Goal: Task Accomplishment & Management: Use online tool/utility

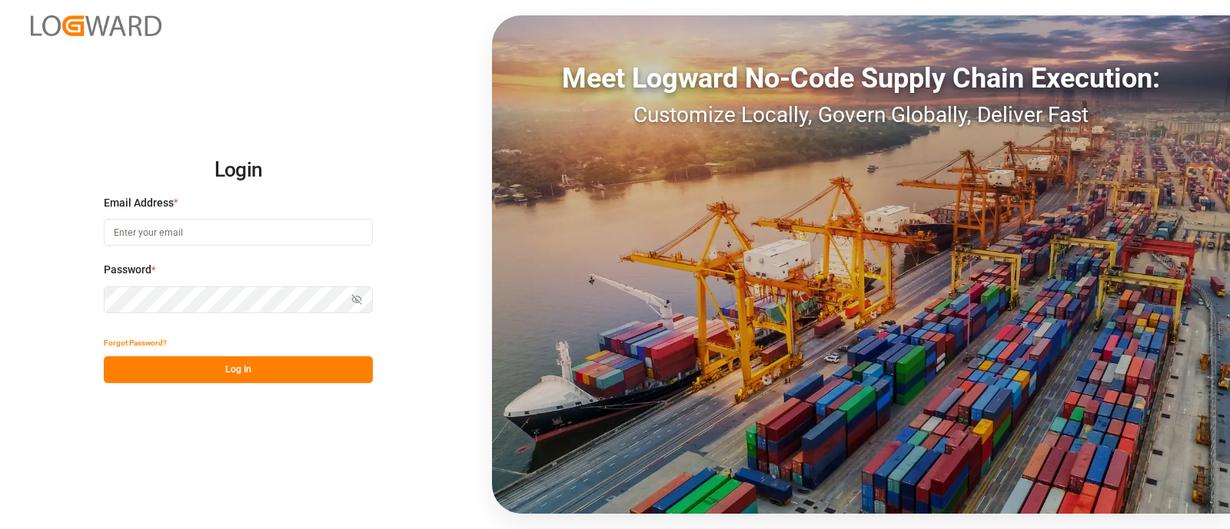
drag, startPoint x: 188, startPoint y: 231, endPoint x: 208, endPoint y: 209, distance: 30.4
click at [188, 231] on input at bounding box center [238, 232] width 269 height 27
type input "elsie.sanchez@leschaco.com"
click at [234, 371] on button "Log In" at bounding box center [238, 370] width 269 height 27
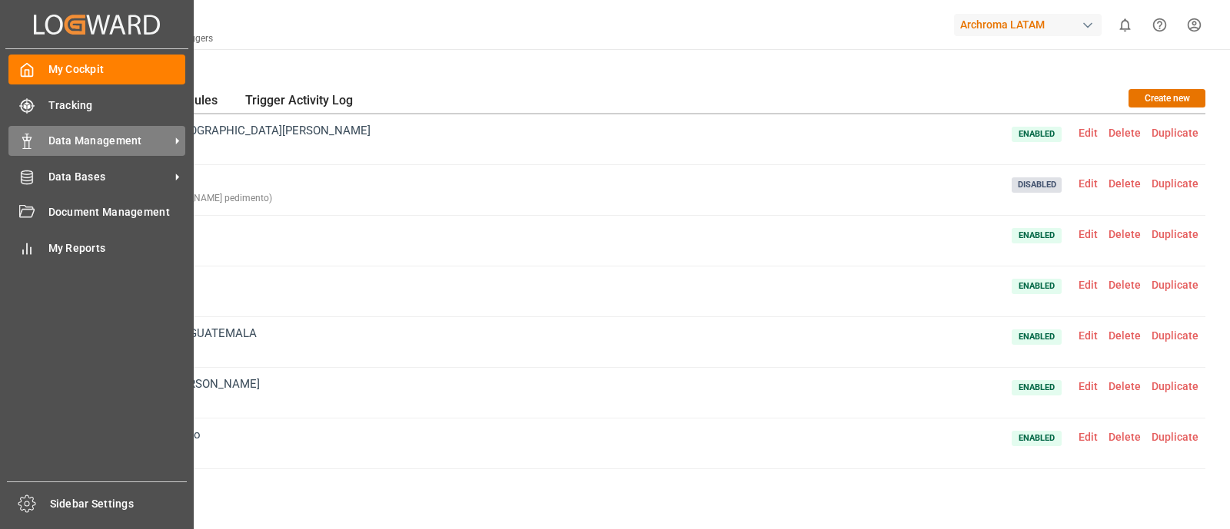
click at [72, 141] on span "Data Management" at bounding box center [108, 141] width 121 height 16
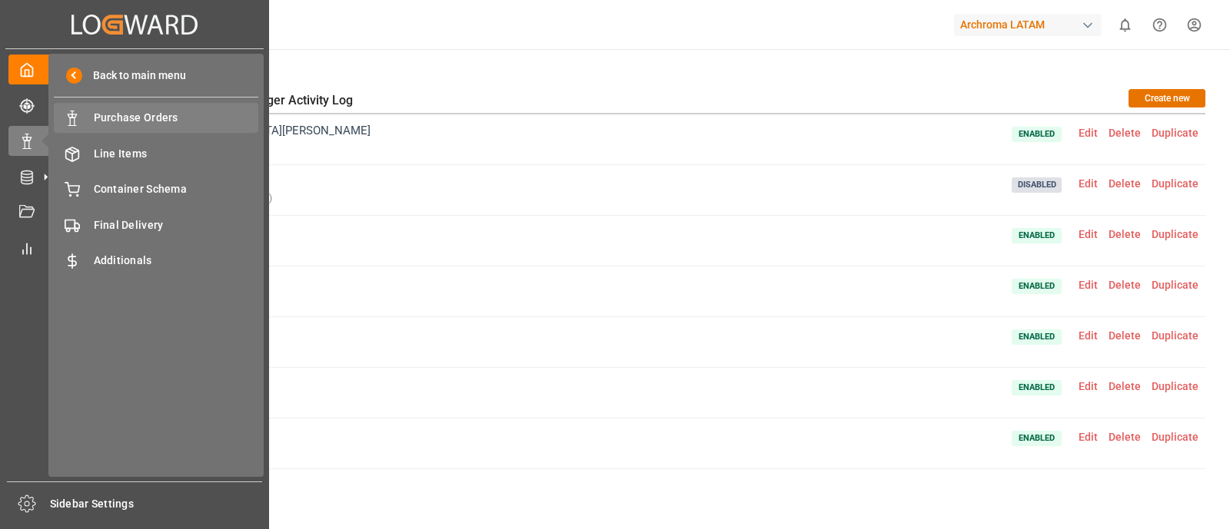
click at [158, 110] on span "Purchase Orders" at bounding box center [176, 118] width 165 height 16
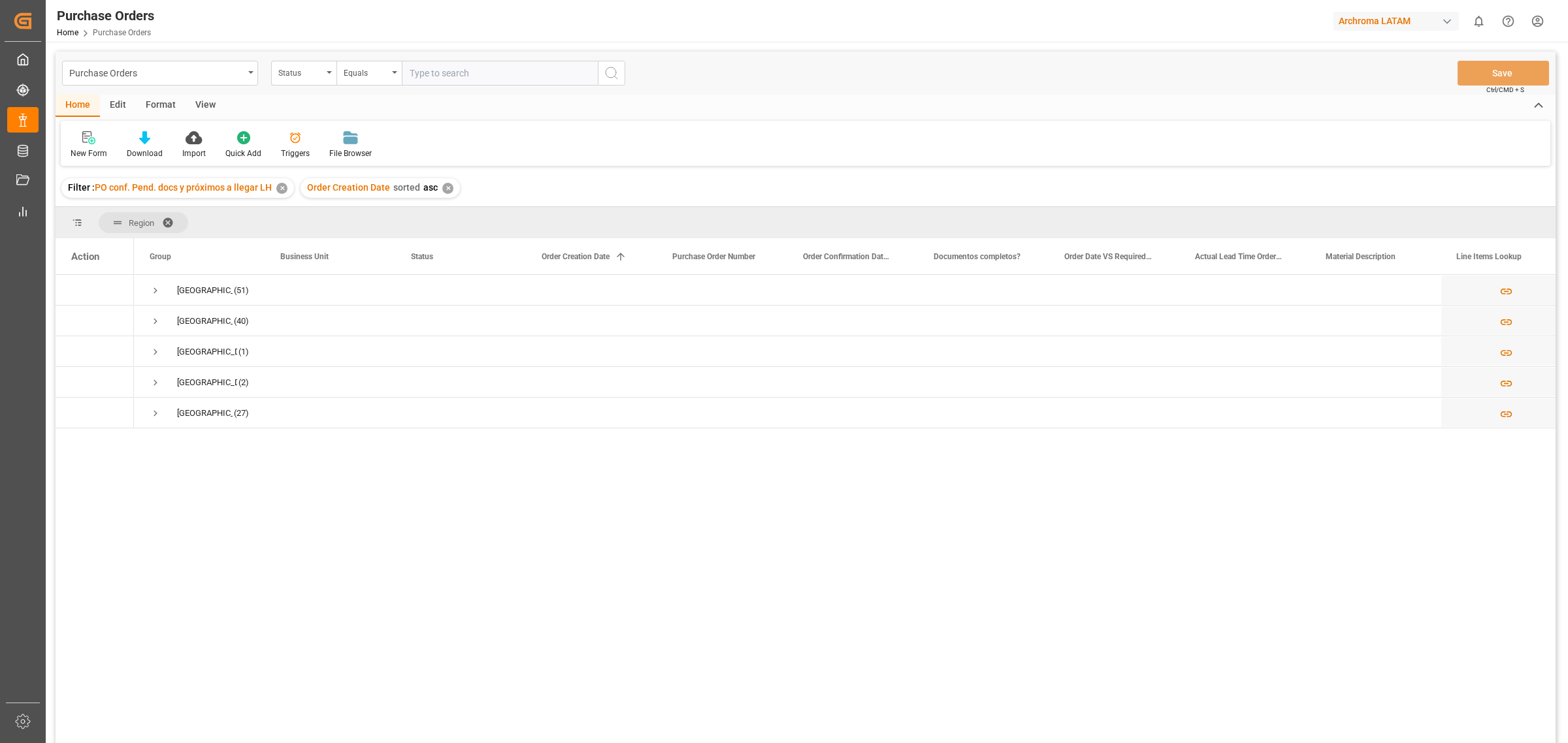
click at [122, 103] on div "Edit" at bounding box center [118, 105] width 36 height 22
click at [292, 141] on icon at bounding box center [290, 137] width 19 height 13
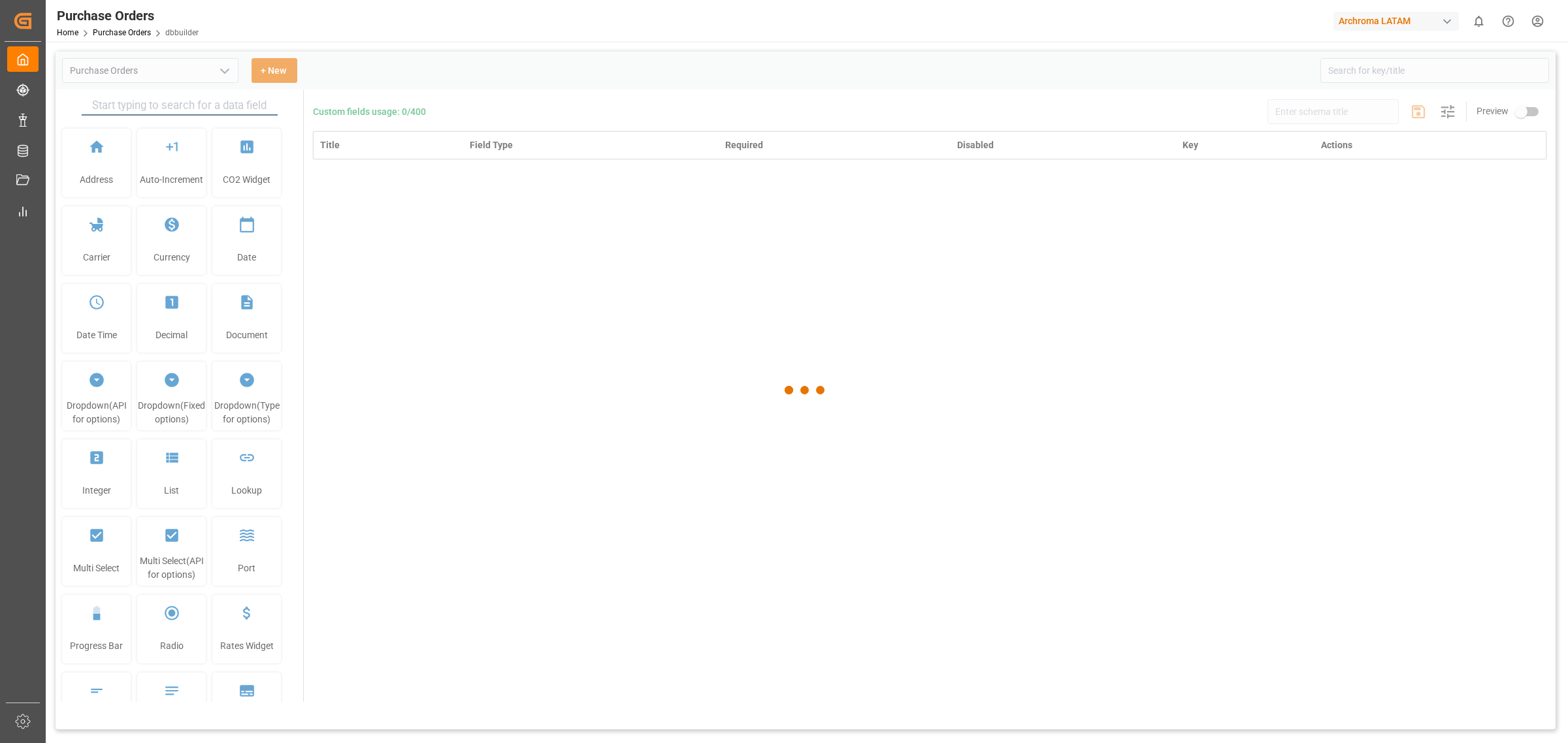
type input "Purchase Orders"
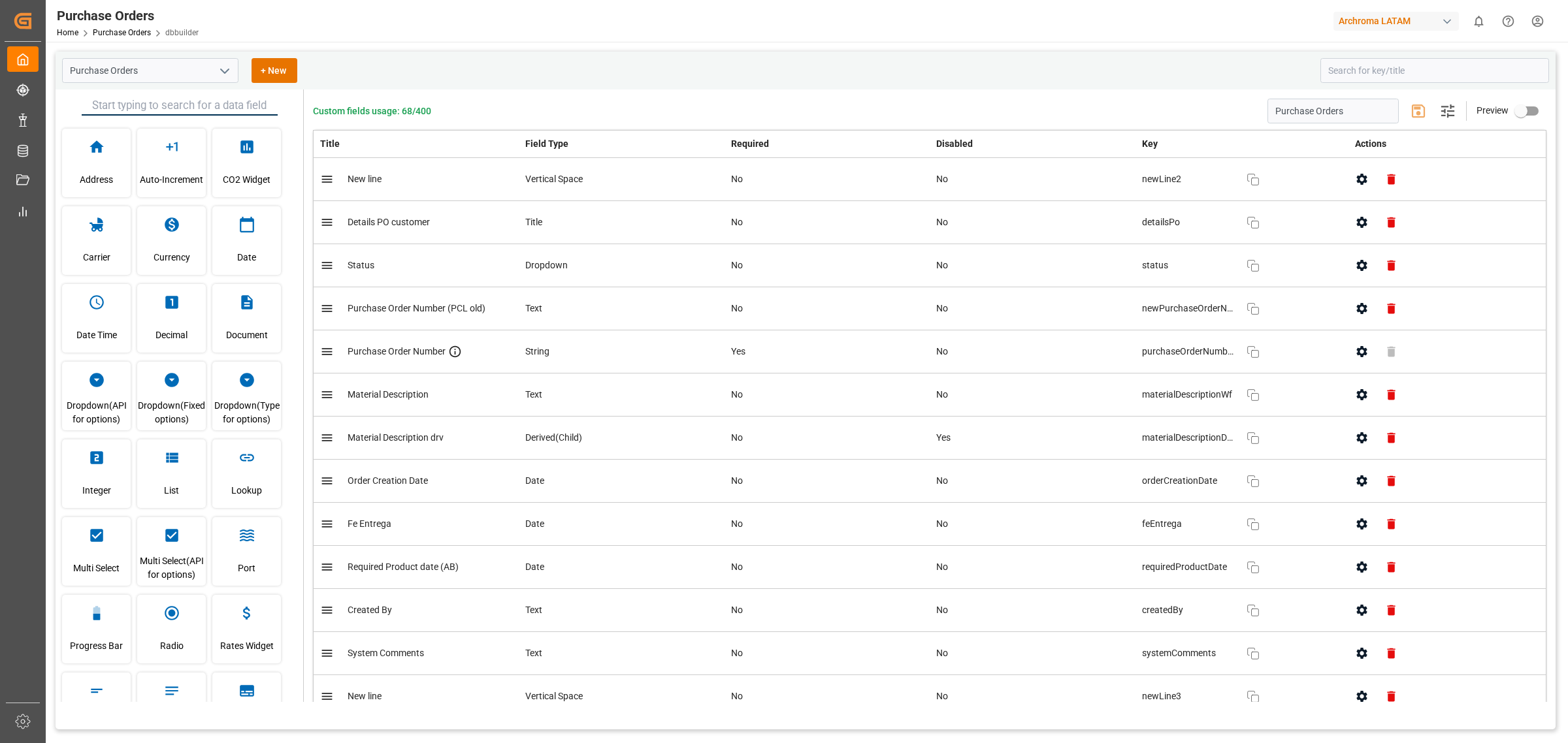
click at [219, 62] on button "open menu" at bounding box center [224, 71] width 20 height 20
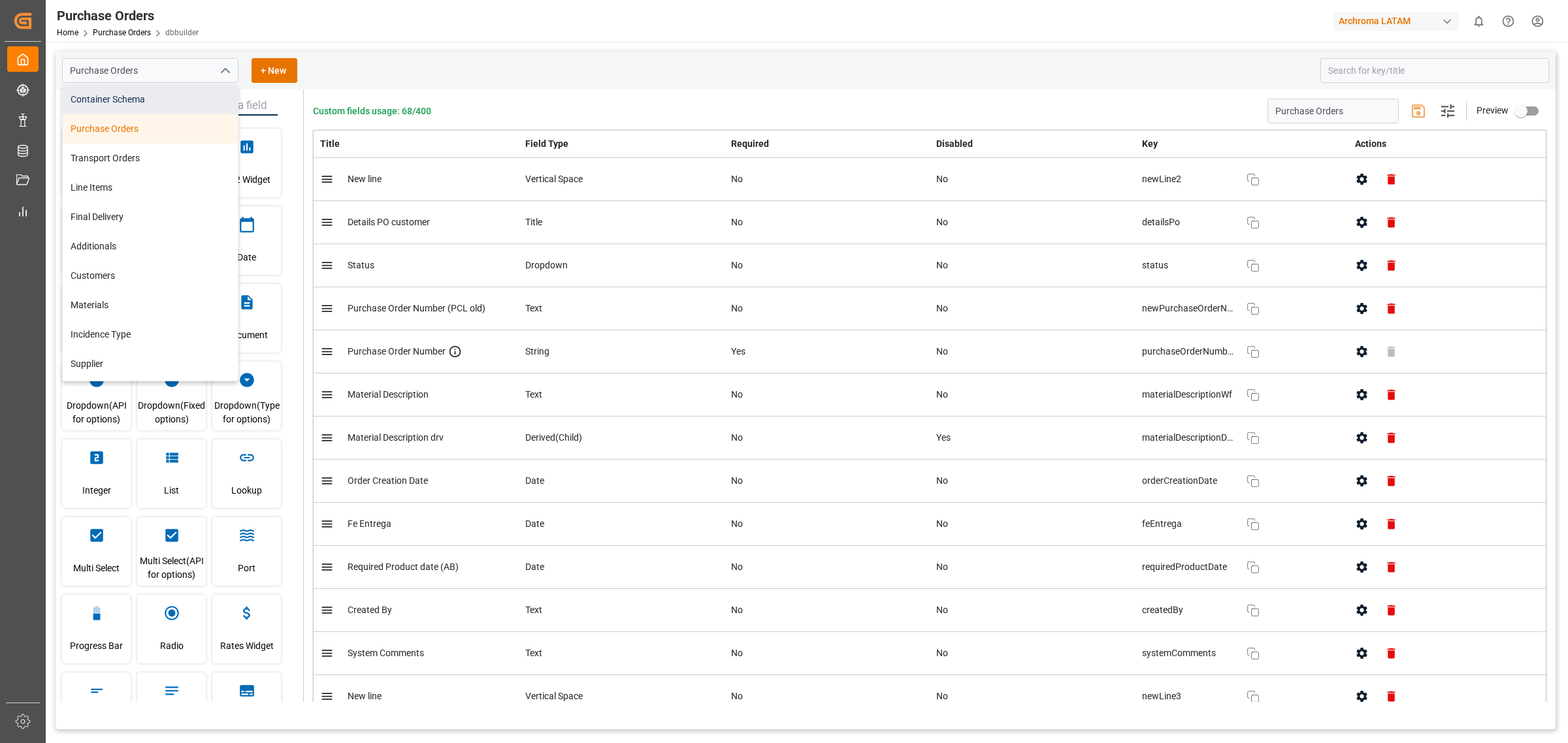
click at [128, 99] on div "Container Schema" at bounding box center [151, 99] width 175 height 30
type input "Container Schema"
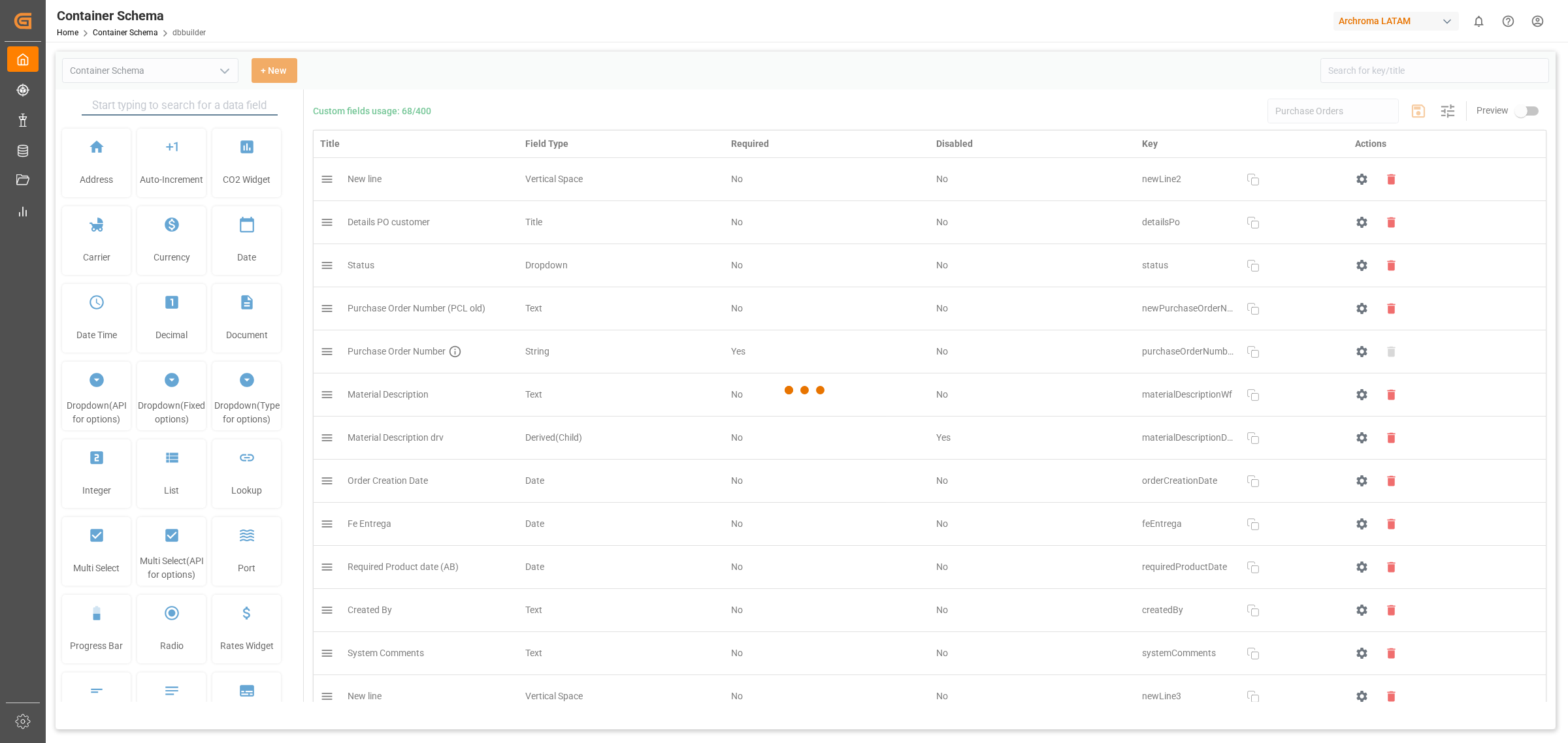
type input "Container Schema"
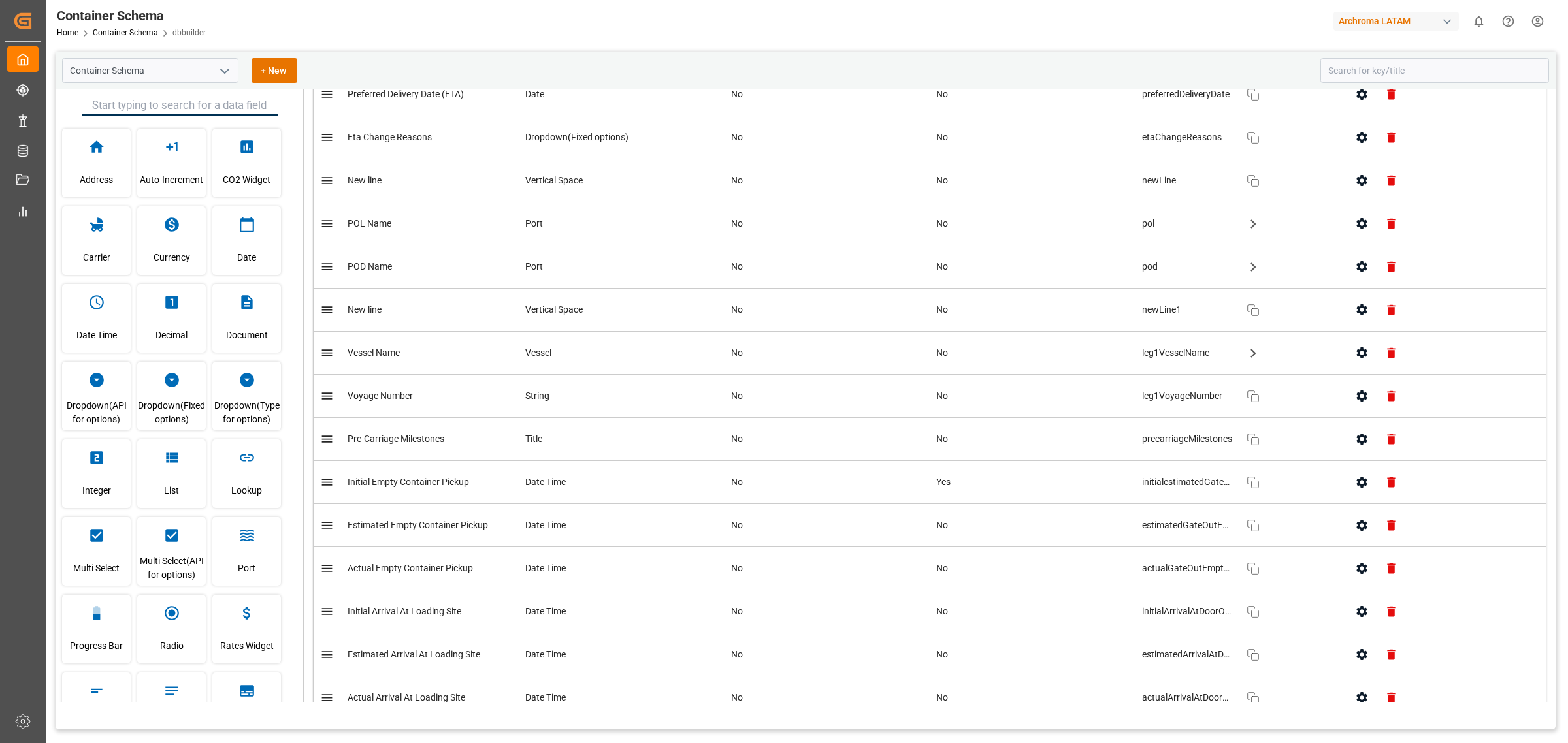
scroll to position [3021, 0]
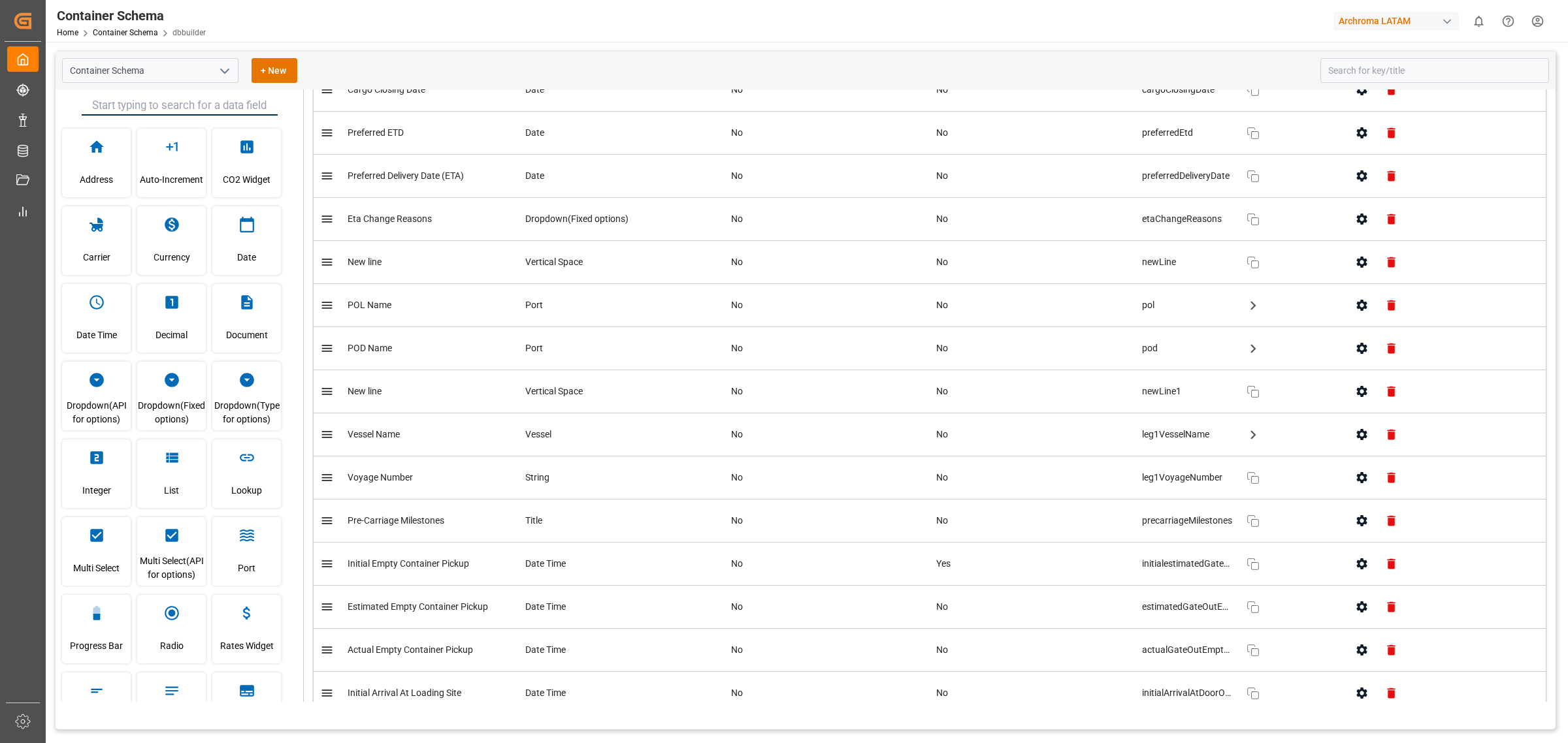
click at [1045, 230] on button "button" at bounding box center [1362, 219] width 30 height 30
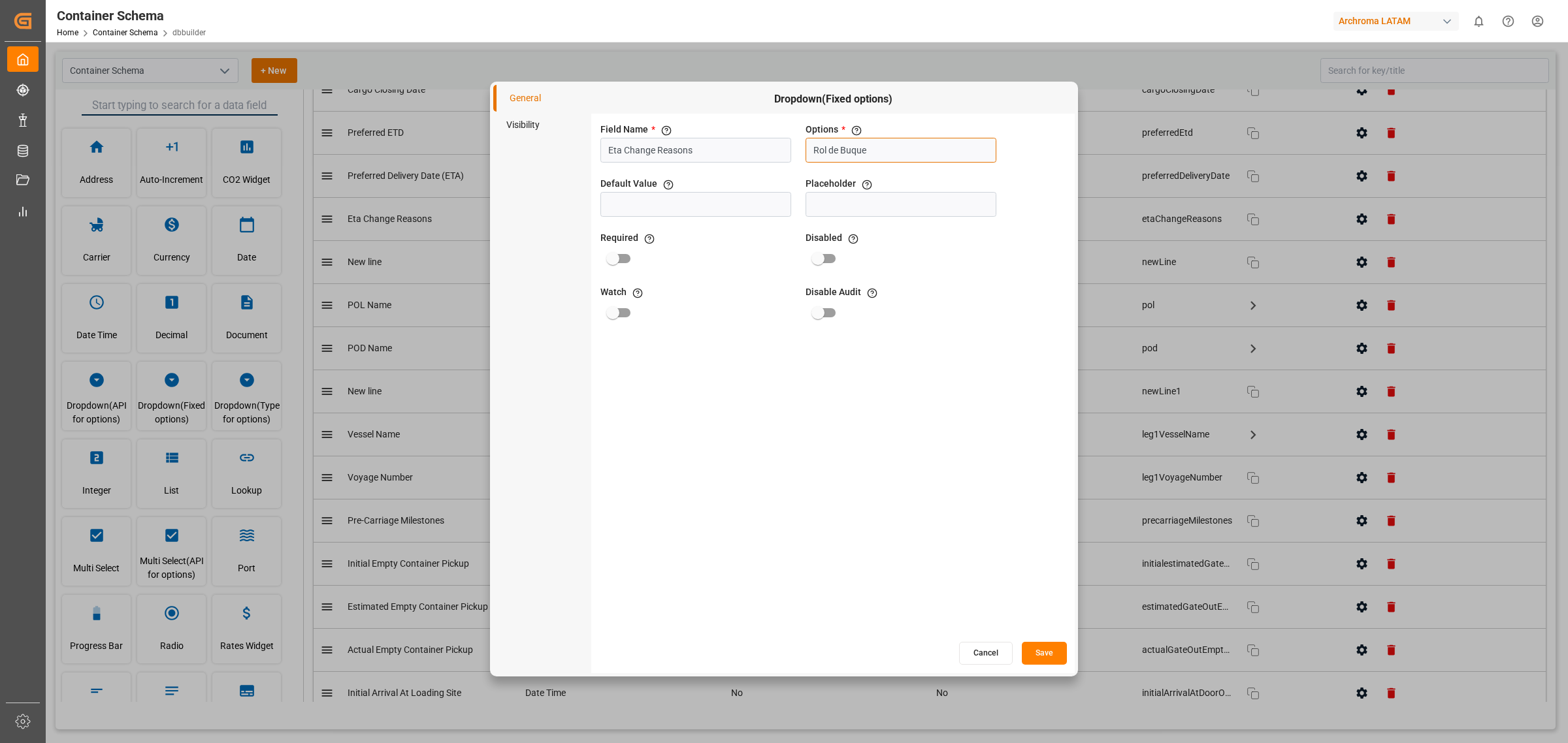
click at [912, 145] on input "Rol de Buque" at bounding box center [900, 150] width 190 height 25
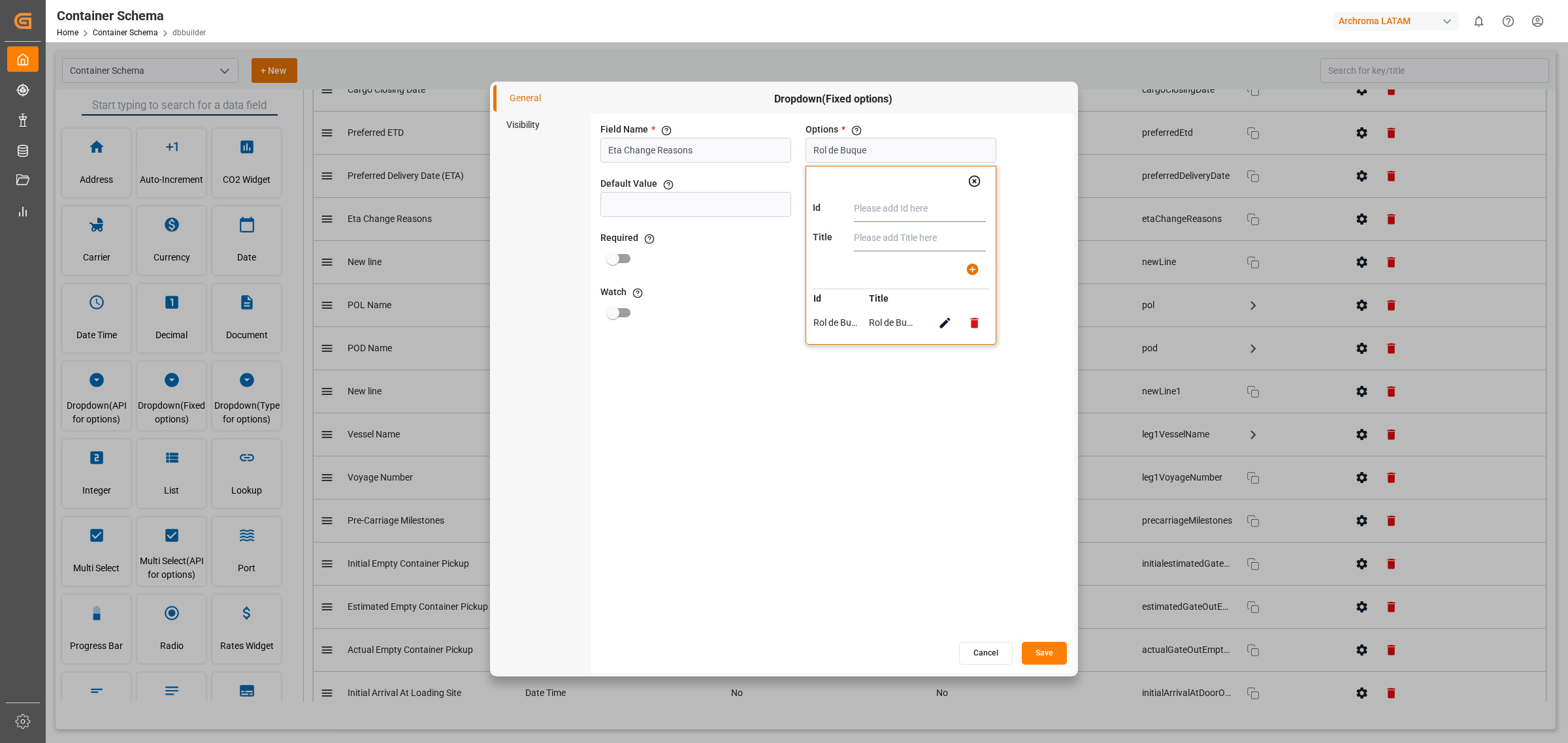
click at [881, 213] on input "text" at bounding box center [919, 209] width 132 height 26
paste input "Transhipment / Transbordo"
type input "Transhipment / Transbordo"
click at [879, 244] on input "text" at bounding box center [919, 238] width 132 height 26
paste input "Transhipment / Transbordo"
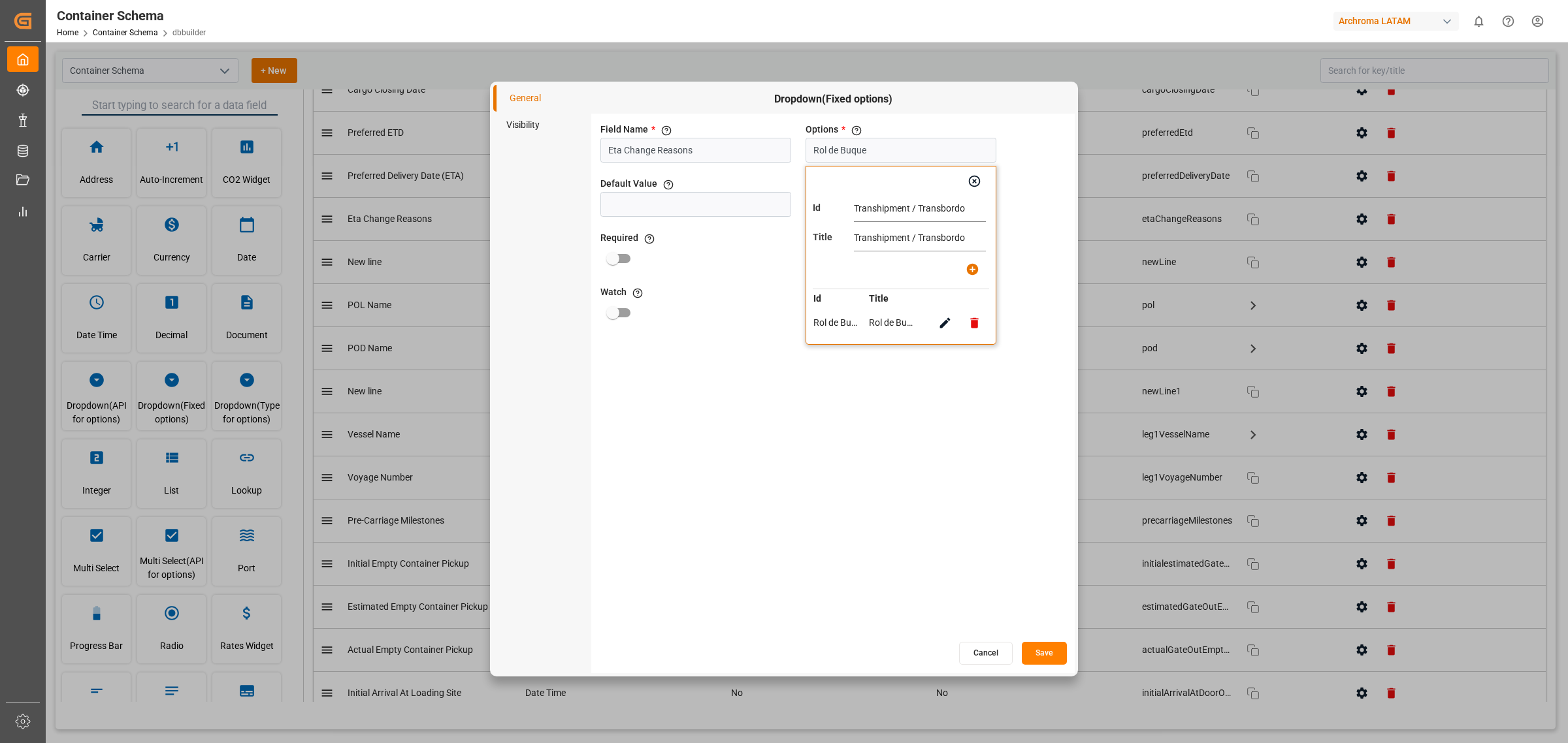
type input "Transhipment / Transbordo"
click at [977, 271] on icon "button" at bounding box center [973, 269] width 12 height 12
type input "Rol de Buque, Transhipment / Transbordo"
click at [900, 211] on input "text" at bounding box center [919, 209] width 132 height 26
paste input "Weather / Condiciones Meteorológicas"
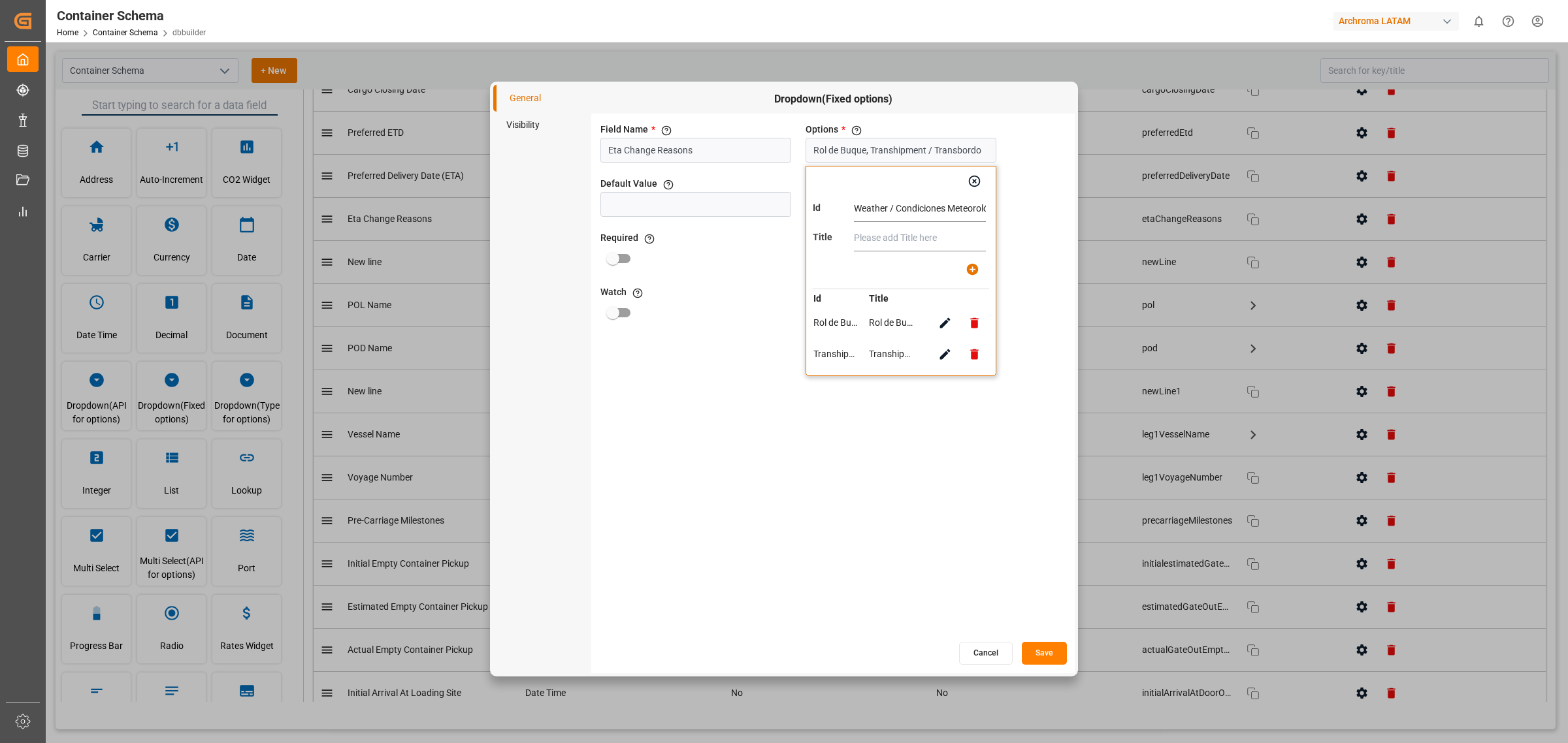
scroll to position [0, 26]
type input "Weather / Condiciones Meteorológicas"
click at [886, 241] on input "text" at bounding box center [919, 238] width 132 height 26
paste input "Weather / Condiciones Meteorológicas"
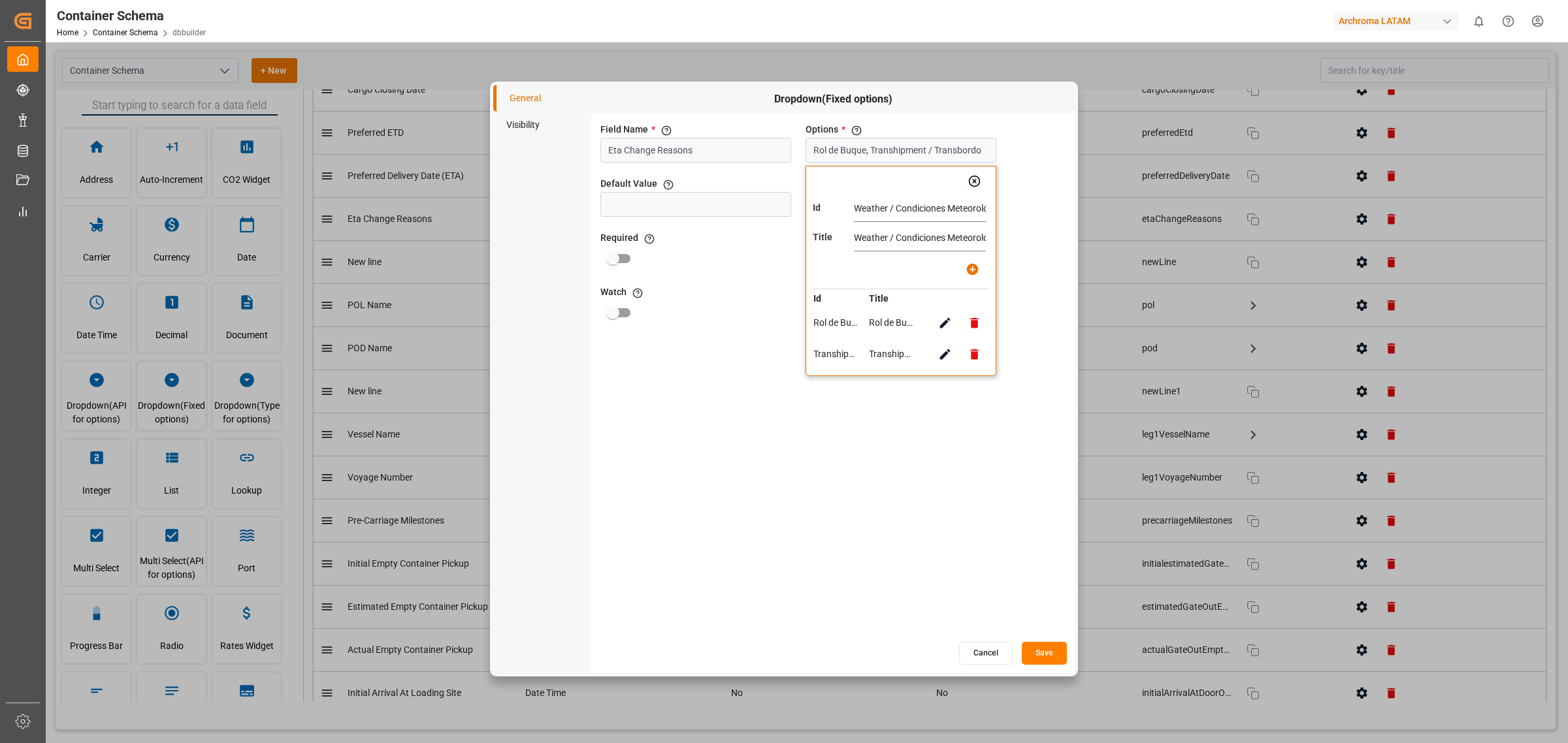
scroll to position [0, 26]
type input "Weather / Condiciones Meteorológicas"
click at [966, 278] on button "button" at bounding box center [973, 269] width 30 height 30
type input "Rol de Buque, Transhipment / Transbordo, Weather / Condiciones Meteorológicas"
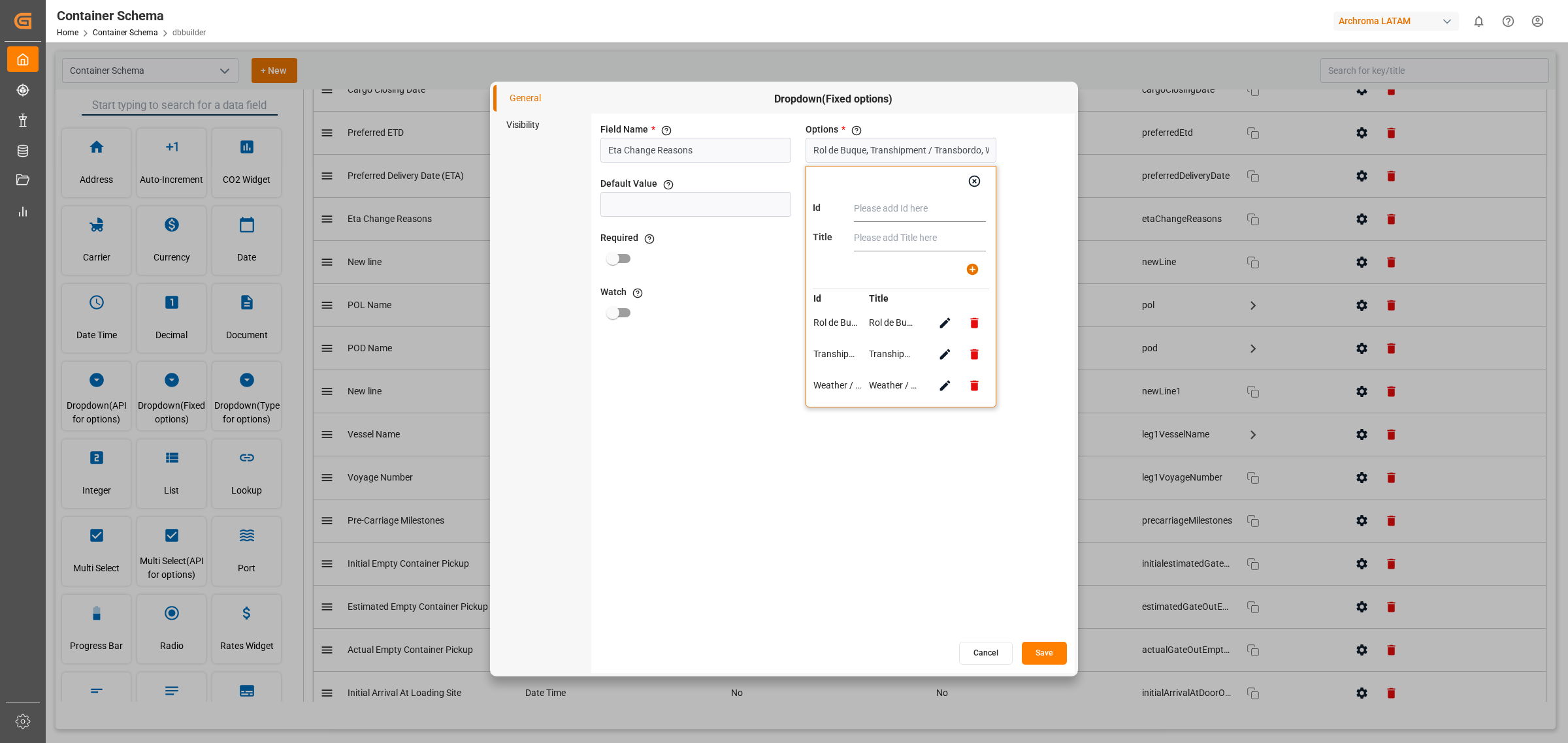
click at [936, 329] on button "button" at bounding box center [945, 323] width 30 height 30
type input "Rol de Buque"
click at [900, 207] on input "Rol de Buque" at bounding box center [919, 209] width 132 height 26
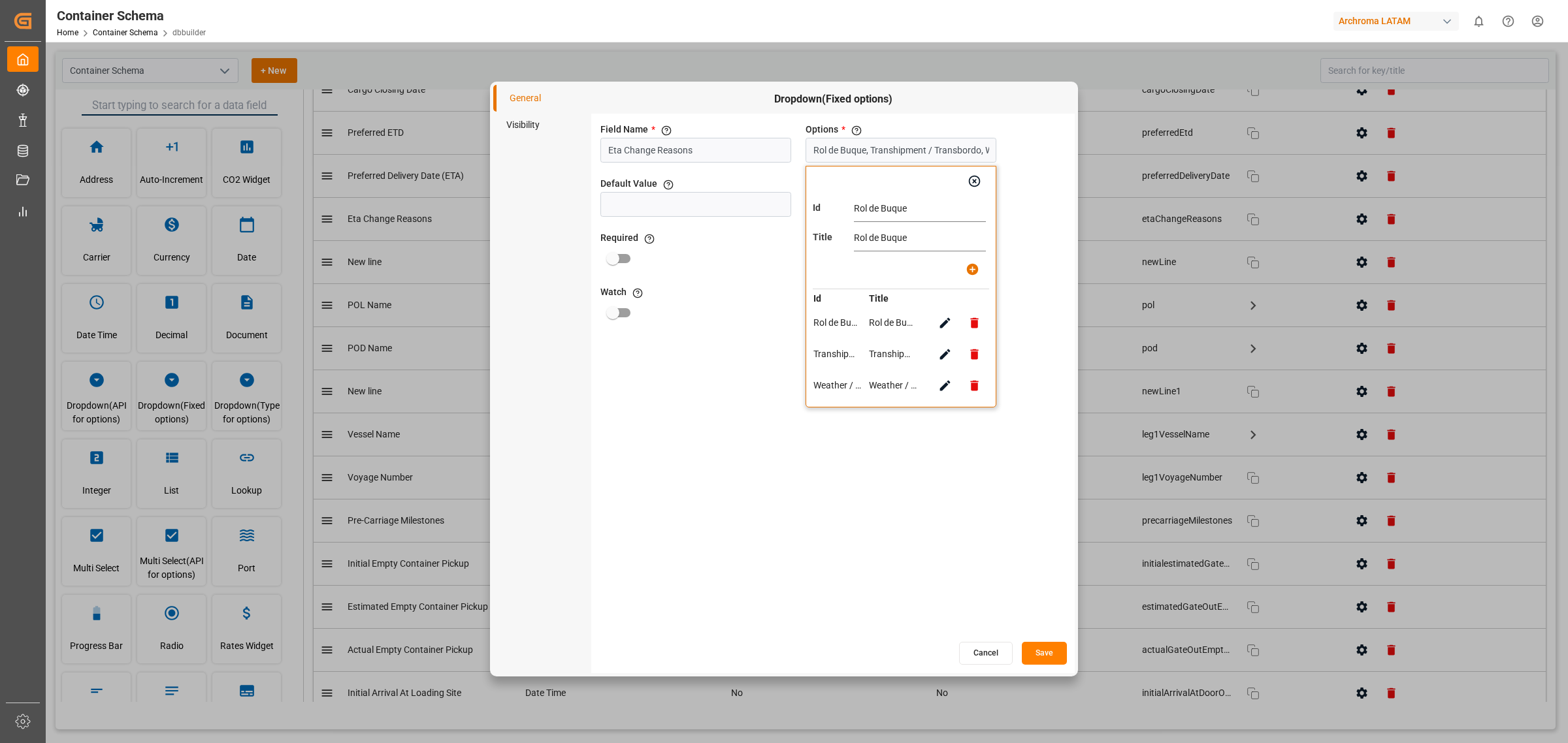
click at [900, 207] on input "Rol de Buque" at bounding box center [919, 209] width 132 height 26
paste input "Roleo /"
type input "Roleo / Rol de Buque"
click at [900, 235] on input "Rol de Buque" at bounding box center [919, 238] width 132 height 26
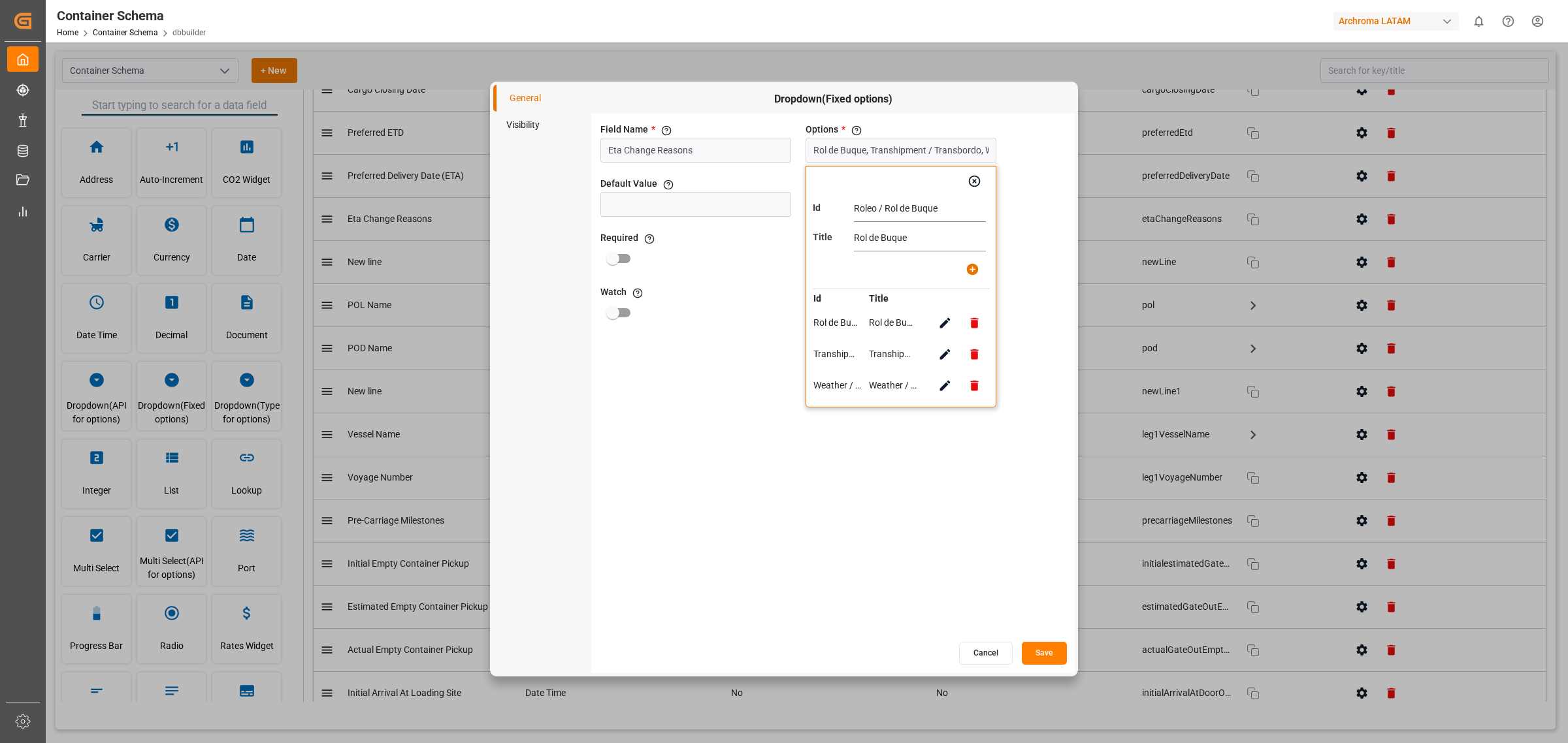
paste input "Rol de Roleo /"
click at [900, 235] on input "Rol de Roleo / Rol de Buque" at bounding box center [919, 238] width 132 height 26
paste input "text"
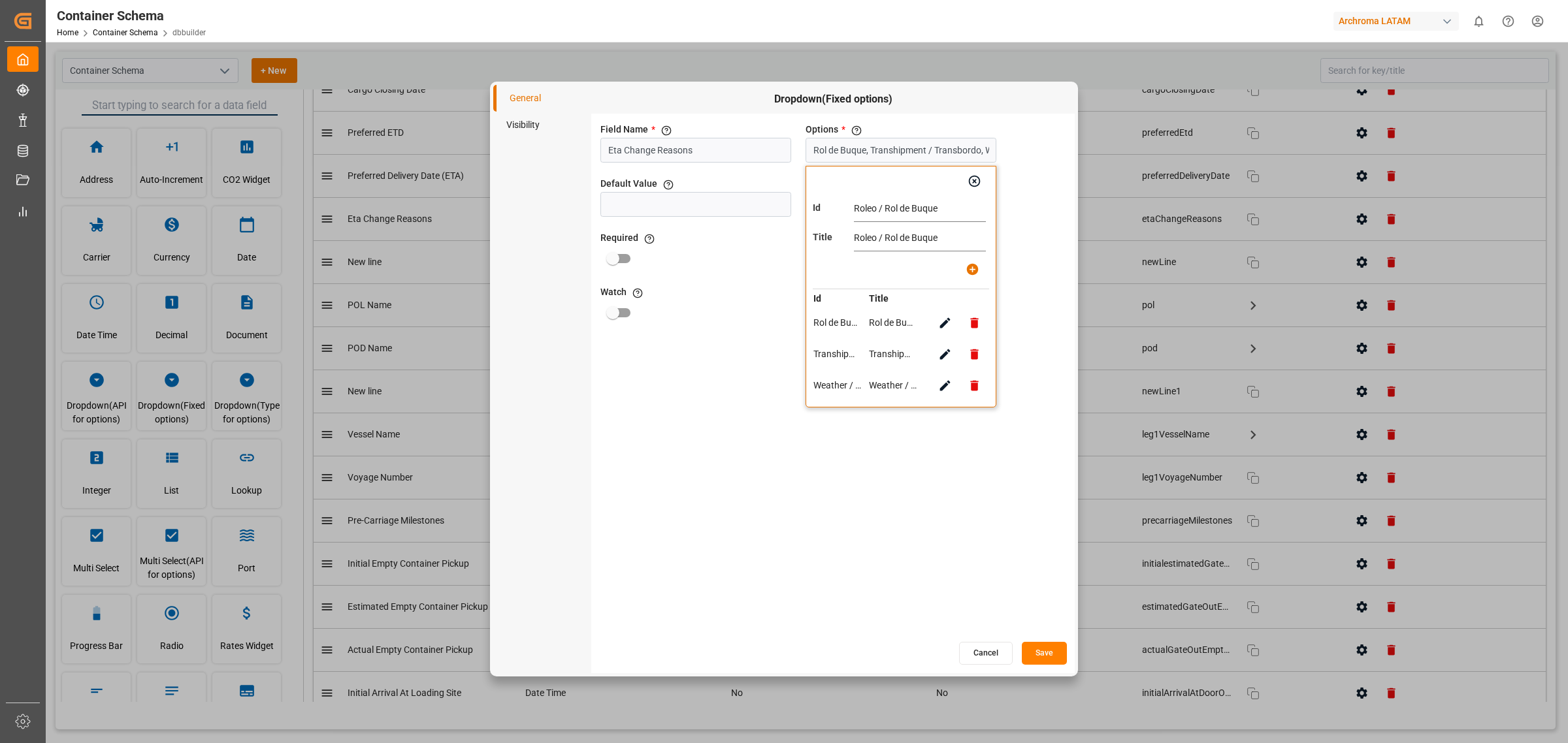
type input "Roleo / Rol de Buque"
click at [967, 269] on icon "button" at bounding box center [973, 269] width 12 height 12
type input "Roleo / Rol de Buque, Transhipment / Transbordo, Weather / Condiciones Meteorol…"
click at [867, 203] on input "text" at bounding box center [919, 209] width 132 height 26
paste input "Inspection (LCL) / Inspección ó Puntos Tácticos (Air)"
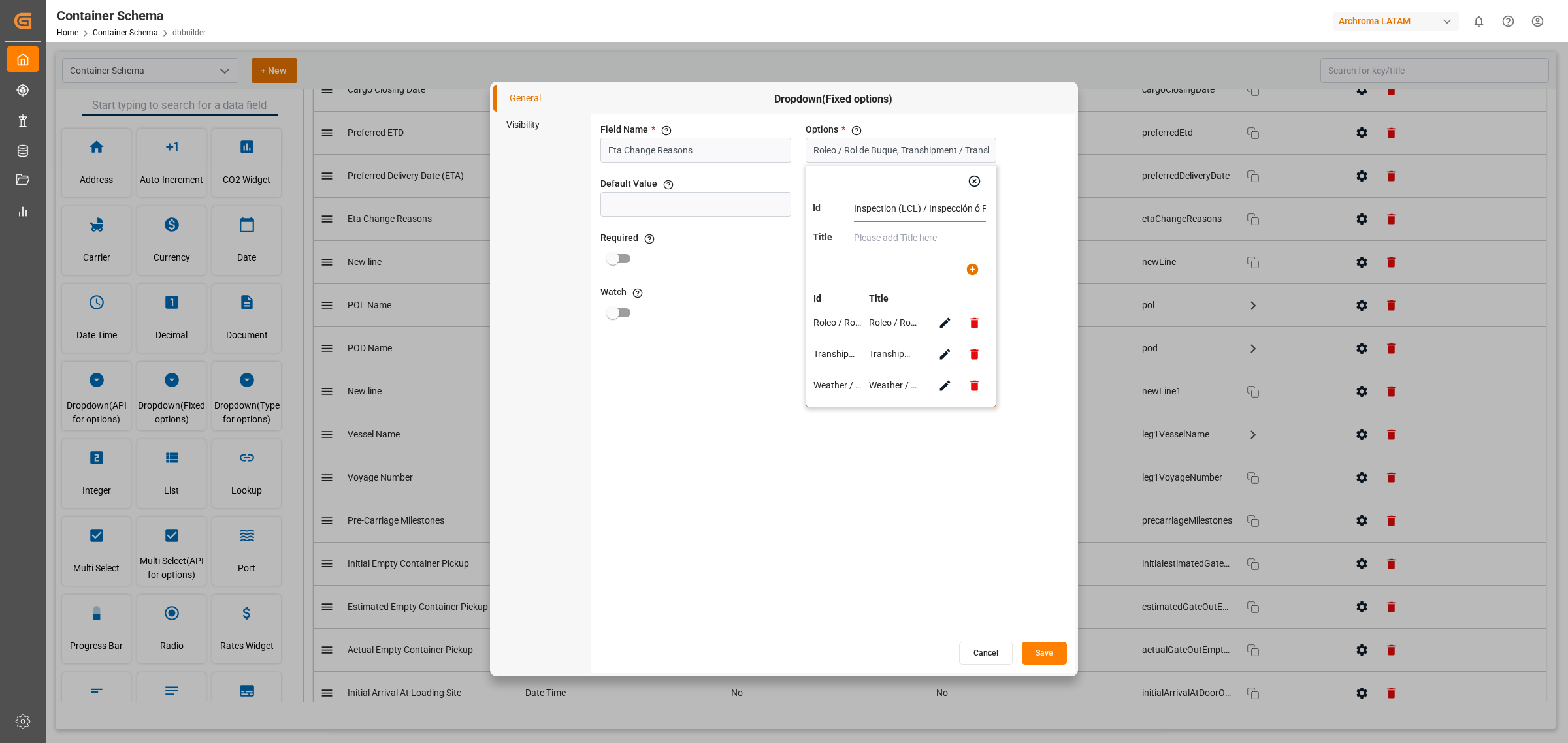
scroll to position [0, 82]
type input "Inspection (LCL) / Inspección ó Puntos Tácticos (Air)"
click at [881, 239] on input "text" at bounding box center [919, 238] width 132 height 26
paste input "Inspection (LCL) / Inspección ó Puntos Tácticos (Air)"
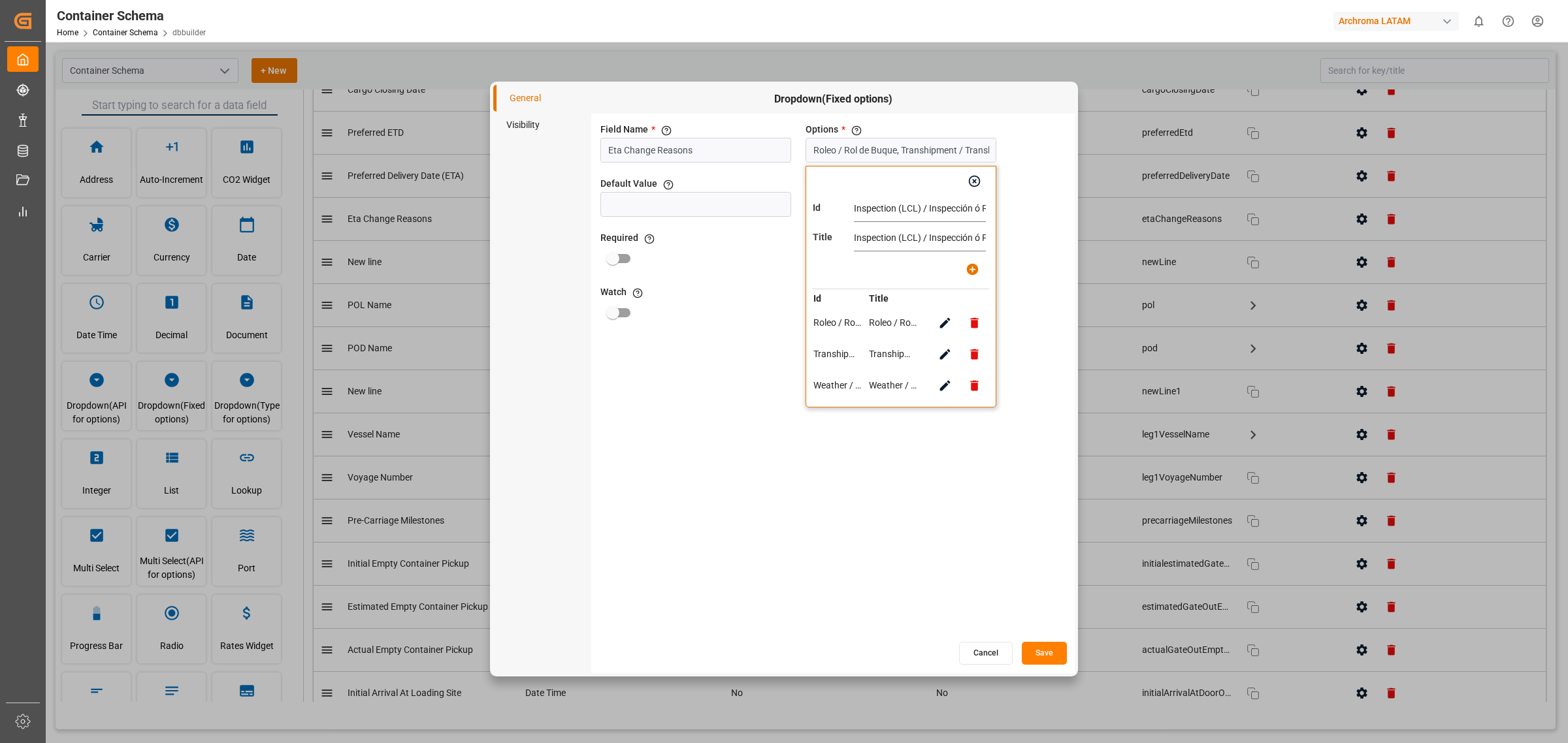
scroll to position [0, 82]
type input "Inspection (LCL) / Inspección ó Puntos Tácticos (Air)"
click at [969, 273] on icon "button" at bounding box center [973, 269] width 12 height 12
type input "Roleo / Rol de Buque, Transhipment / Transbordo, Weather / Condiciones Meteorol…"
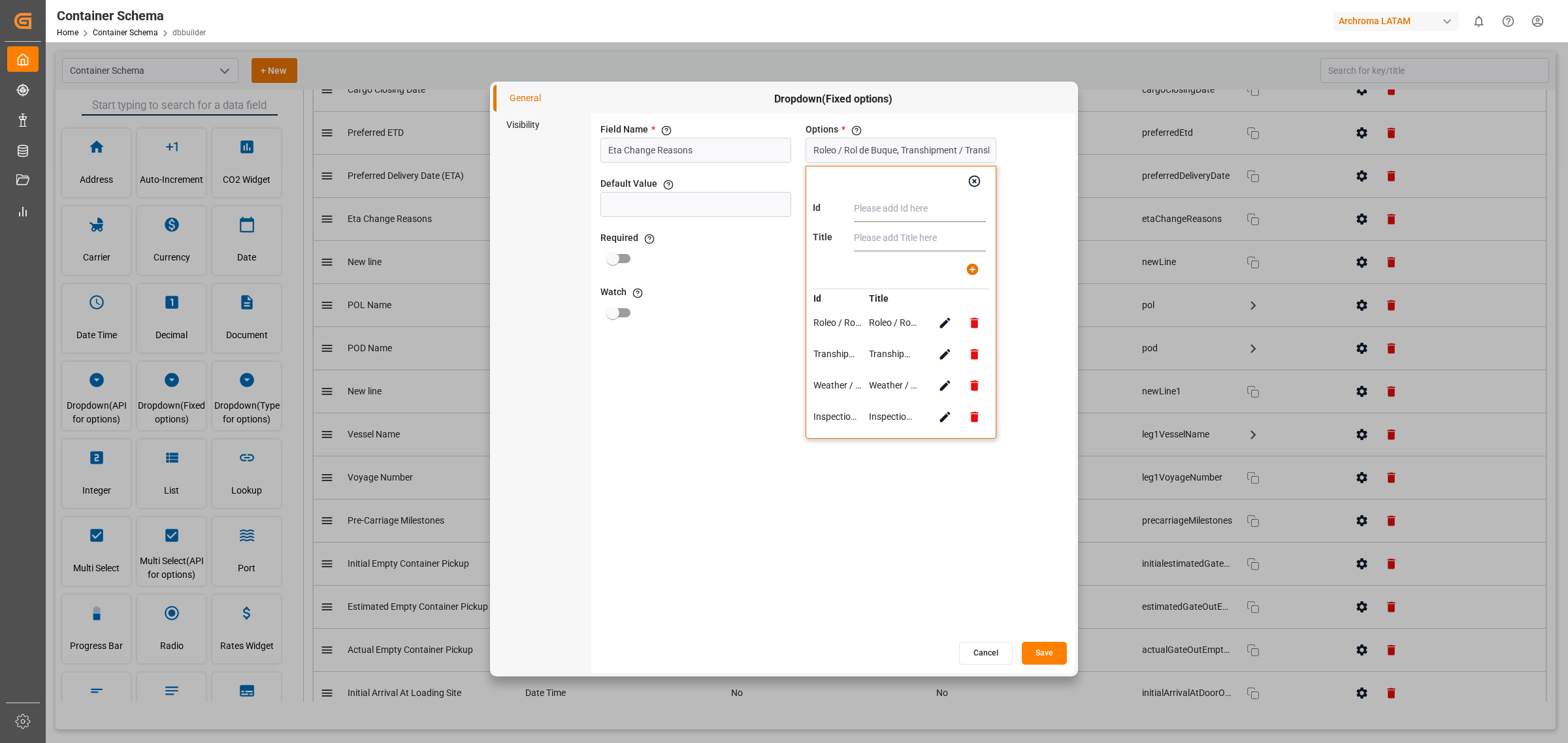
click at [861, 207] on input "text" at bounding box center [919, 209] width 132 height 26
paste input "Congestion / Saturación Portuaria"
type input "Congestion / Saturación Portuaria"
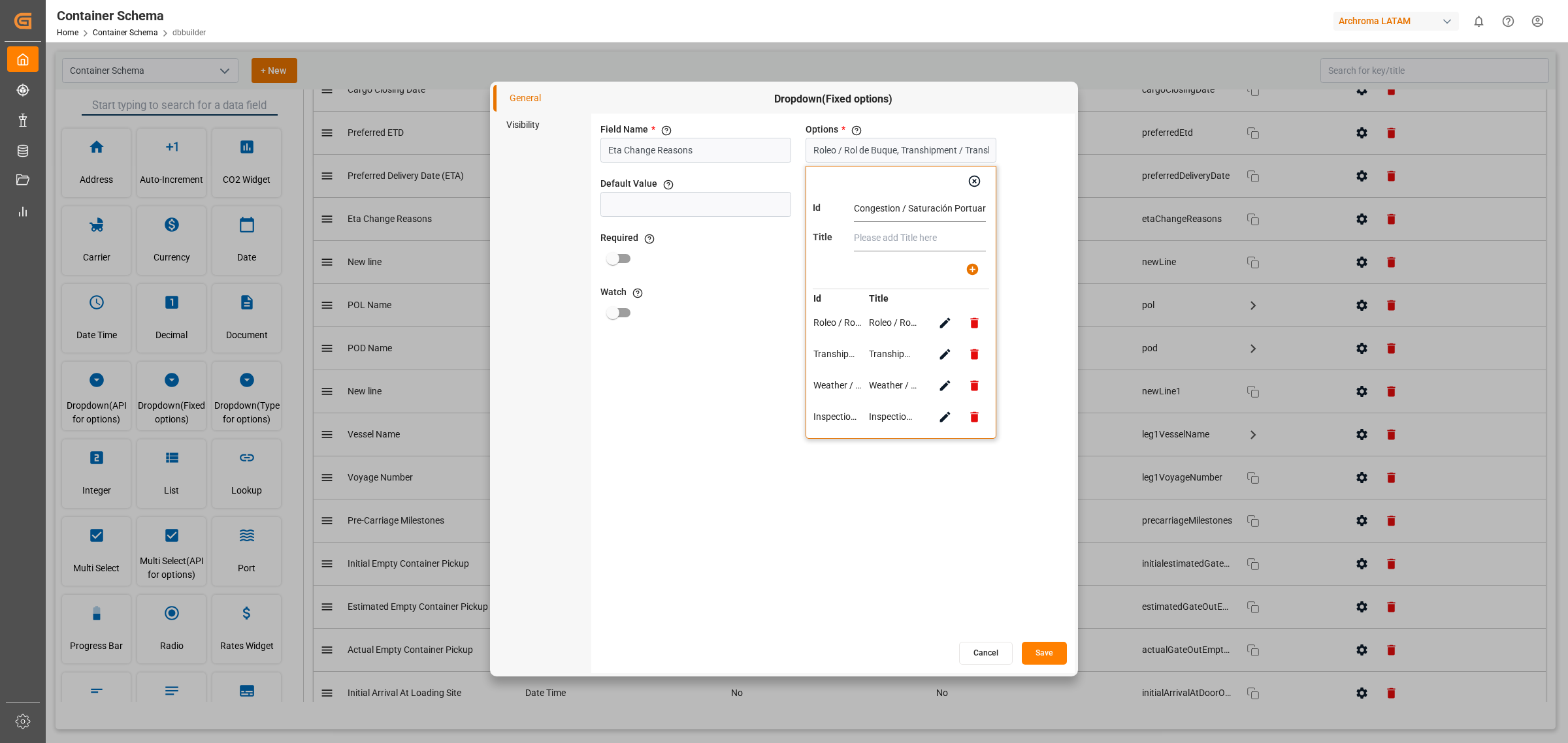
click at [871, 233] on input "text" at bounding box center [919, 238] width 132 height 26
paste input "Congestion / Saturación Portuaria"
type input "Congestion / Saturación Portuaria"
click at [977, 266] on icon "button" at bounding box center [973, 269] width 14 height 14
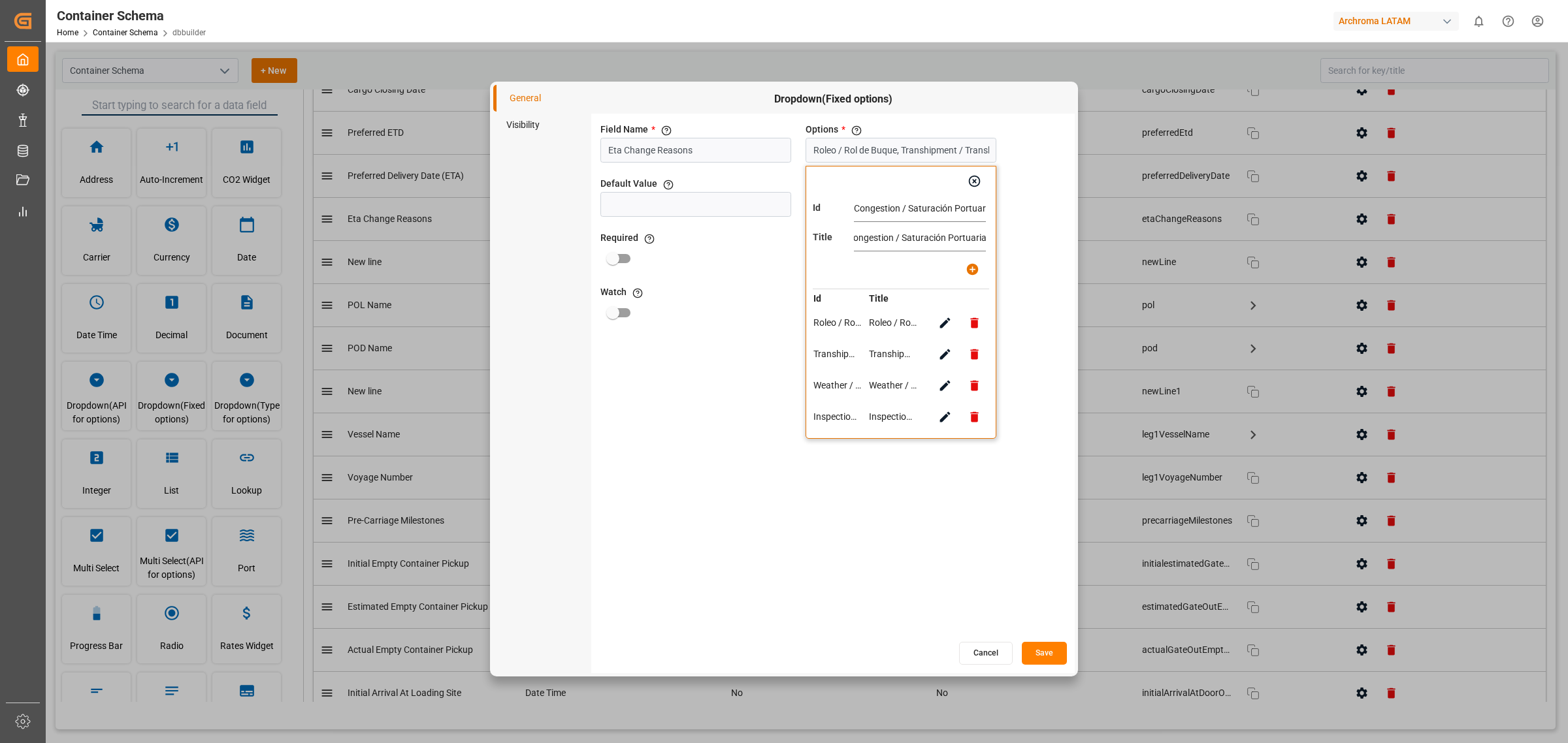
type input "Roleo / Rol de Buque, Transhipment / Transbordo, Weather / Condiciones Meteorol…"
click at [883, 219] on input "text" at bounding box center [919, 209] width 132 height 26
click at [927, 224] on div "Id Connection (Air) Title Id Title Roleo / Rol de Buque Roleo / Rol de Buque Tr…" at bounding box center [900, 318] width 190 height 304
click at [927, 218] on input "Connection (Air)" at bounding box center [919, 209] width 132 height 26
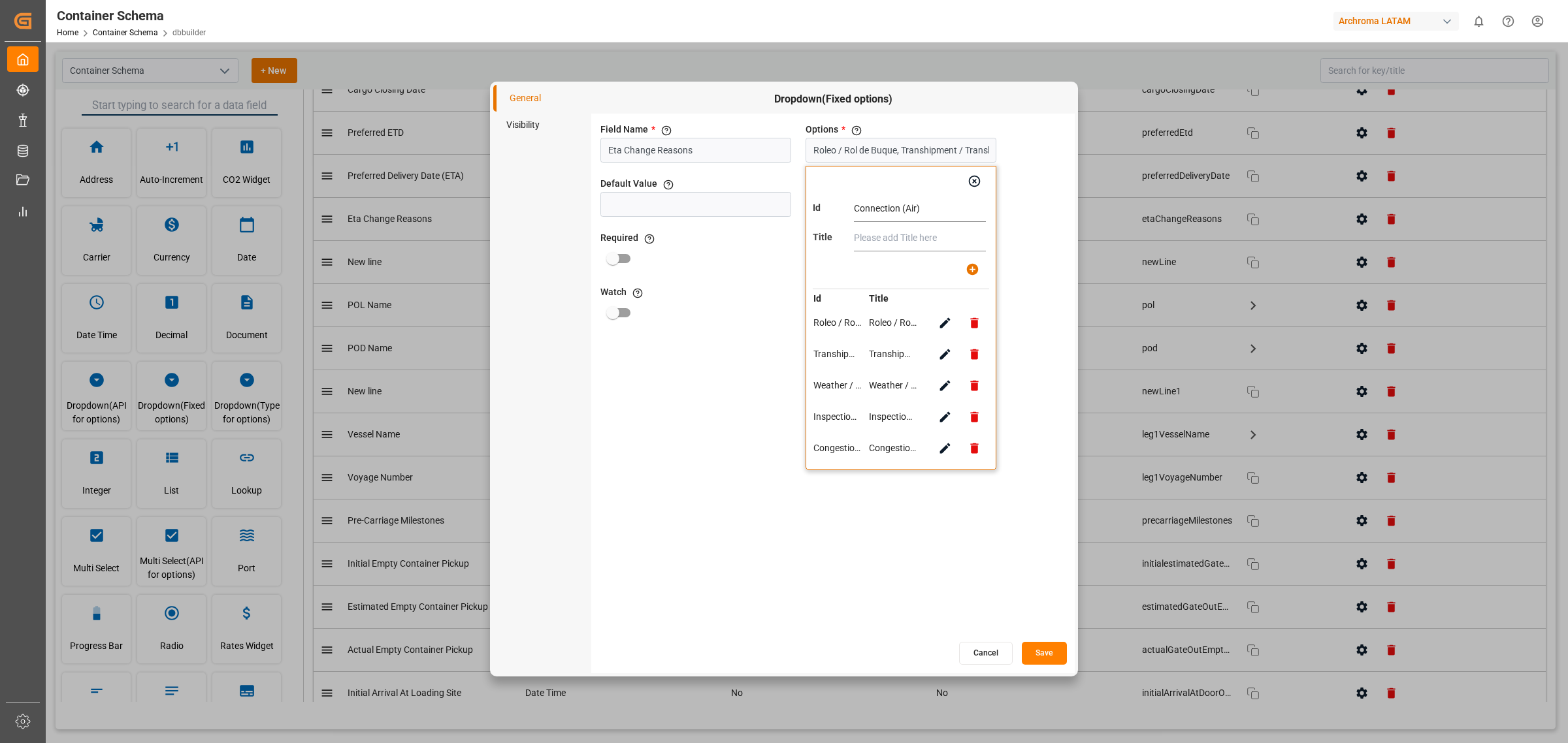
click at [927, 218] on input "Connection (Air)" at bounding box center [919, 209] width 132 height 26
click at [884, 250] on input "text" at bounding box center [919, 238] width 132 height 26
click at [887, 250] on input "text" at bounding box center [919, 238] width 132 height 26
click at [895, 357] on td "Transhipment / Transbordo" at bounding box center [893, 354] width 49 height 15
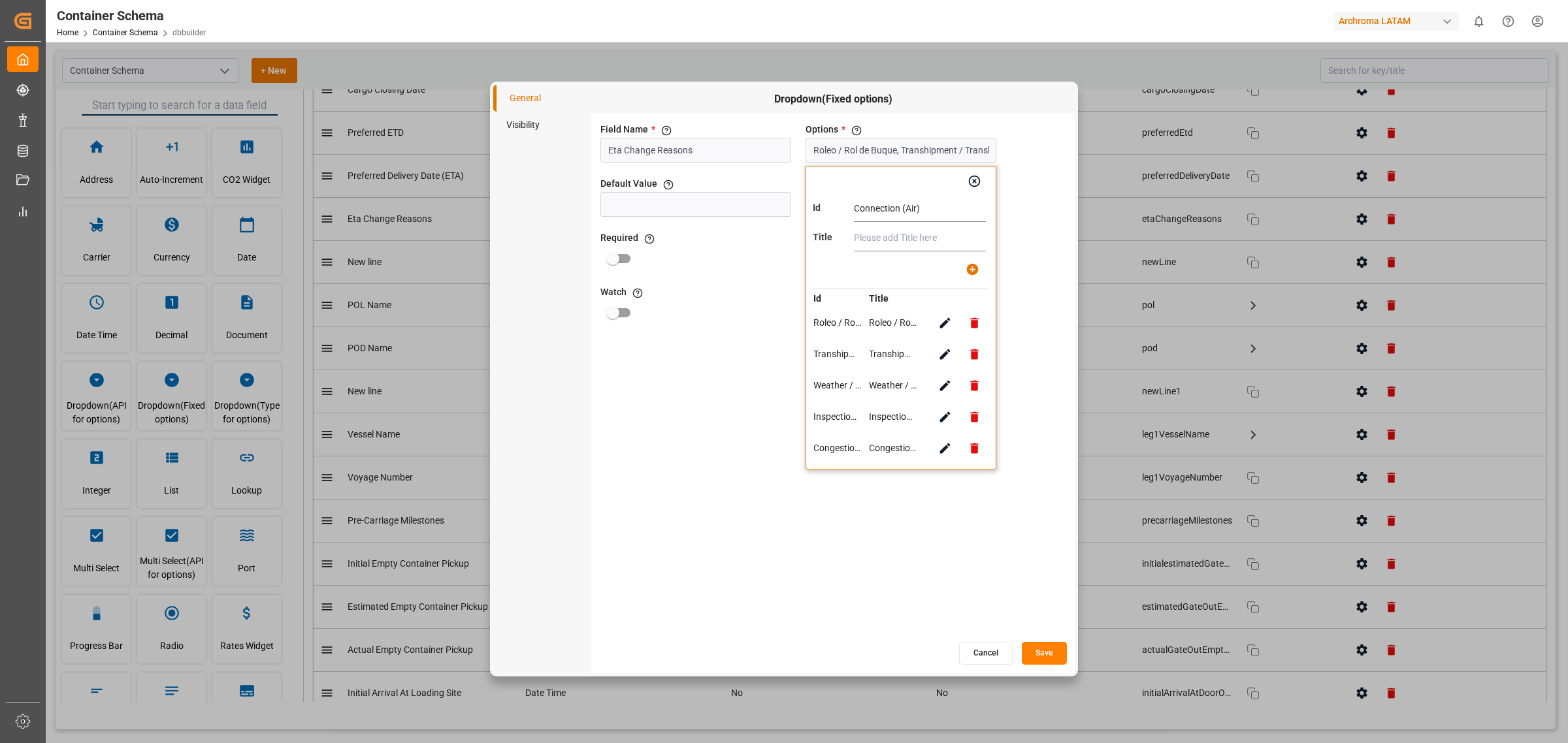
click at [906, 237] on input "text" at bounding box center [919, 238] width 132 height 26
click at [884, 354] on td "Transhipment / Transbordo" at bounding box center [893, 354] width 49 height 15
click at [952, 353] on button "button" at bounding box center [945, 354] width 30 height 30
type input "Transhipment / Transbordo"
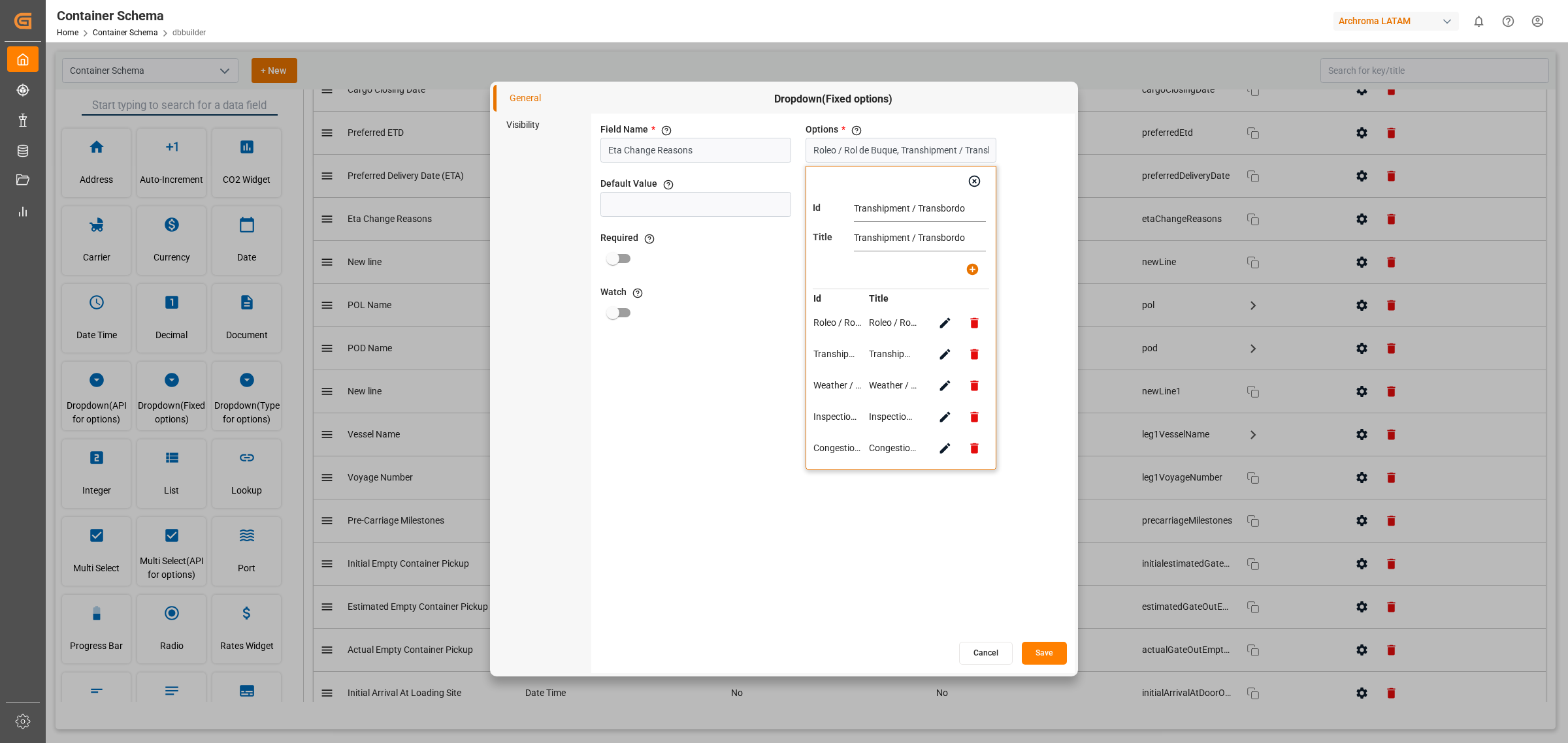
drag, startPoint x: 912, startPoint y: 210, endPoint x: 839, endPoint y: 219, distance: 73.6
click at [839, 219] on div "Id Transhipment / Transbordo" at bounding box center [900, 209] width 176 height 26
click at [912, 210] on input "Connection (Air) / Transbordo" at bounding box center [919, 209] width 132 height 26
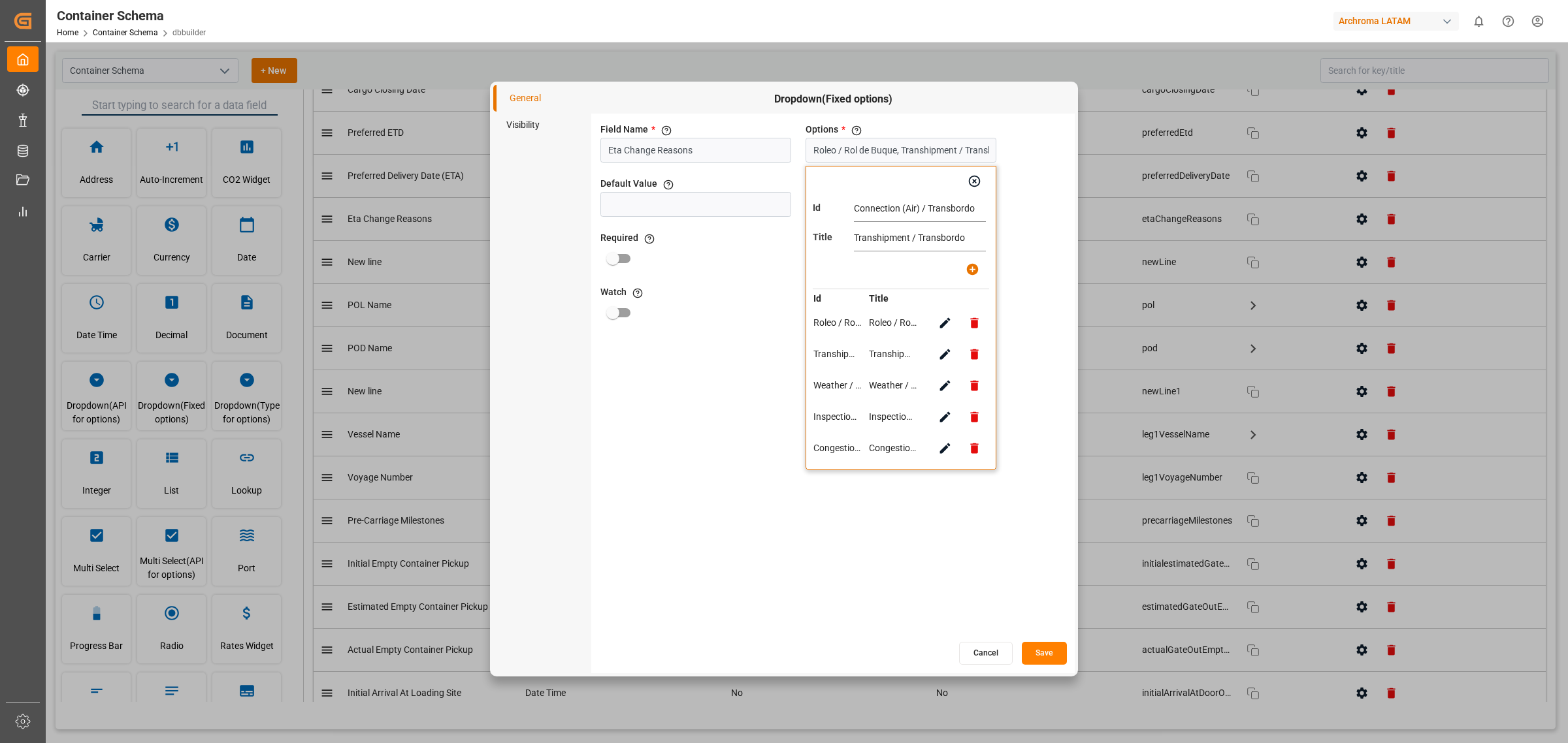
click at [912, 210] on input "Connection (Air) / Transbordo" at bounding box center [919, 209] width 132 height 26
type input "Connection (Air) / Transbordo"
click at [913, 235] on input "Transhipment / Transbordo" at bounding box center [919, 238] width 132 height 26
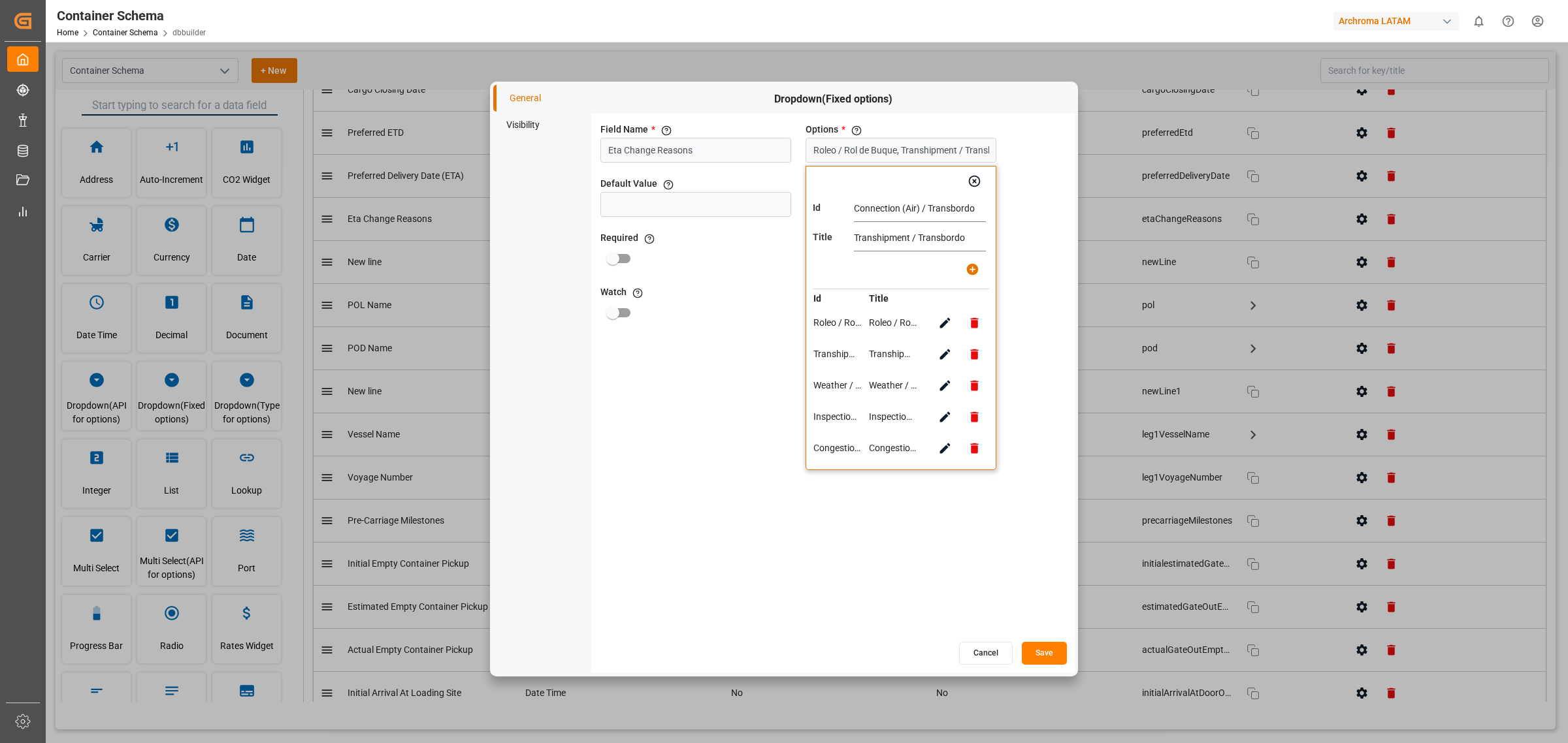
paste input "Connection (Air)"
type input "Connection (Air) / Transbordo"
click at [972, 272] on icon "button" at bounding box center [973, 269] width 14 height 14
type input "Roleo / Rol de Buque, Connection (Air) / Transbordo, Weather / Condiciones Mete…"
click at [972, 180] on icon "button" at bounding box center [975, 182] width 12 height 12
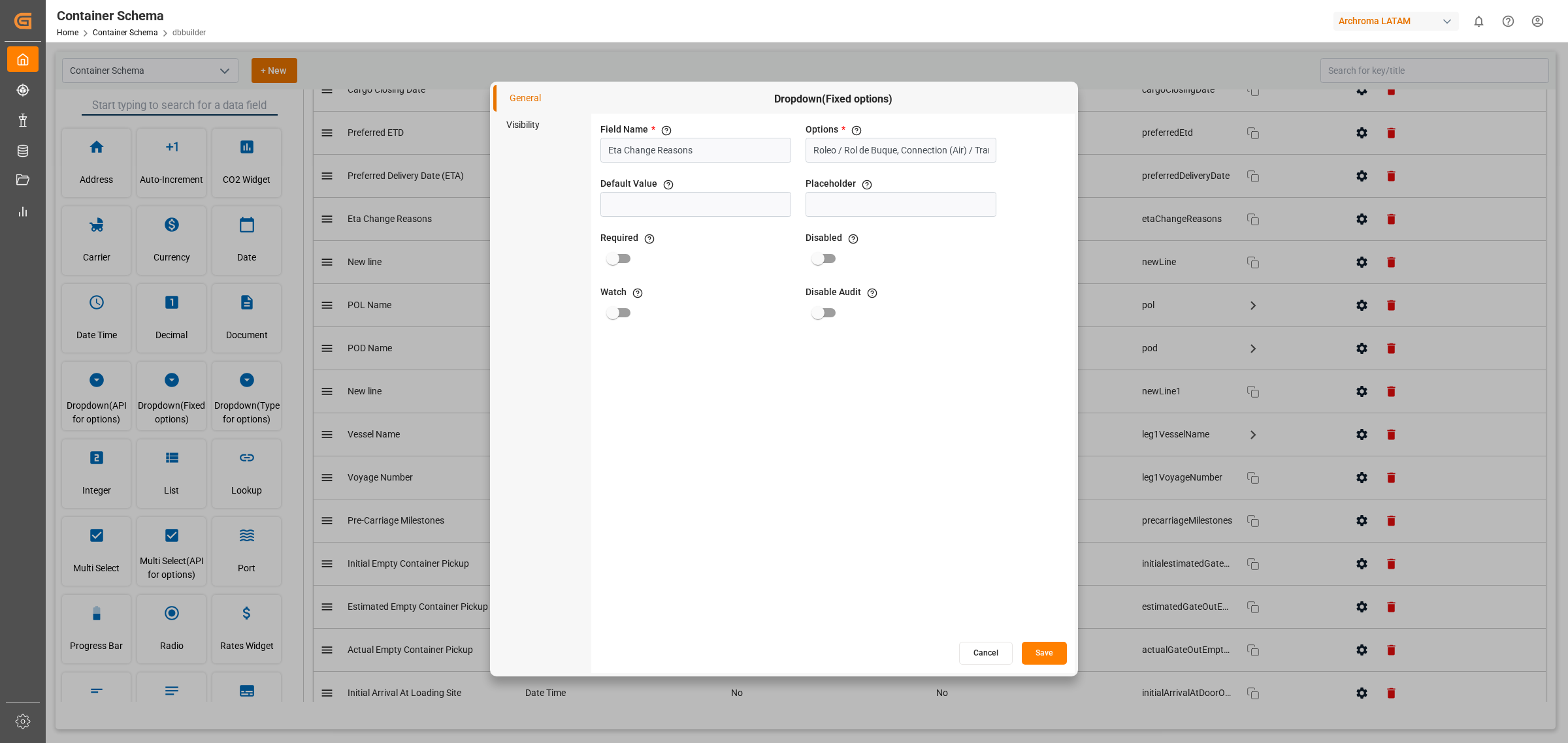
click at [1025, 450] on button "Save" at bounding box center [1044, 653] width 45 height 23
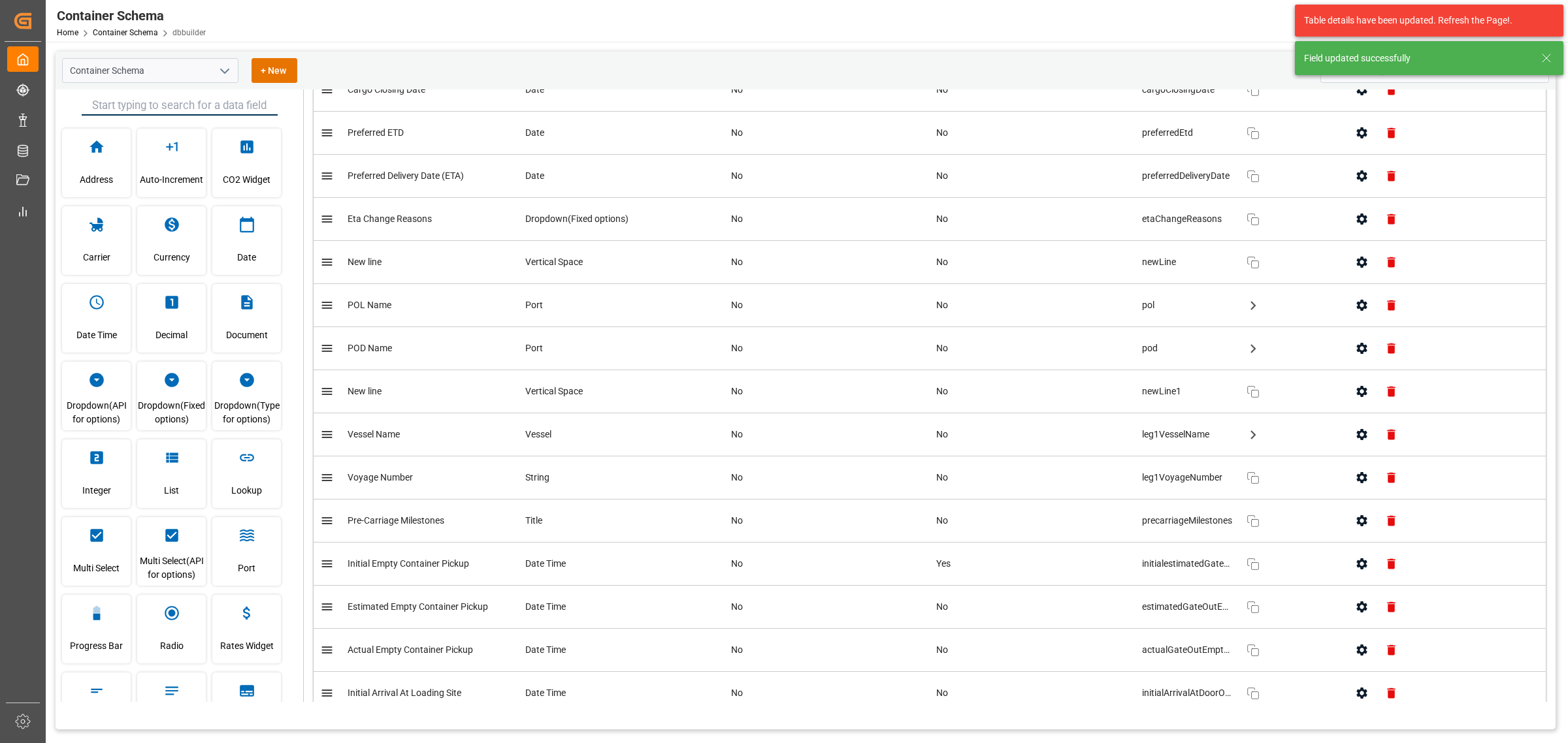
click at [1045, 57] on icon at bounding box center [1547, 58] width 15 height 15
click at [1045, 226] on icon "button" at bounding box center [1362, 219] width 14 height 14
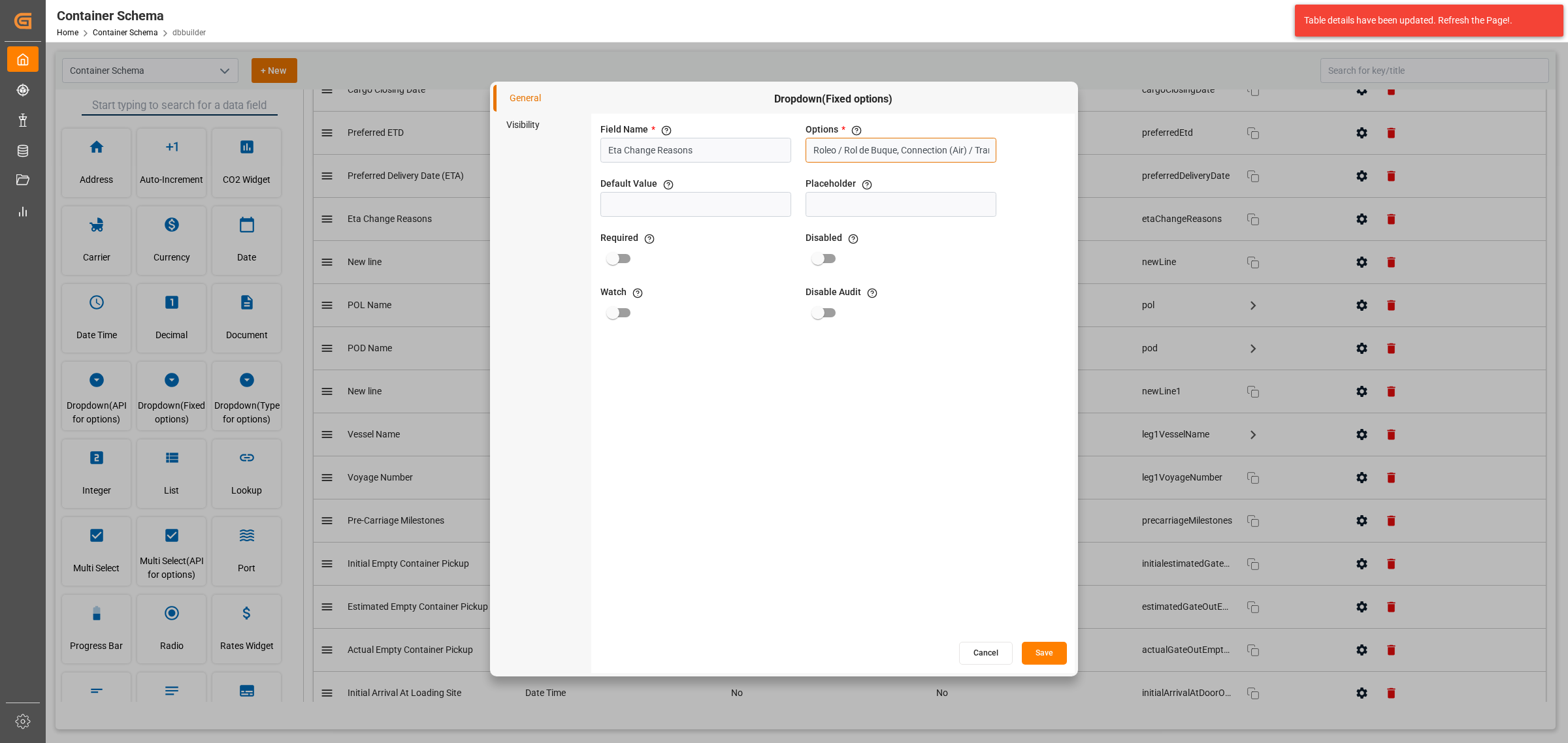
click at [910, 138] on input "Roleo / Rol de Buque, Connection (Air) / Transbordo, Weather / Condiciones Mete…" at bounding box center [900, 150] width 190 height 25
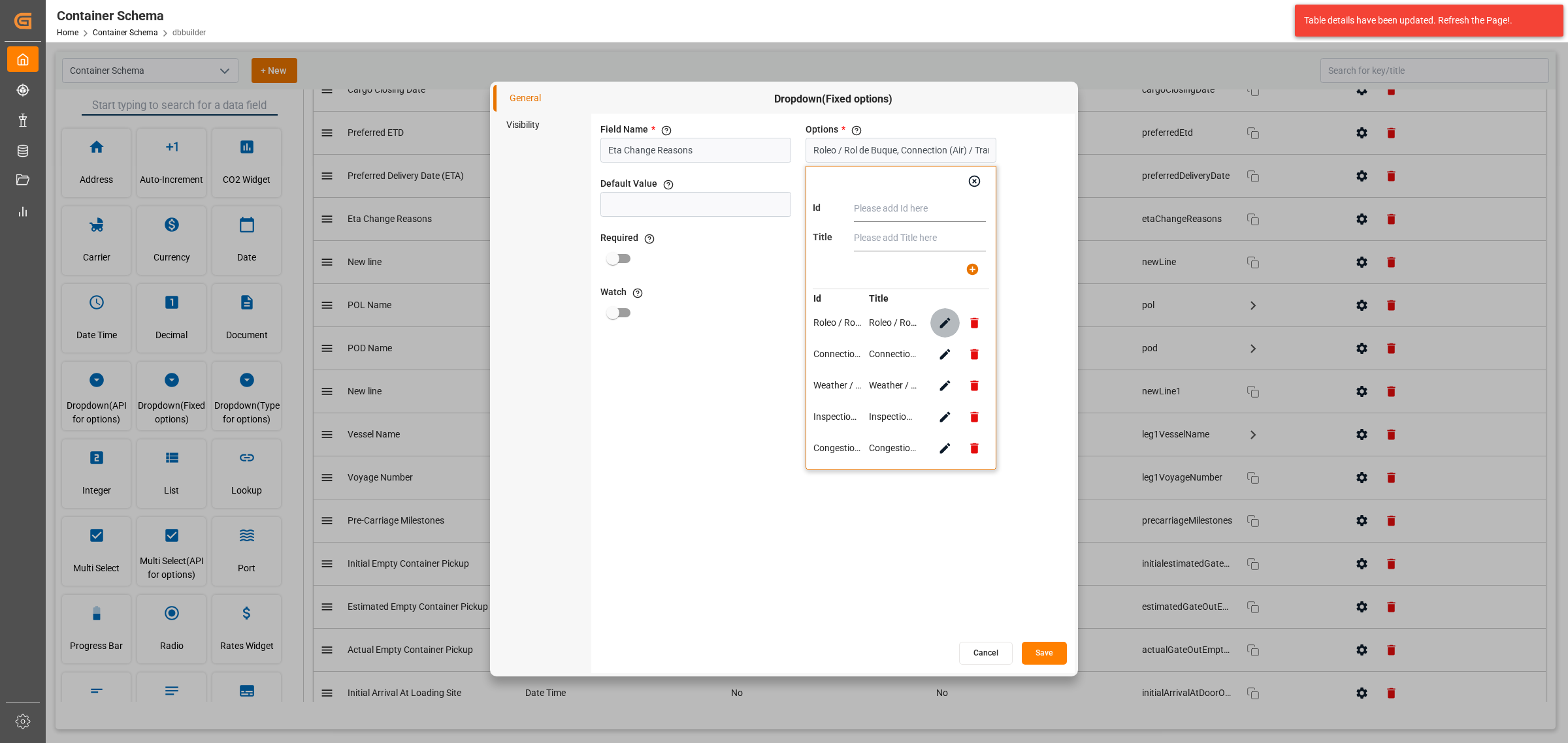
click at [935, 323] on button "button" at bounding box center [945, 323] width 30 height 30
type input "Roleo / Rol de Buque"
drag, startPoint x: 883, startPoint y: 210, endPoint x: 821, endPoint y: 224, distance: 63.6
click at [821, 224] on div "Id Roleo / Rol de Buque Title Roleo / Rol de Buque Id Title Roleo / Rol de Buqu…" at bounding box center [900, 318] width 190 height 304
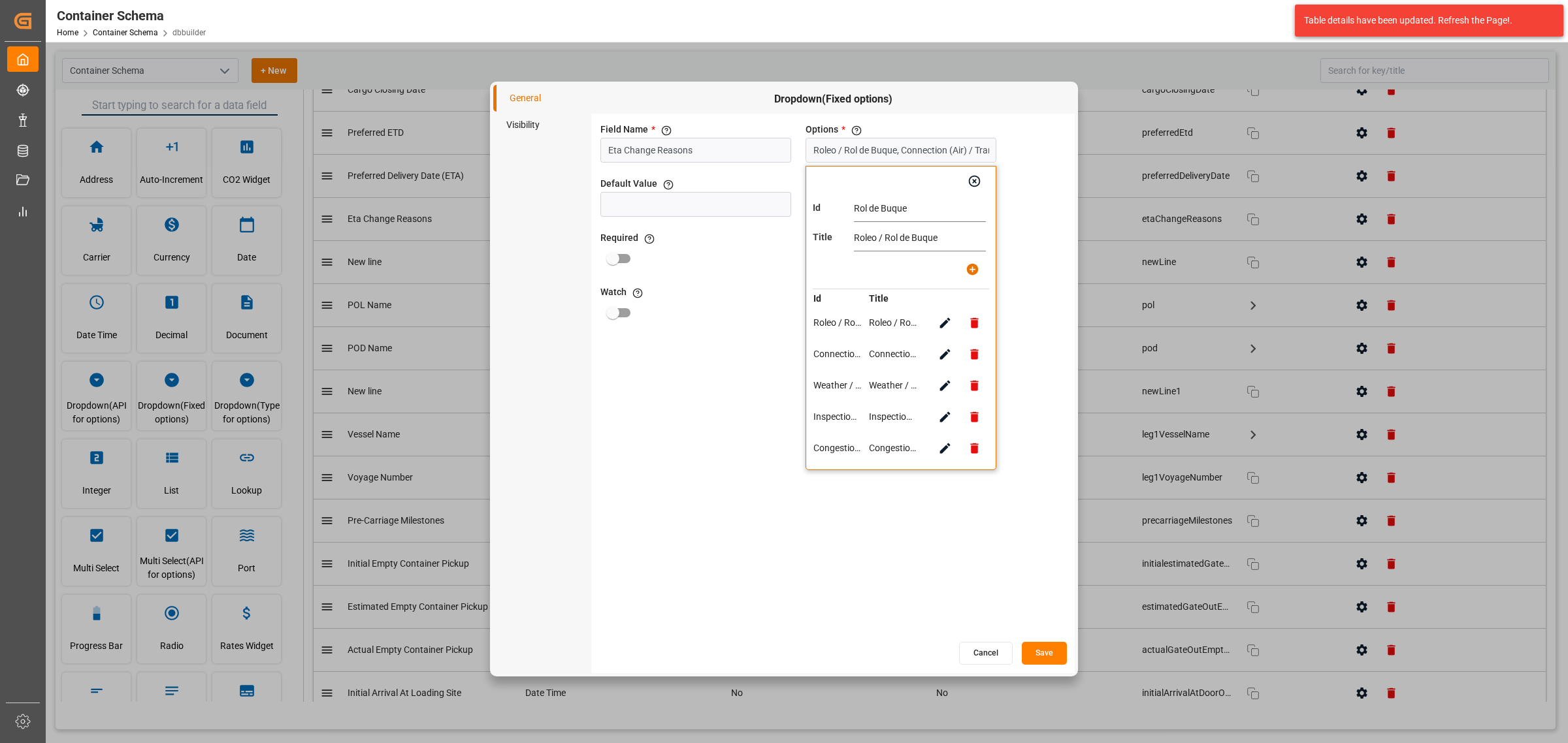
type input "Rol de Buque"
drag, startPoint x: 886, startPoint y: 238, endPoint x: 802, endPoint y: 255, distance: 85.7
click at [802, 255] on div "Field Name * The title of the field that will be shown in UI Eta Change Reasons…" at bounding box center [832, 377] width 484 height 526
type input "Rol de Buque"
click at [963, 262] on button "button" at bounding box center [973, 269] width 30 height 30
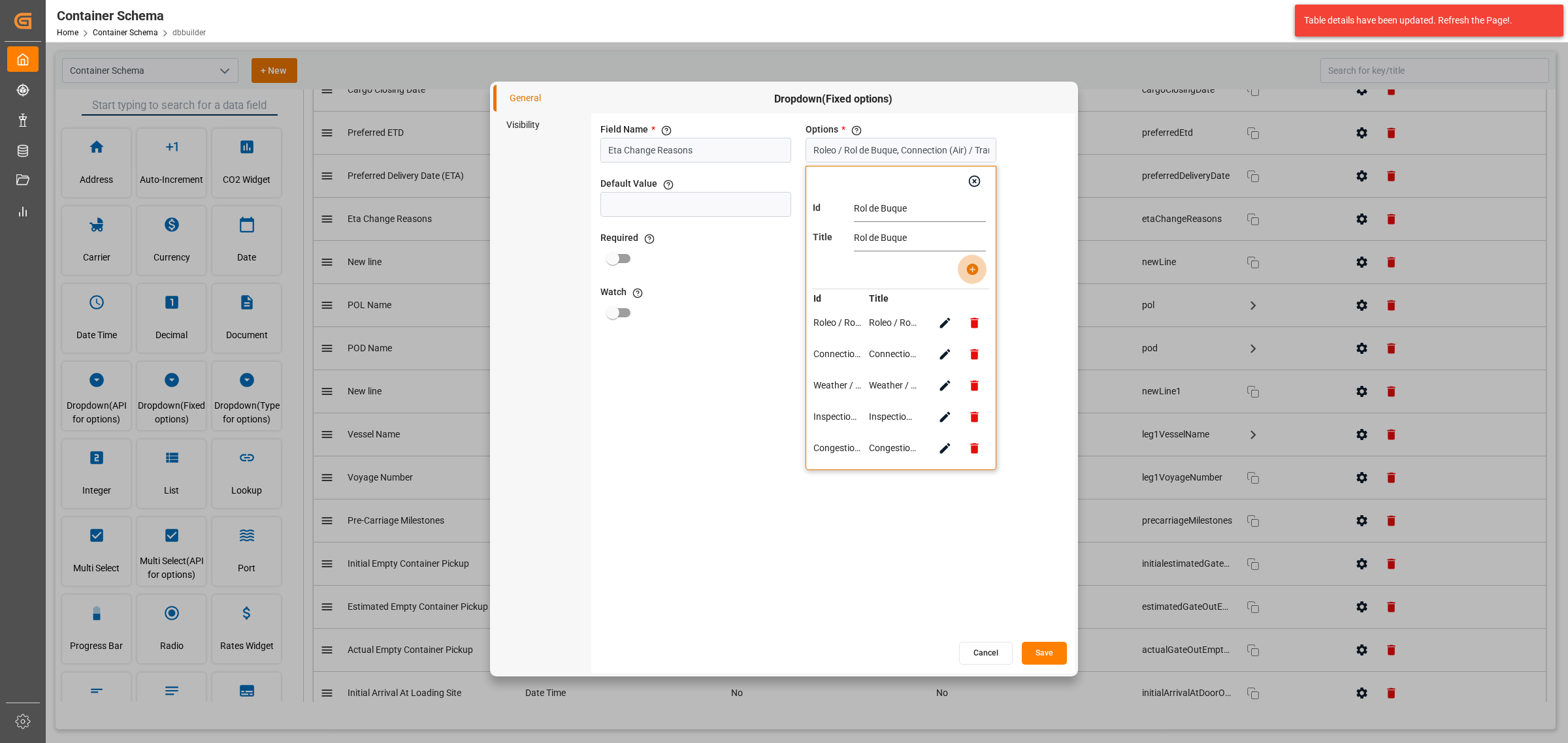
type input "Rol de Buque, Connection (Air) / Transbordo, Weather / Condiciones Meteorológic…"
click at [952, 353] on icon "button" at bounding box center [945, 354] width 14 height 14
type input "Connection (Air) / Transbordo"
click at [954, 207] on input "Connection (Air) / Transbordo" at bounding box center [919, 209] width 132 height 26
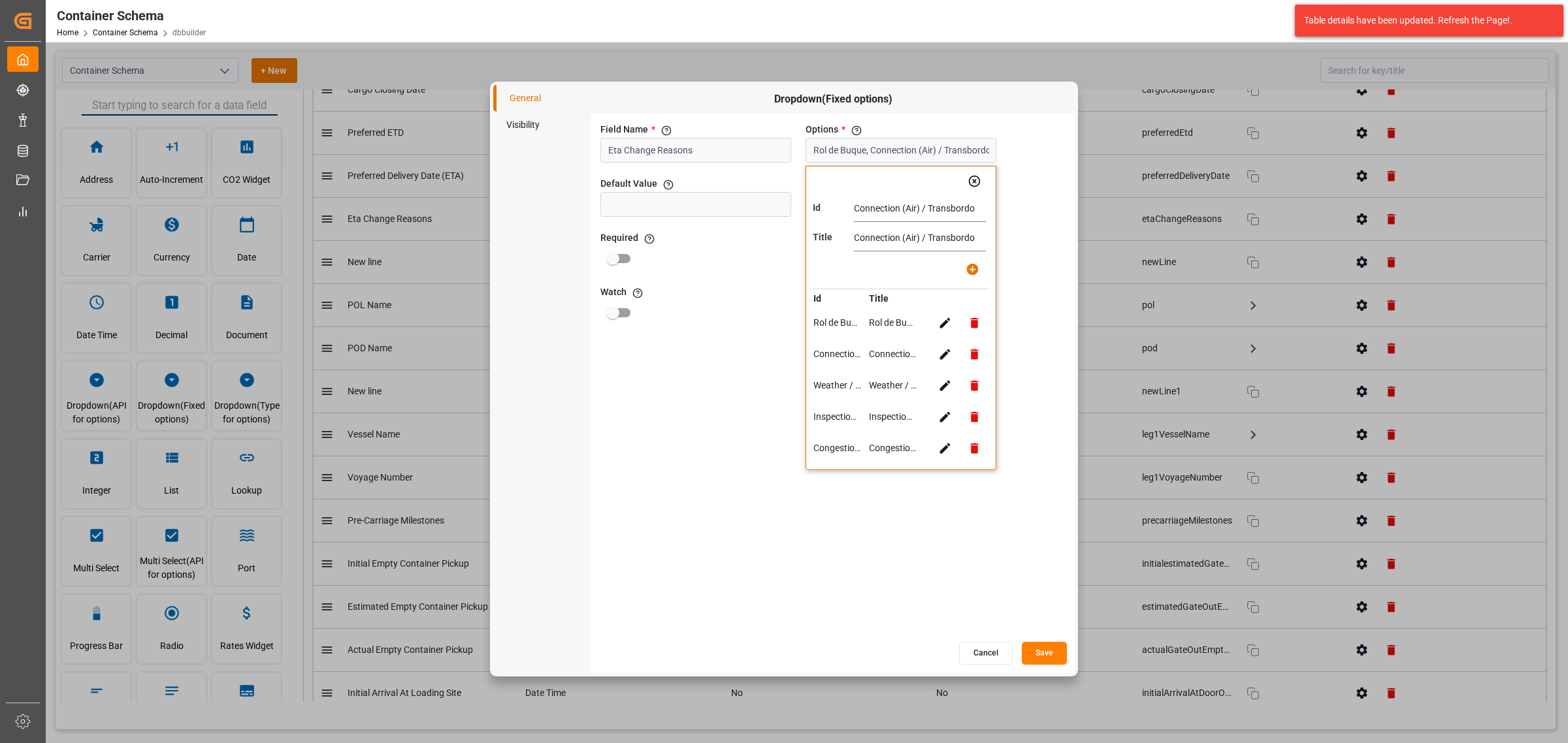
click at [954, 207] on input "Connection (Air) / Transbordo" at bounding box center [919, 209] width 132 height 26
click at [952, 211] on input "Connection (Air) / Transshipment" at bounding box center [919, 209] width 132 height 26
type input "Connection (Air) / Transshipment"
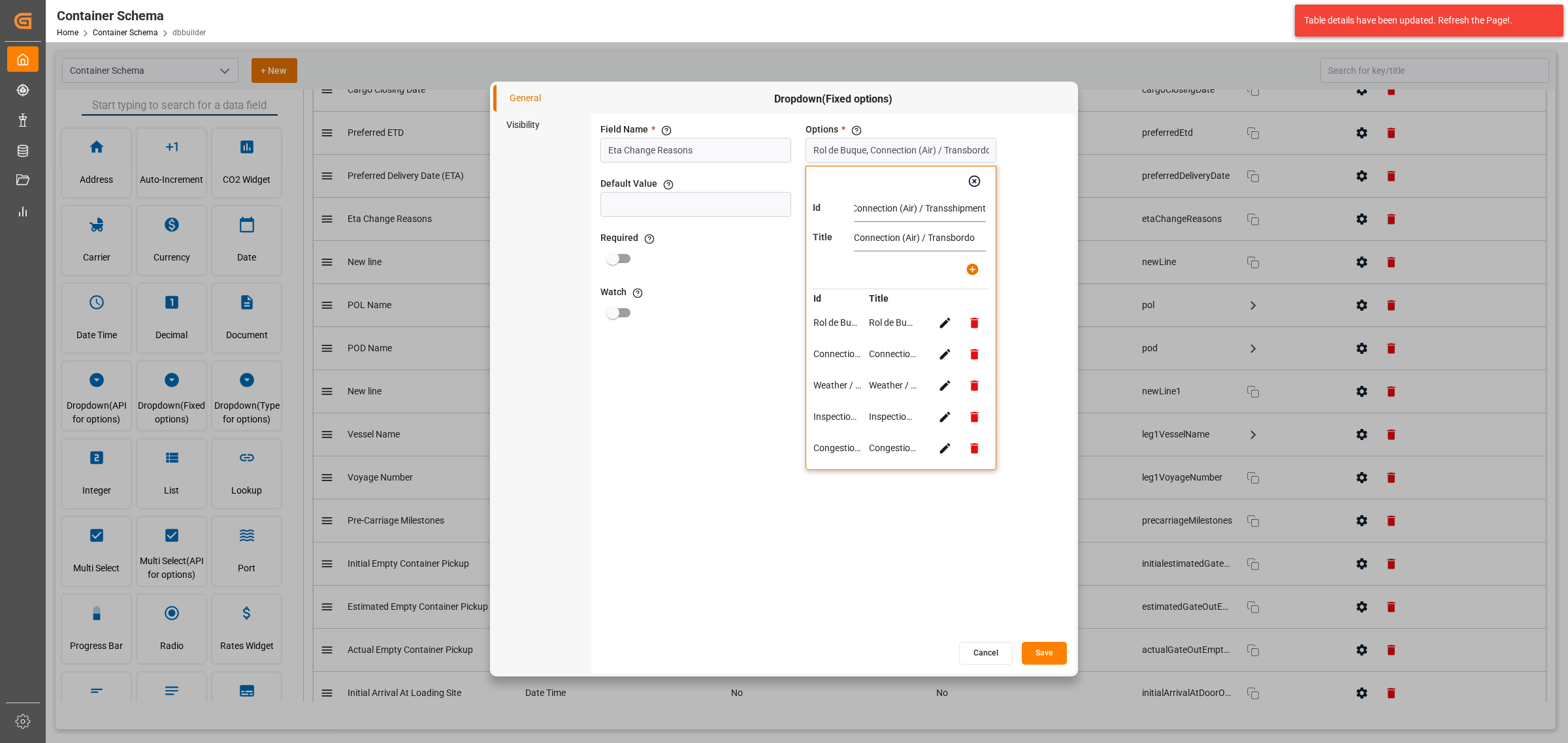
click at [957, 243] on input "Connection (Air) / Transbordo" at bounding box center [919, 238] width 132 height 26
paste input "shipment"
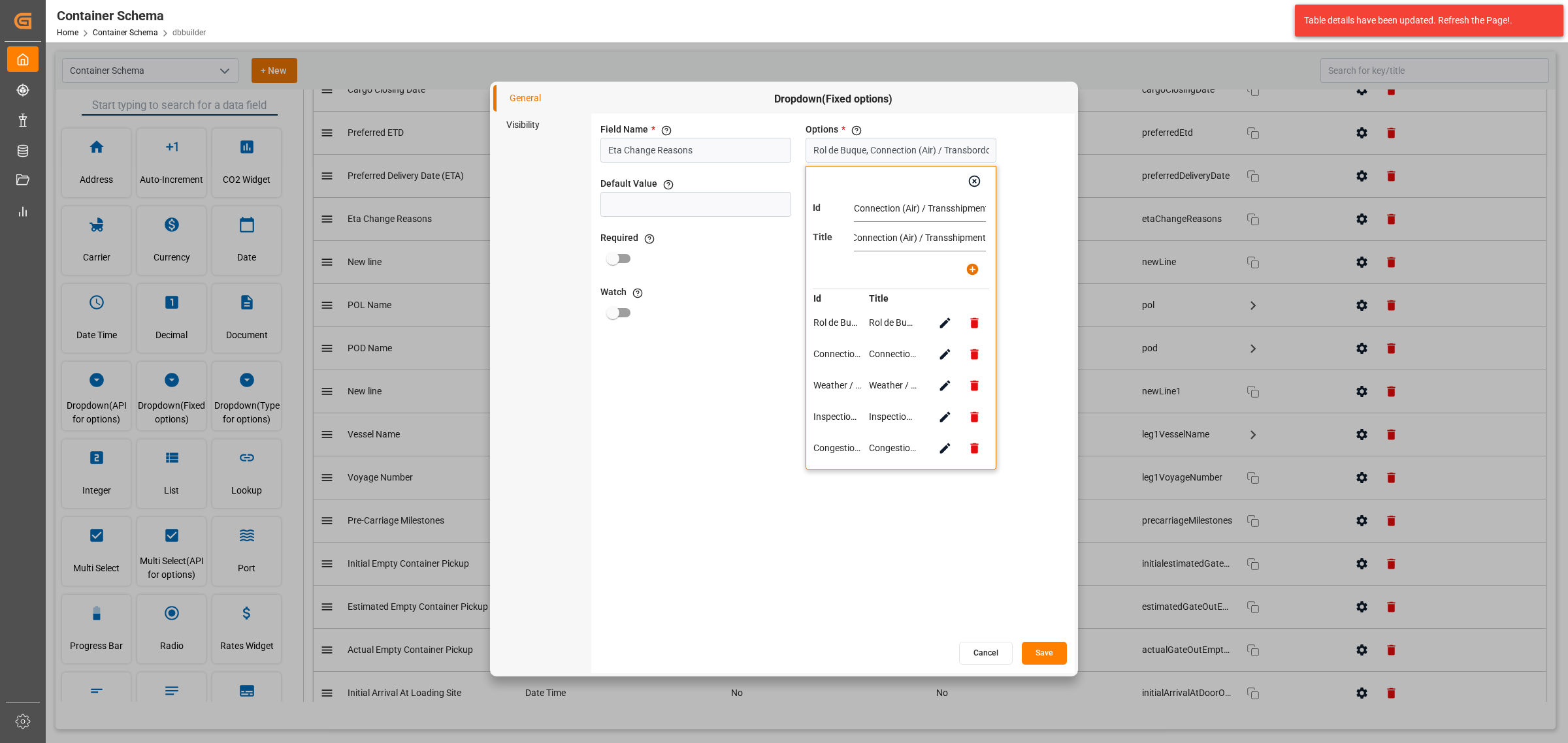
type input "Connection (Air) / Transshipment"
click at [975, 262] on button "button" at bounding box center [973, 269] width 30 height 30
type input "Rol de Buque, Connection (Air) / Transshipment, Weather / Condiciones Meteoroló…"
click at [946, 385] on icon "button" at bounding box center [946, 386] width 10 height 10
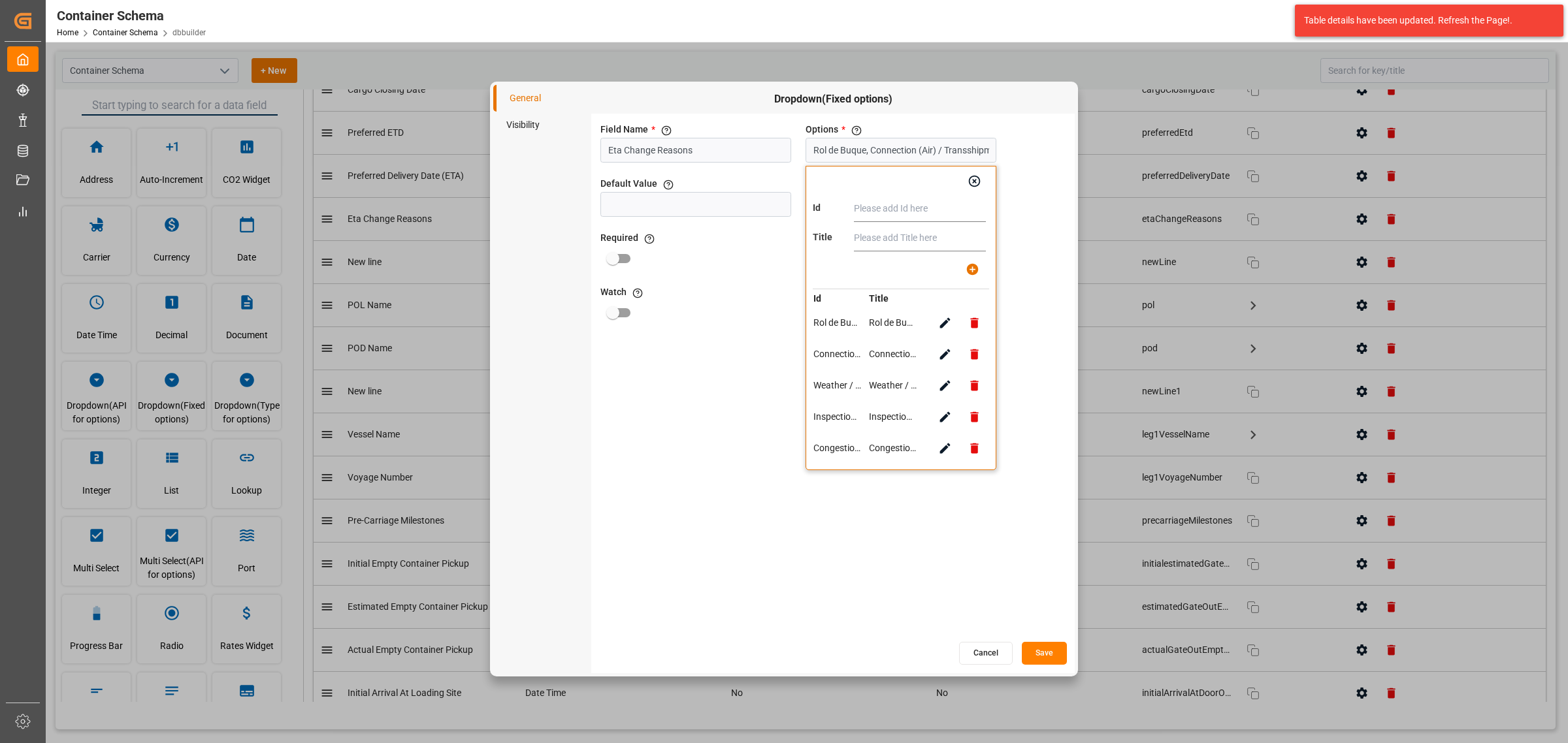
type input "Weather / Condiciones Meteorológicas"
drag, startPoint x: 896, startPoint y: 213, endPoint x: 809, endPoint y: 219, distance: 87.2
click at [809, 219] on div "Id Weather / Condiciones Meteorológicas Title Weather / Condiciones Meteorológi…" at bounding box center [900, 318] width 190 height 304
type input "Condiciones Meteorológicas"
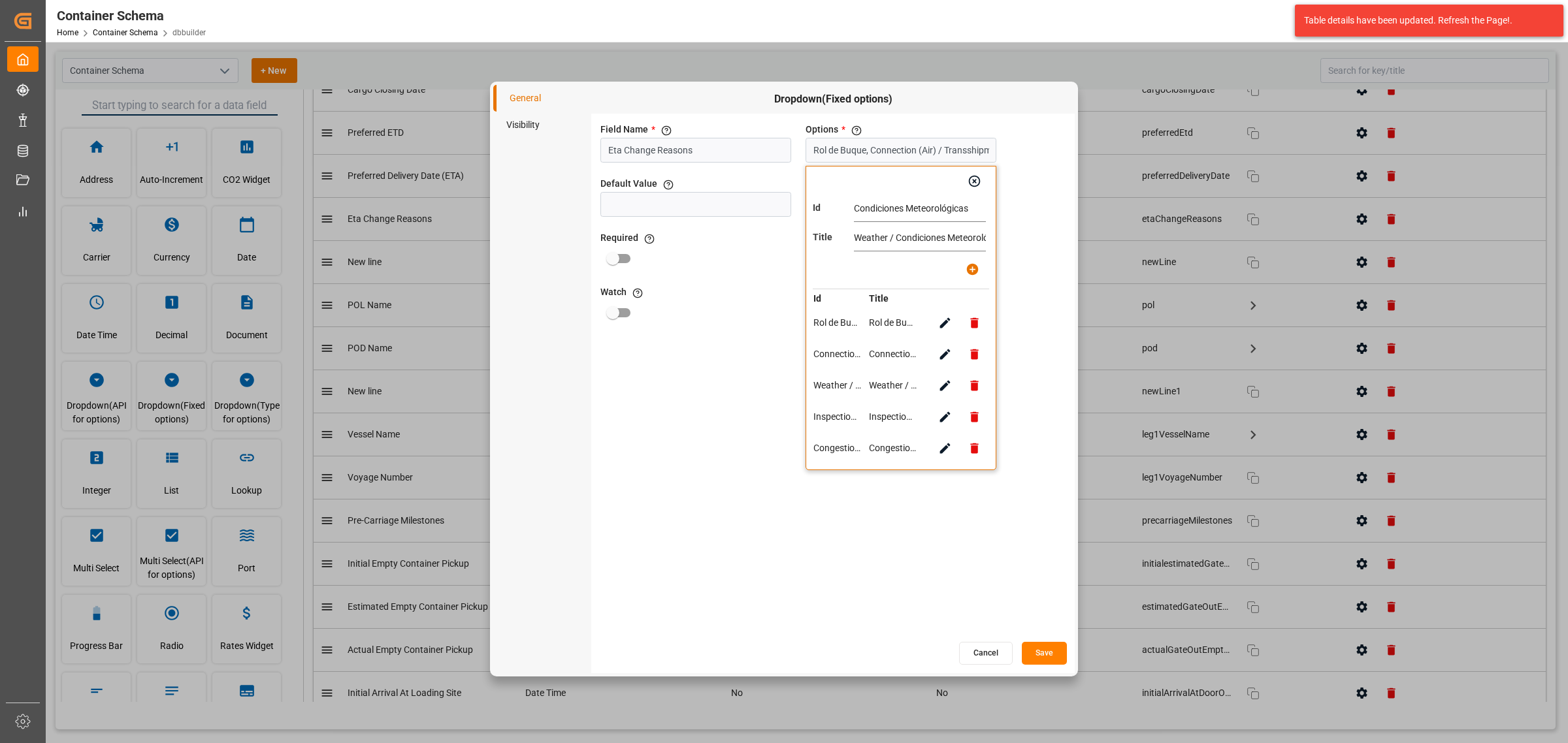
drag, startPoint x: 895, startPoint y: 236, endPoint x: 747, endPoint y: 256, distance: 149.3
click at [747, 256] on div "Field Name * The title of the field that will be shown in UI Eta Change Reasons…" at bounding box center [832, 377] width 484 height 526
type input "Condiciones Meteorológicas"
click at [963, 264] on button "button" at bounding box center [973, 269] width 30 height 30
type input "Rol de Buque, Connection (Air) / Transshipment, Condiciones Meteorológicas, Ins…"
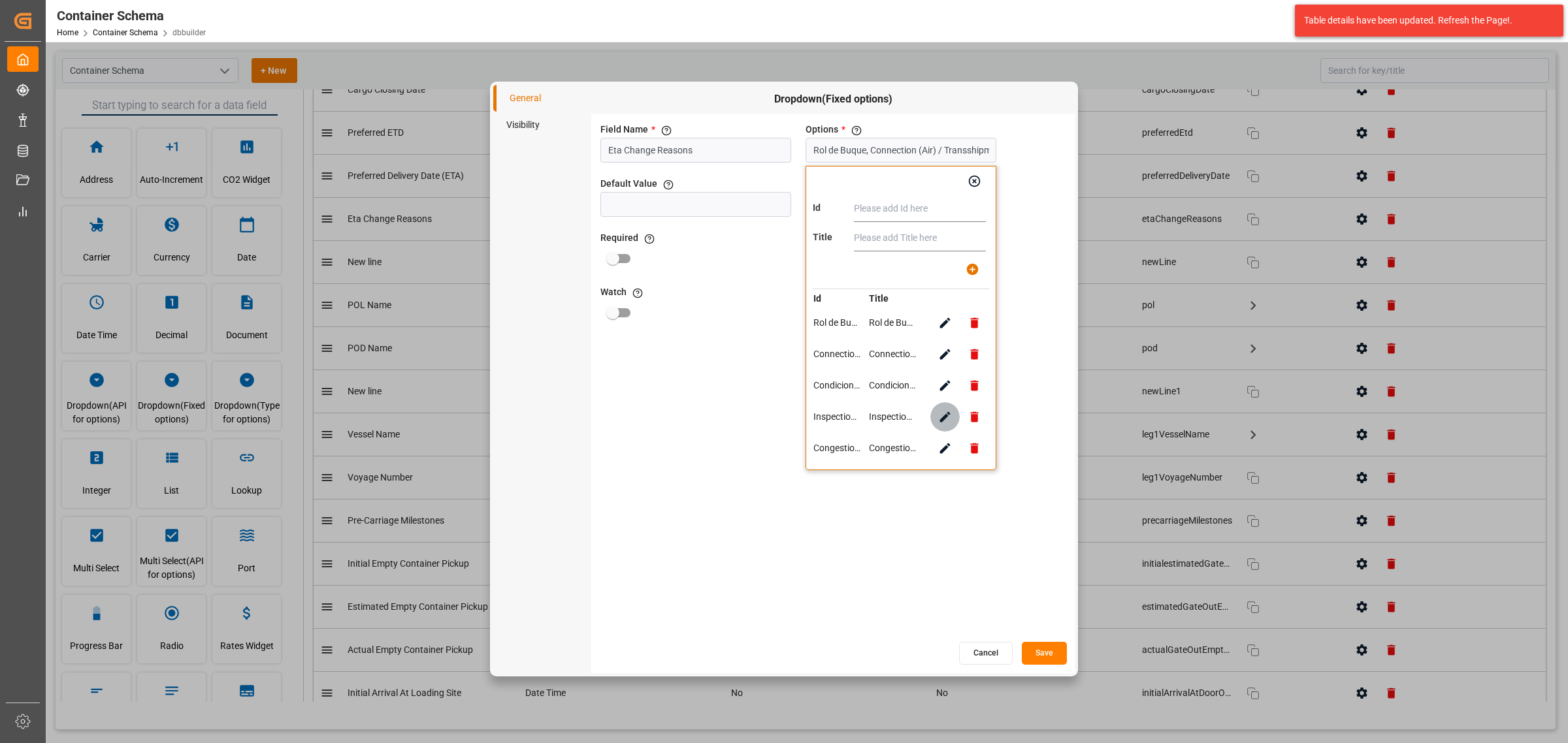
click at [943, 422] on icon "button" at bounding box center [945, 417] width 14 height 14
type input "Inspection (LCL) / Inspección ó Puntos Tácticos (Air)"
click at [938, 220] on input "Inspection (LCL) / Inspección ó Puntos Tácticos (Air)" at bounding box center [919, 209] width 132 height 26
click at [941, 387] on icon "button" at bounding box center [945, 386] width 14 height 14
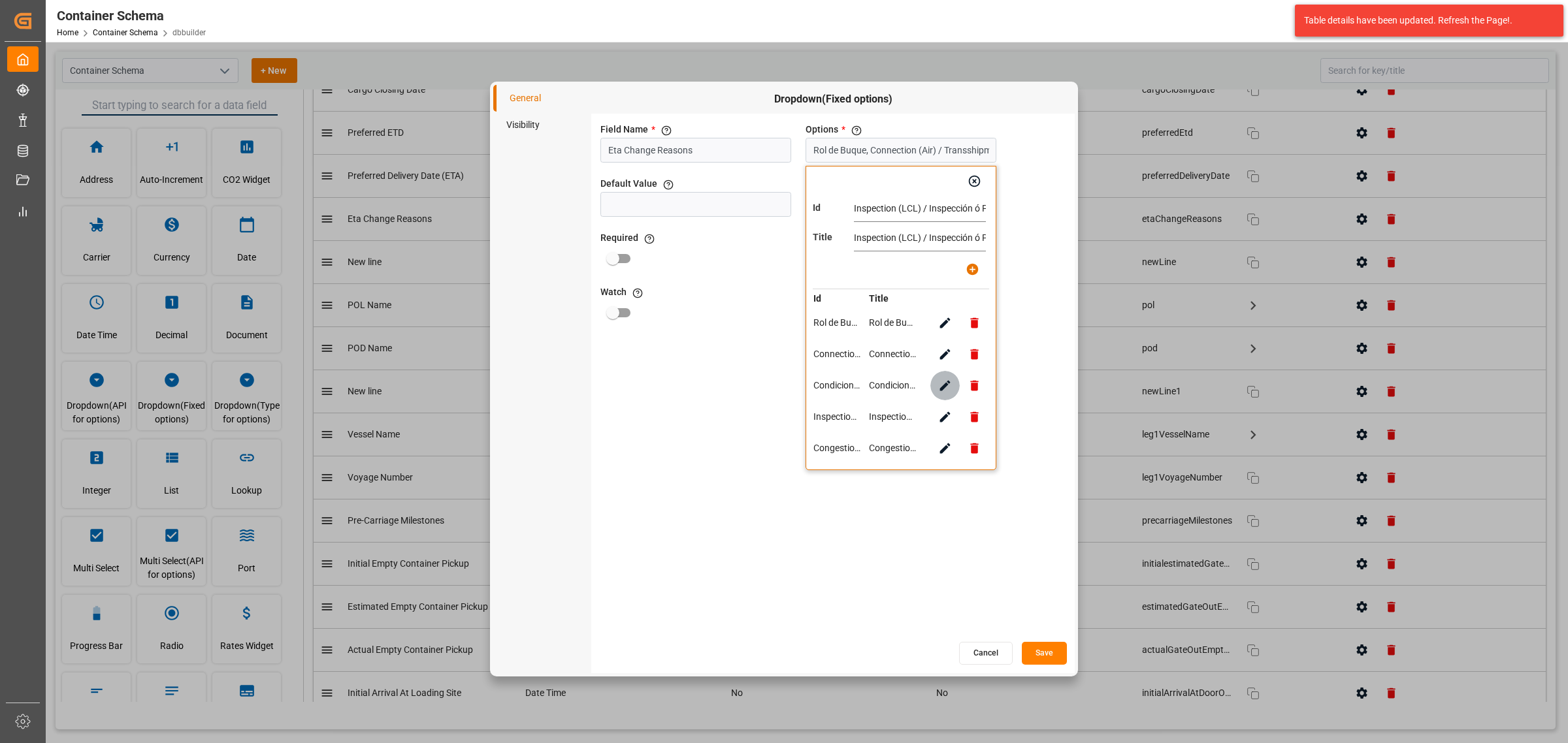
type input "Condiciones Meteorológicas"
click at [941, 448] on icon "button" at bounding box center [945, 448] width 14 height 14
type input "Congestion / Saturación Portuaria"
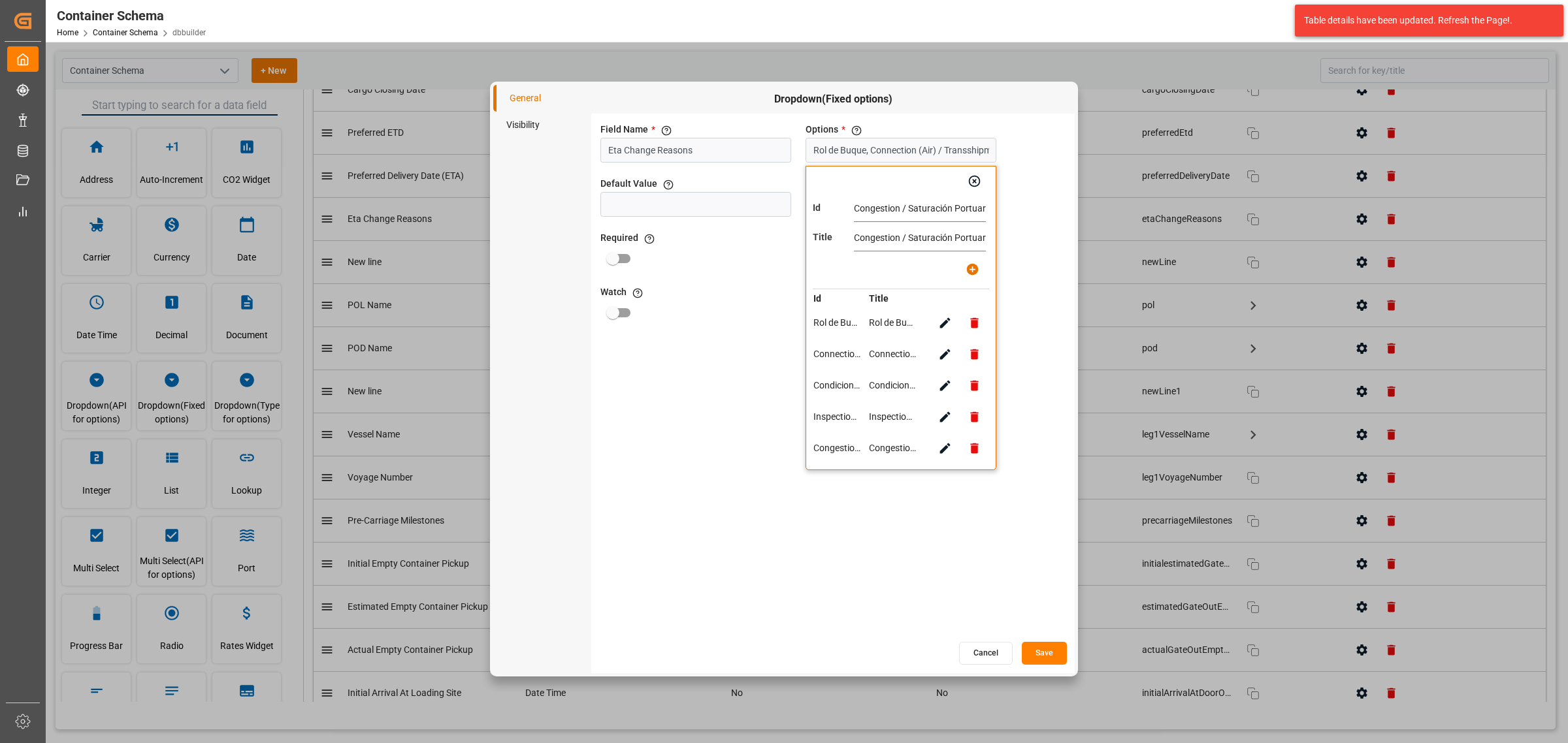
click at [938, 316] on icon "button" at bounding box center [945, 323] width 14 height 14
type input "Rol de Buque"
click at [940, 354] on icon "button" at bounding box center [945, 354] width 14 height 14
type input "Connection (Air) / Transshipment"
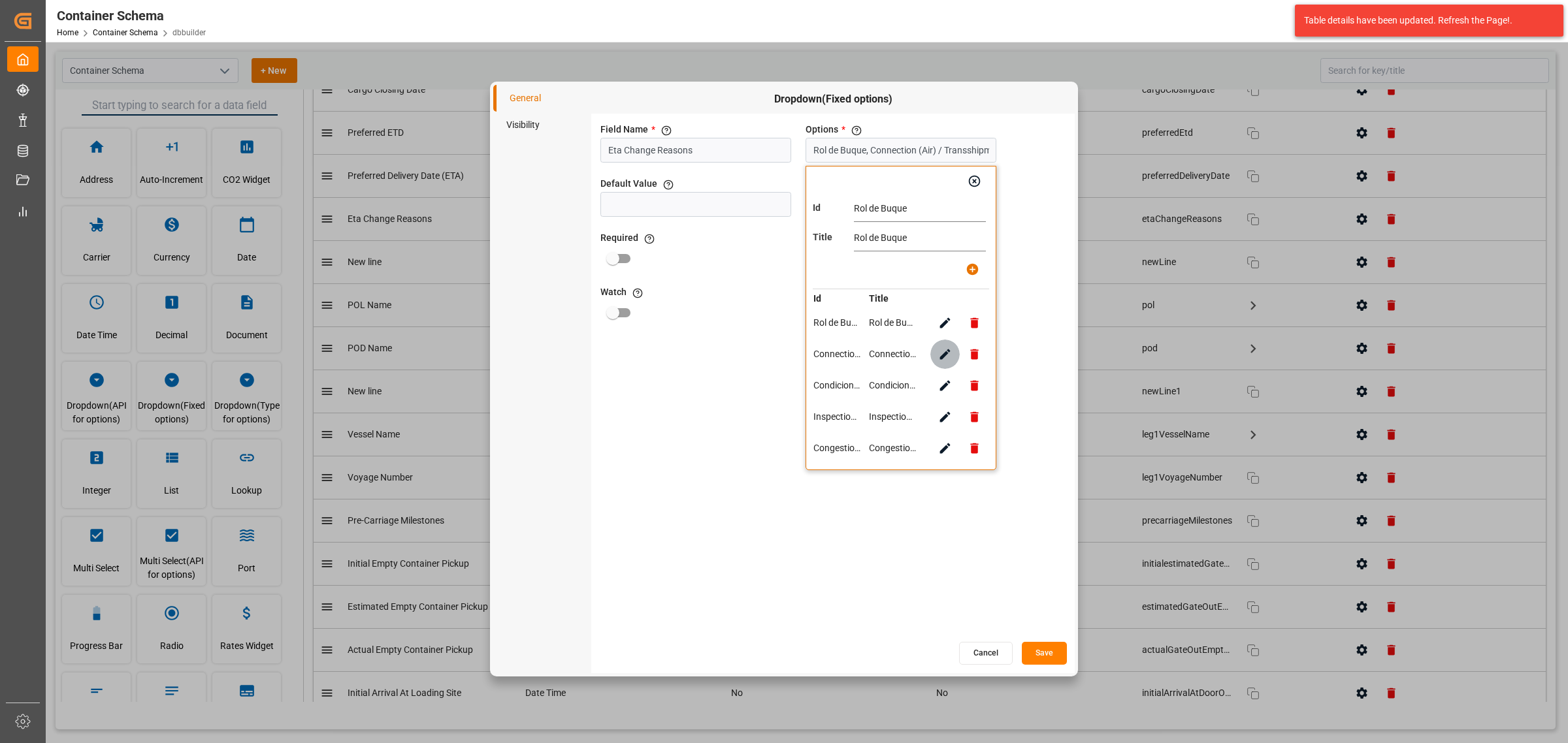
type input "Connection (Air) / Transshipment"
click at [944, 385] on icon "button" at bounding box center [946, 386] width 10 height 10
type input "Condiciones Meteorológicas"
click at [955, 428] on button "button" at bounding box center [945, 417] width 30 height 30
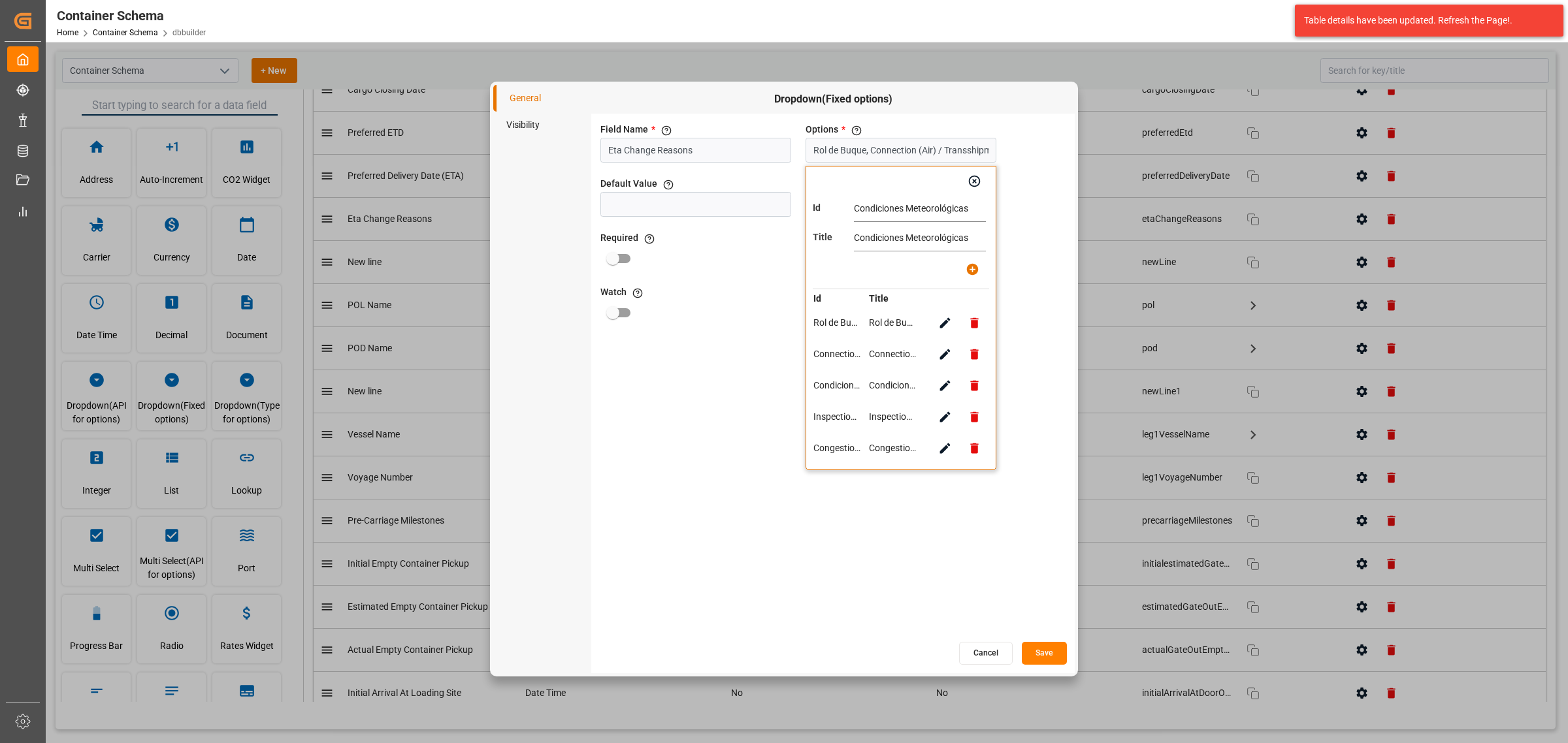
type input "Inspection (LCL) / Inspección ó Puntos Tácticos (Air)"
click at [944, 450] on button "button" at bounding box center [945, 448] width 30 height 30
type input "Congestion / Saturación Portuaria"
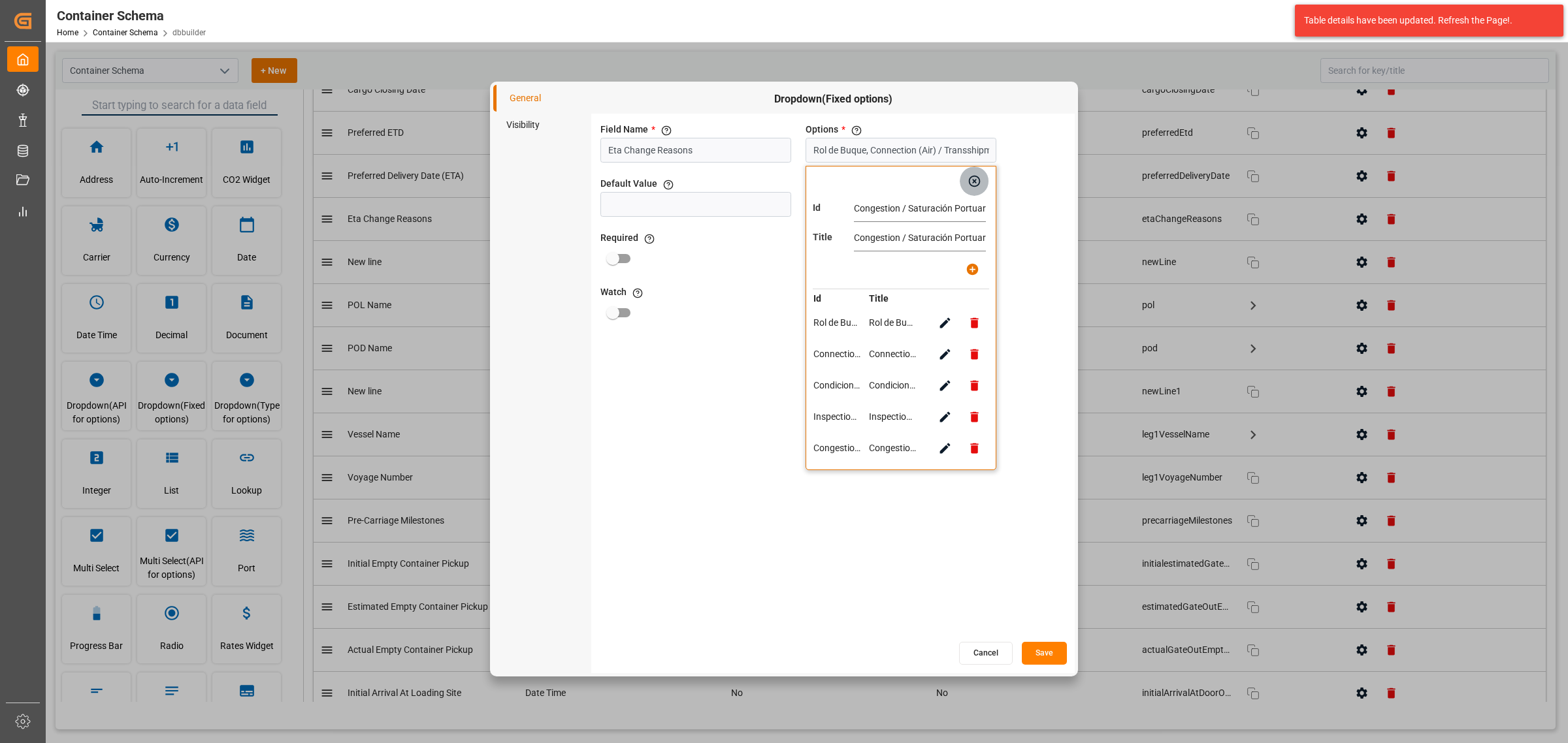
click at [979, 179] on icon "button" at bounding box center [975, 182] width 12 height 12
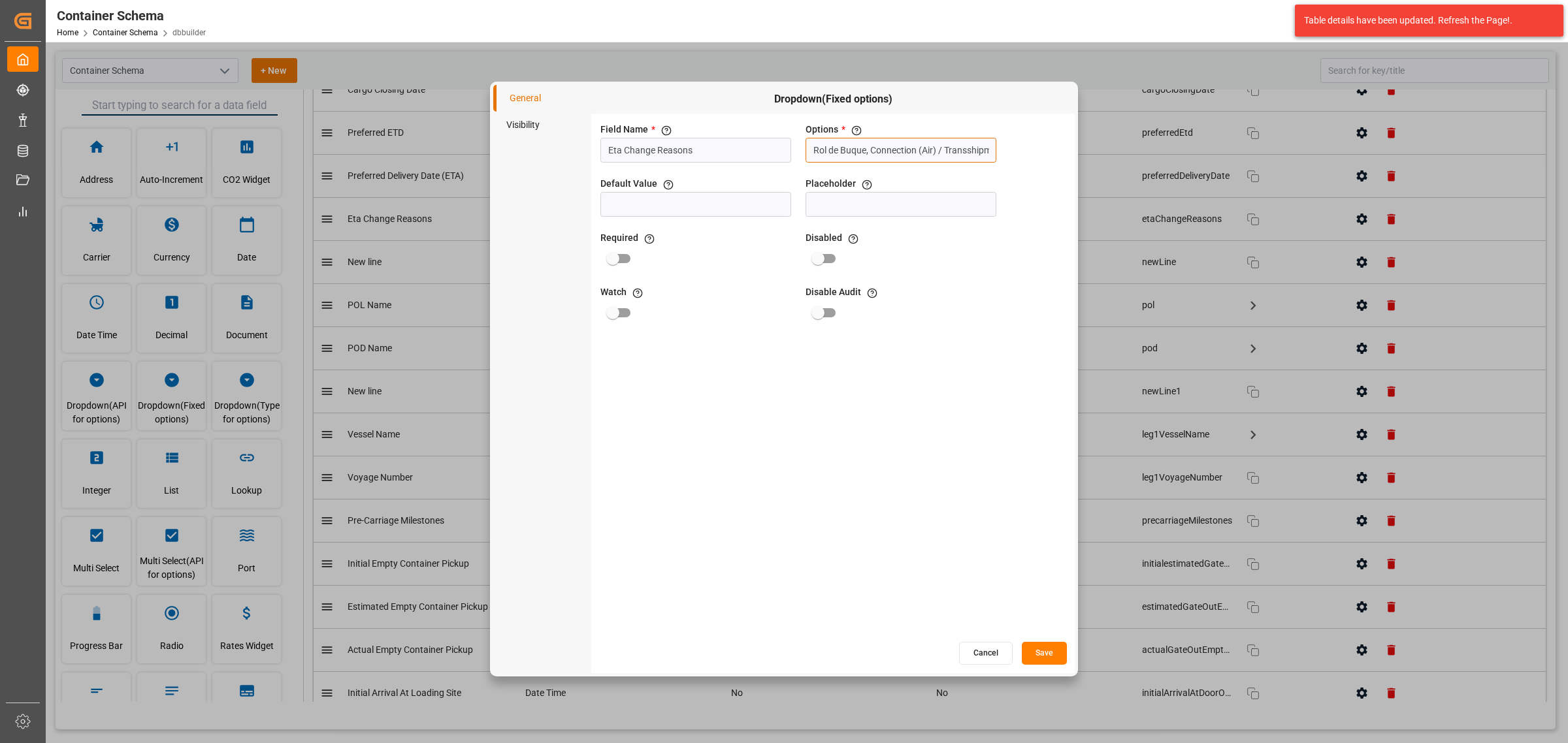
click at [866, 149] on input "Rol de Buque, Connection (Air) / Transshipment, Condiciones Meteorológicas, Ins…" at bounding box center [900, 150] width 190 height 25
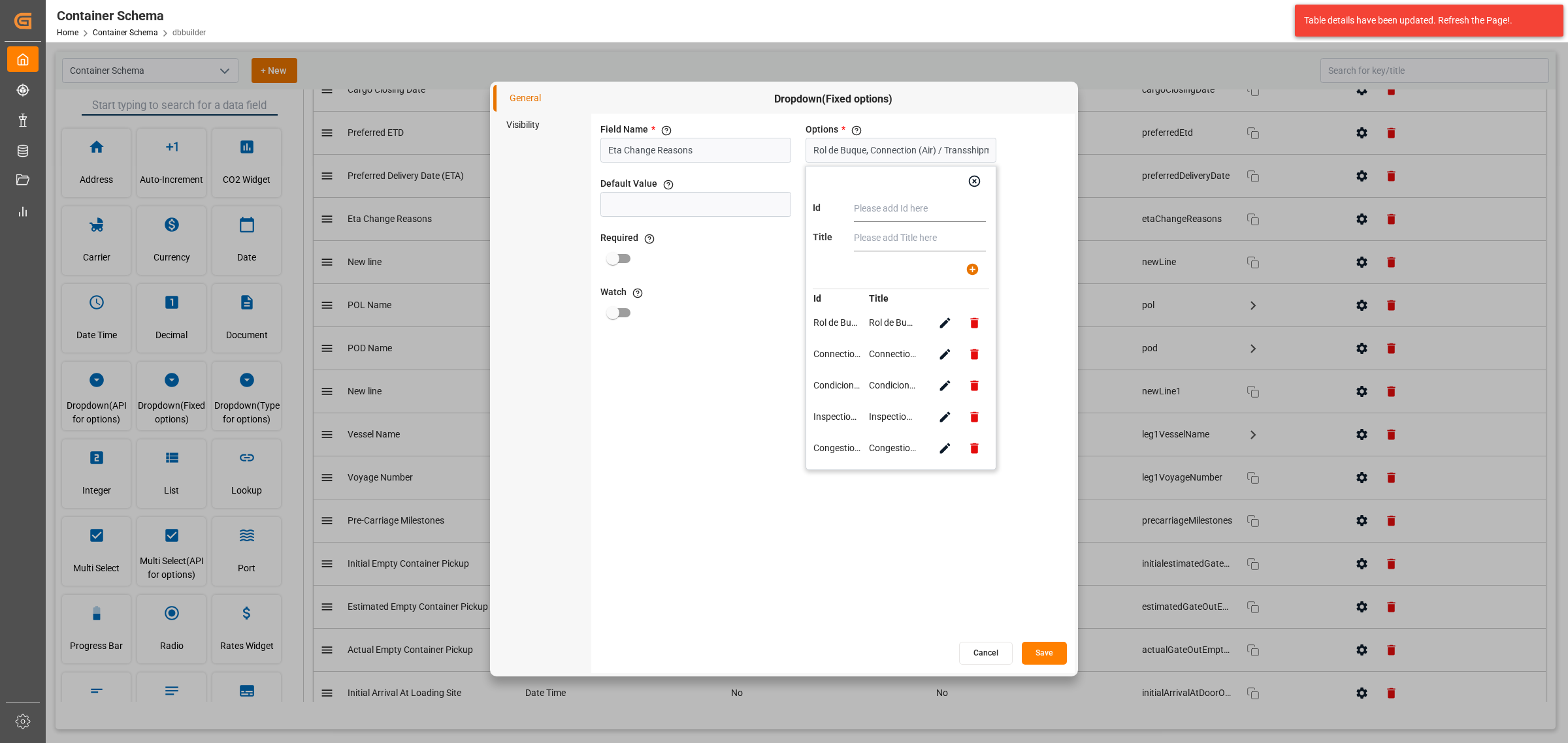
click at [887, 218] on input "text" at bounding box center [919, 209] width 132 height 26
click at [773, 450] on div "Field Name * The title of the field that will be shown in UI Eta Change Reasons…" at bounding box center [832, 377] width 484 height 526
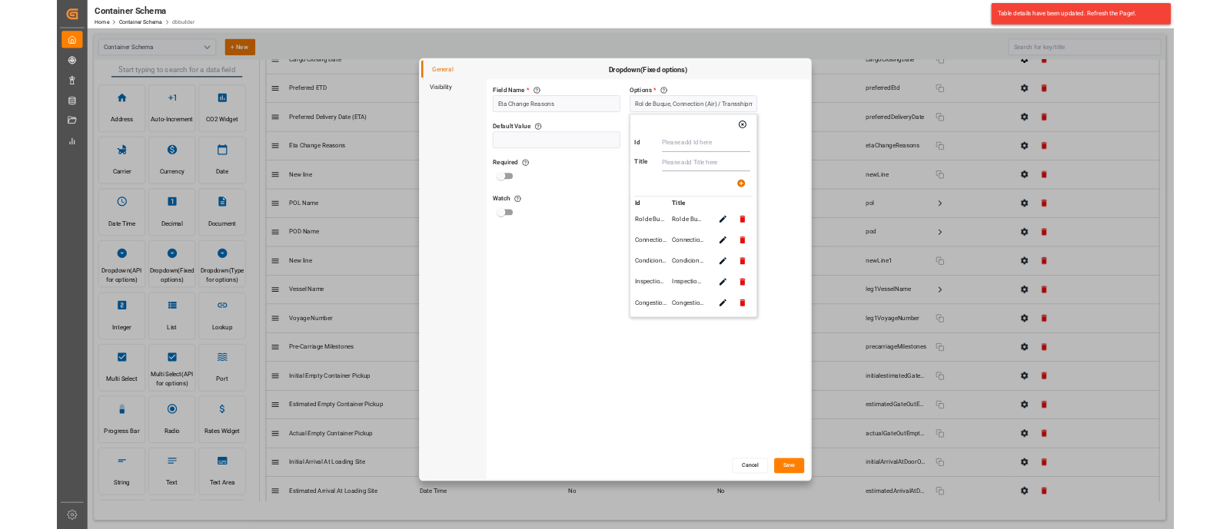
scroll to position [3555, 0]
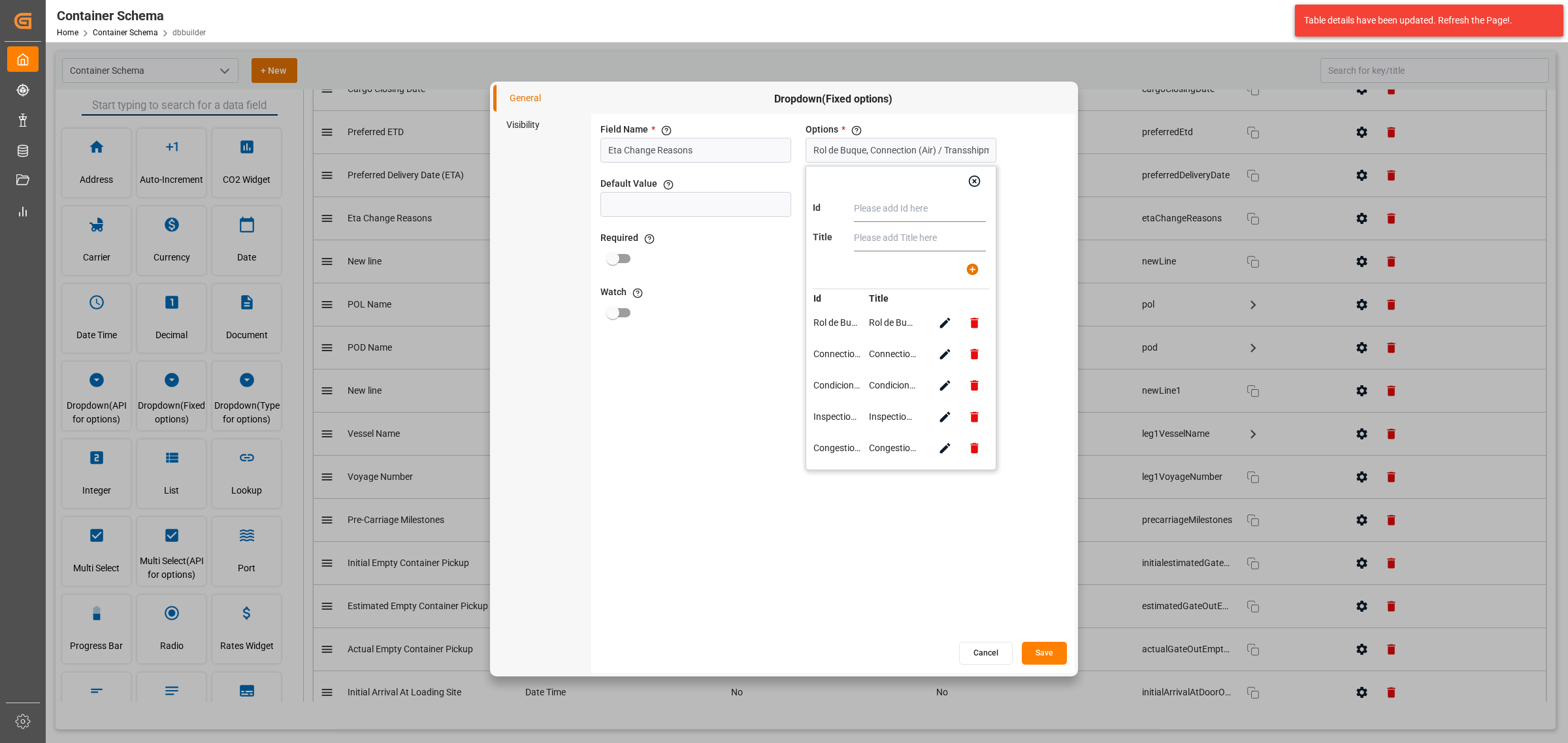
drag, startPoint x: 1560, startPoint y: 1, endPoint x: 873, endPoint y: 521, distance: 861.6
click at [873, 450] on div "Field Name * The title of the field that will be shown in UI Eta Change Reasons…" at bounding box center [832, 377] width 484 height 526
click at [938, 320] on icon "button" at bounding box center [945, 323] width 14 height 14
type input "Rol de Buque"
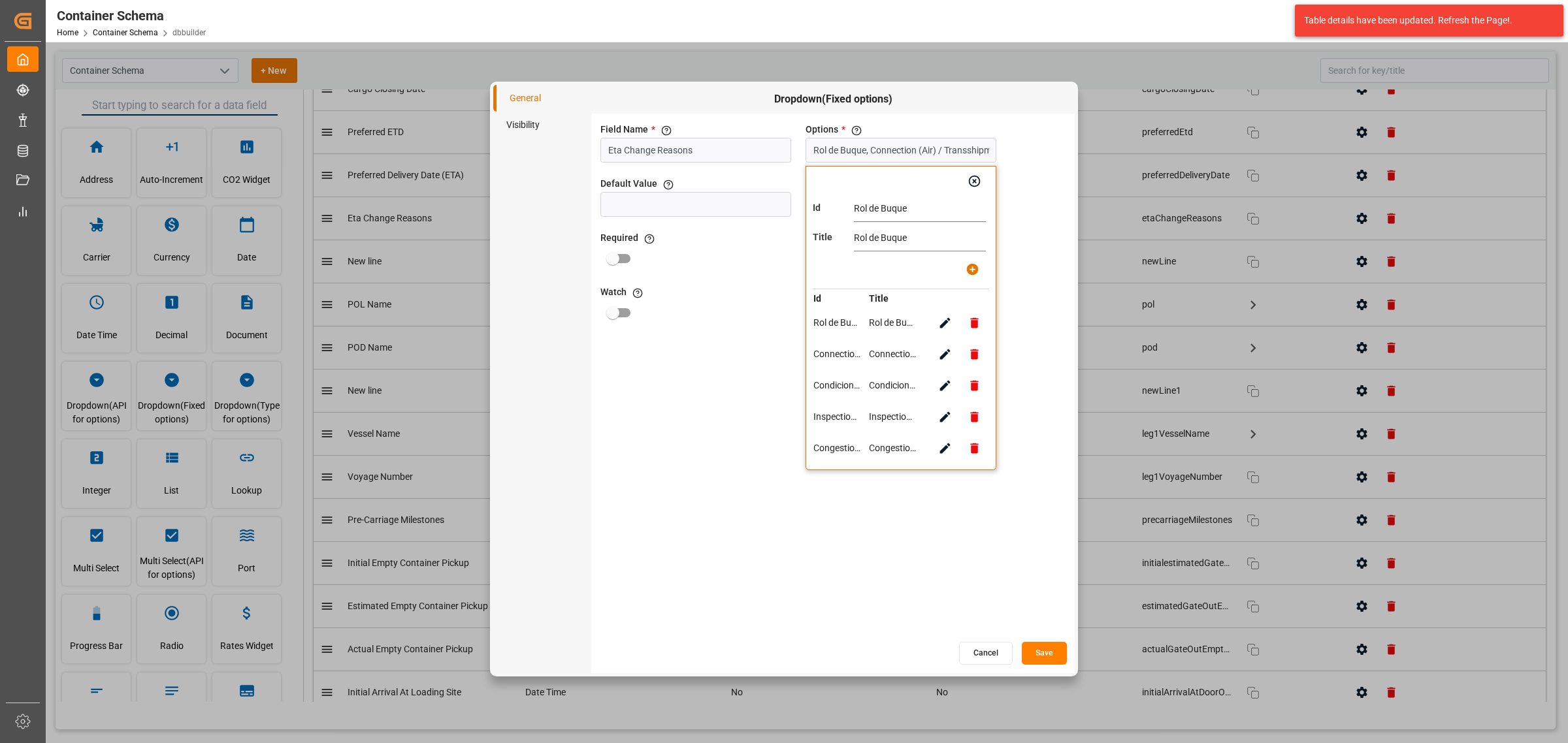
click at [884, 210] on input "Rol de Buque" at bounding box center [919, 209] width 132 height 26
click at [943, 354] on icon "button" at bounding box center [945, 354] width 14 height 14
type input "Connection (Air) / Transshipment"
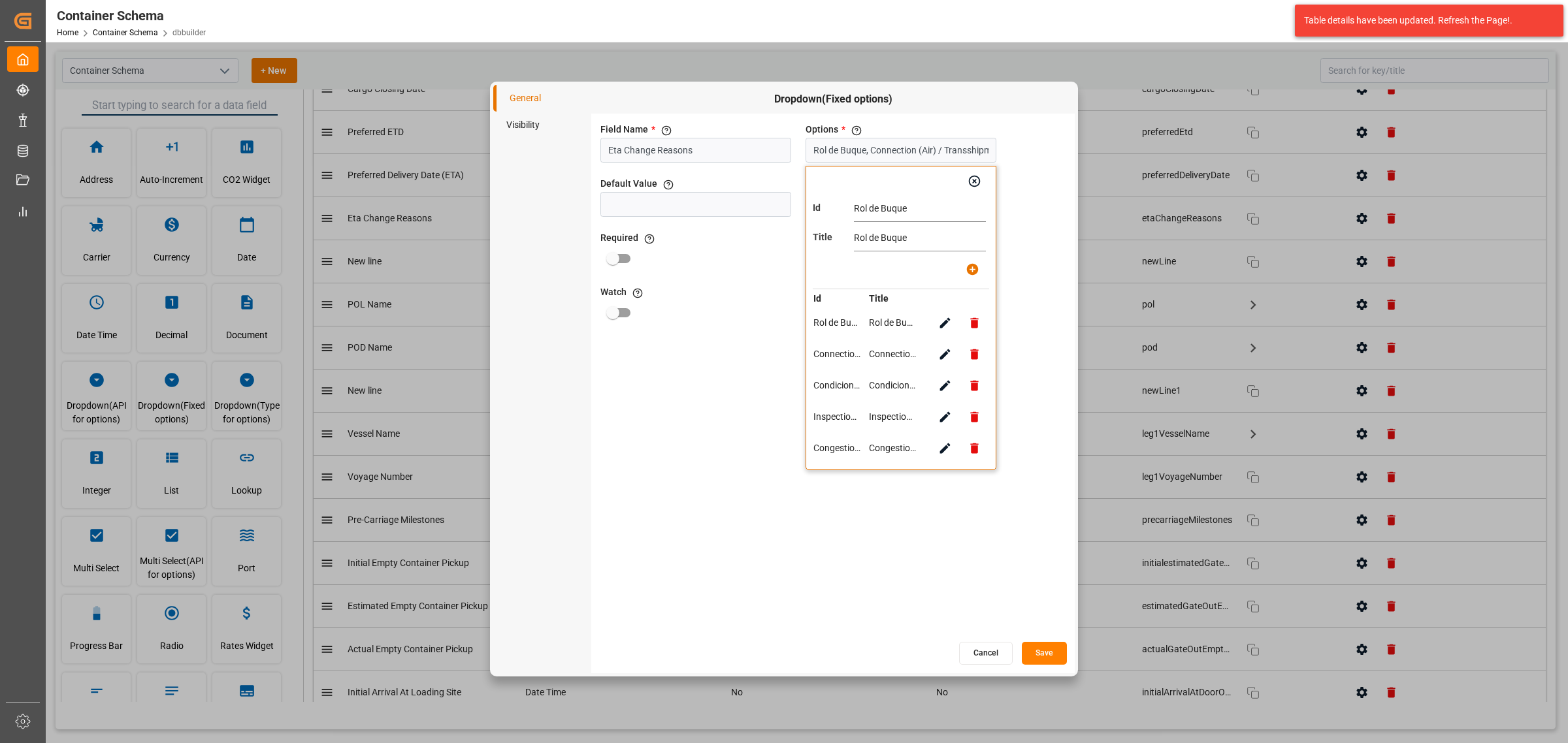
type input "Connection (Air) / Transshipment"
click at [901, 205] on input "Connection (Air) / Transshipment" at bounding box center [919, 209] width 132 height 26
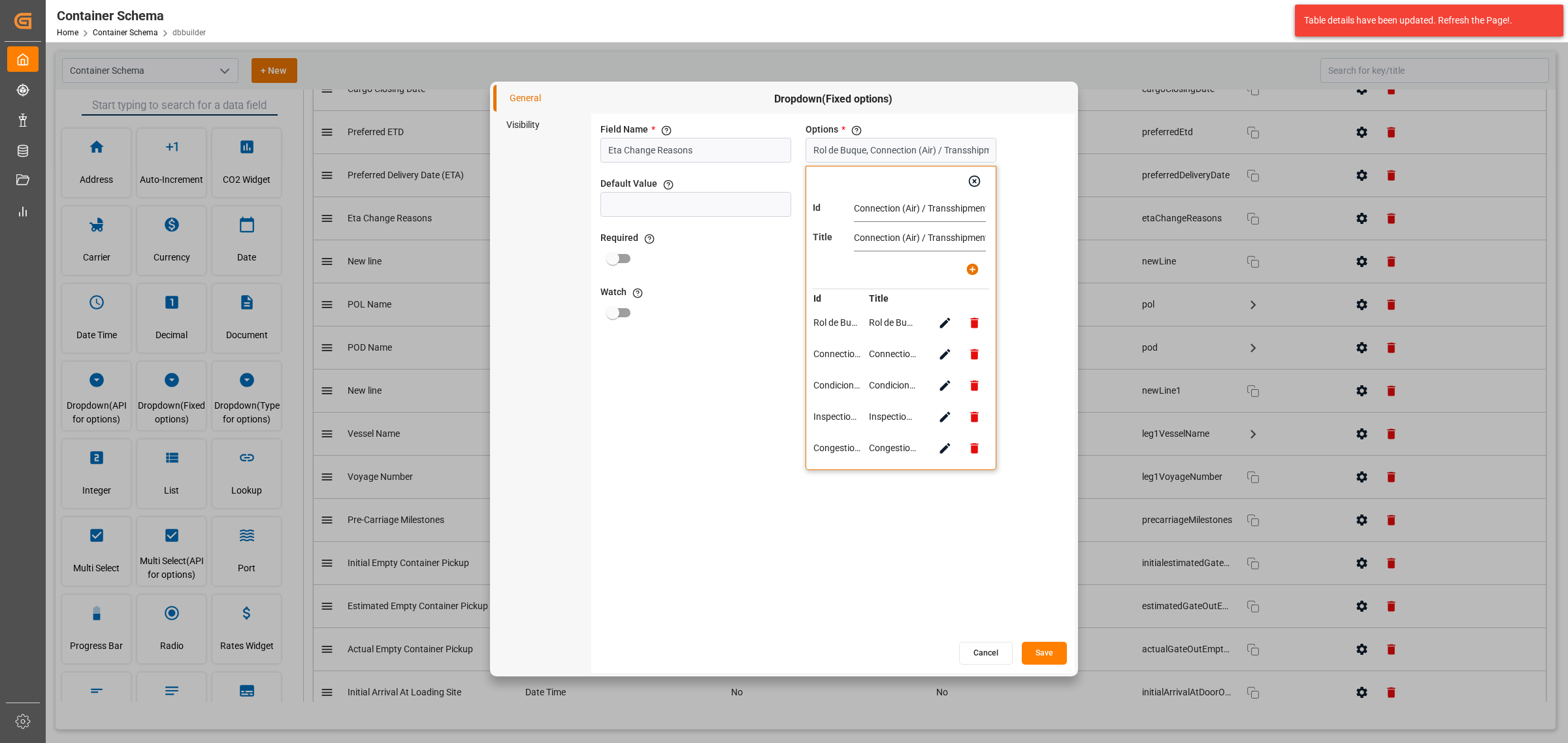
click at [938, 385] on icon "button" at bounding box center [945, 386] width 14 height 14
type input "Condiciones Meteorológicas"
click at [889, 203] on input "Condiciones Meteorológicas" at bounding box center [919, 209] width 132 height 26
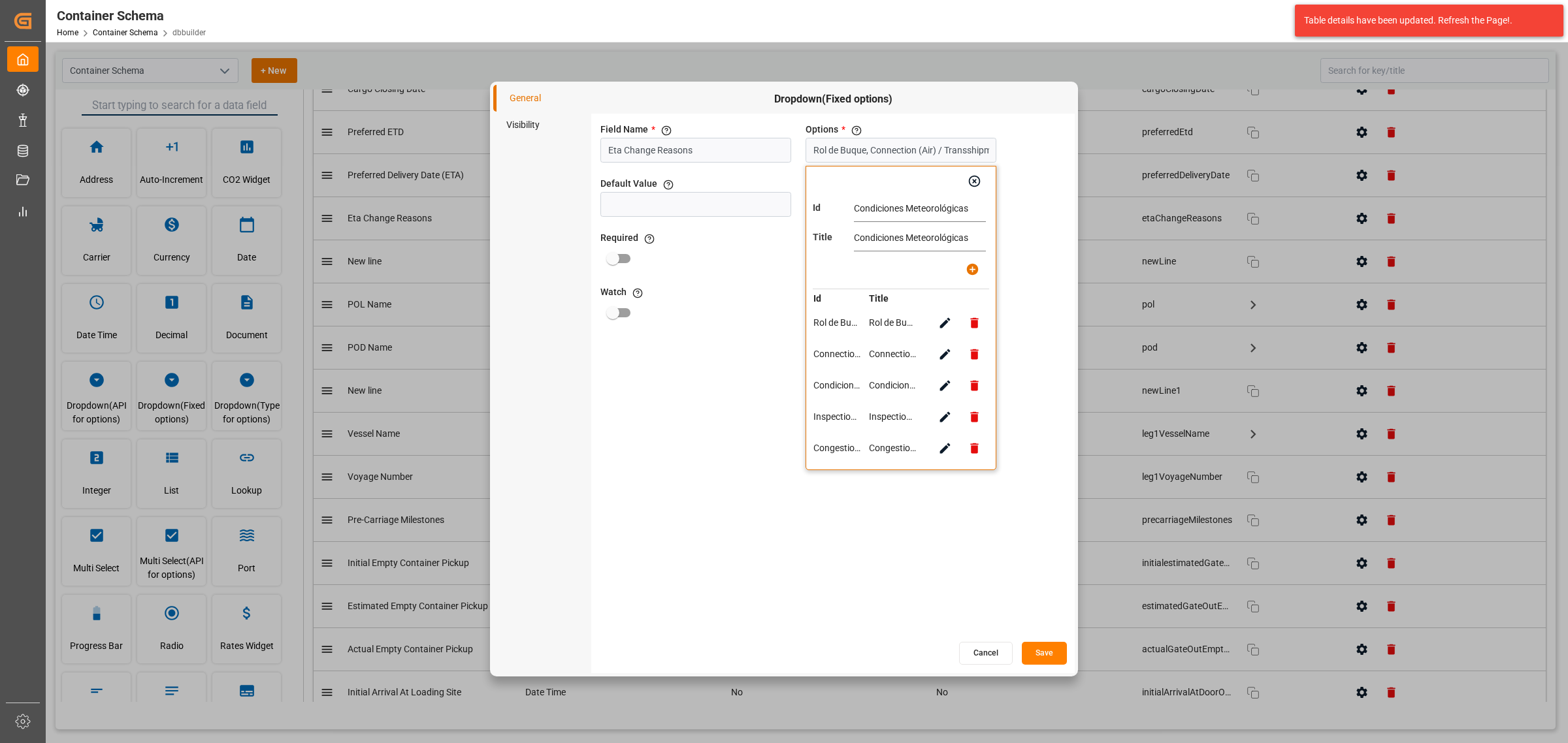
click at [889, 203] on input "Condiciones Meteorológicas" at bounding box center [919, 209] width 132 height 26
click at [945, 412] on icon "button" at bounding box center [945, 417] width 14 height 14
type input "Inspection (LCL) / Inspección ó Puntos Tácticos (Air)"
click at [917, 213] on input "Inspection (LCL) / Inspección ó Puntos Tácticos (Air)" at bounding box center [919, 209] width 132 height 26
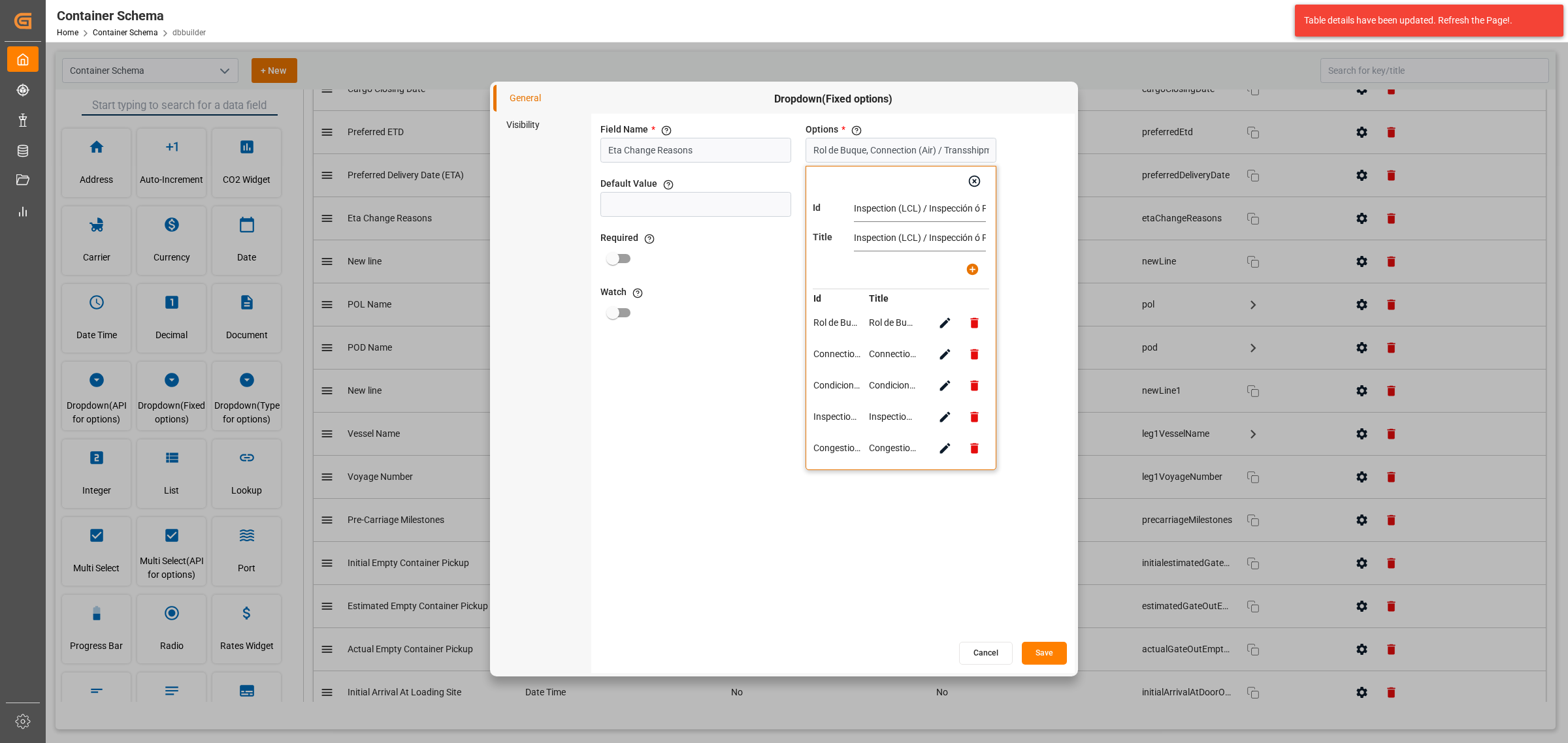
click at [917, 213] on input "Inspection (LCL) / Inspección ó Puntos Tácticos (Air)" at bounding box center [919, 209] width 132 height 26
click at [944, 450] on icon "button" at bounding box center [945, 448] width 14 height 14
type input "Congestion / Saturación Portuaria"
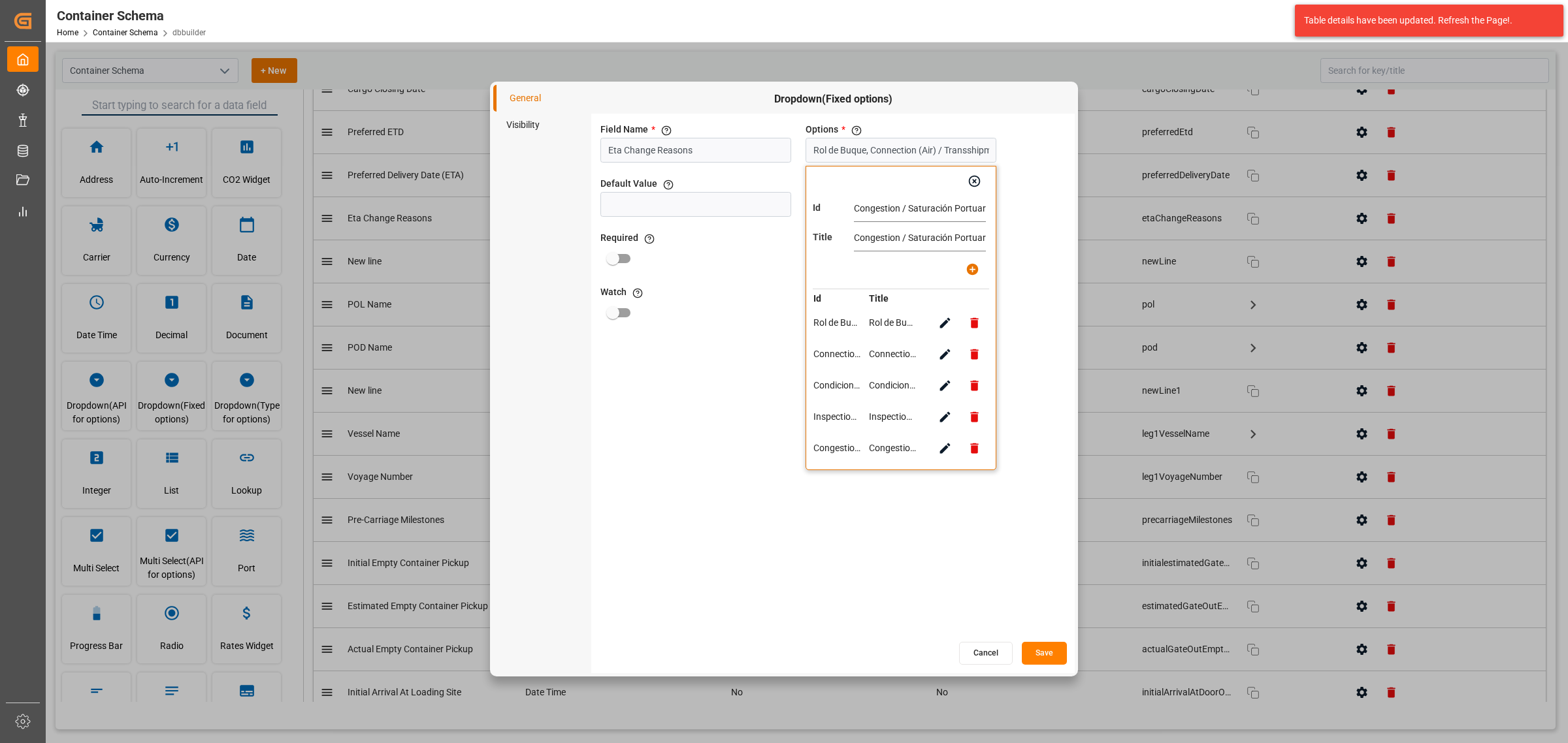
click at [894, 213] on input "Congestion / Saturación Portuaria" at bounding box center [919, 209] width 132 height 26
click at [894, 219] on input "Congestion / Saturación Portuaria" at bounding box center [919, 209] width 132 height 26
click at [944, 328] on icon "button" at bounding box center [945, 323] width 14 height 14
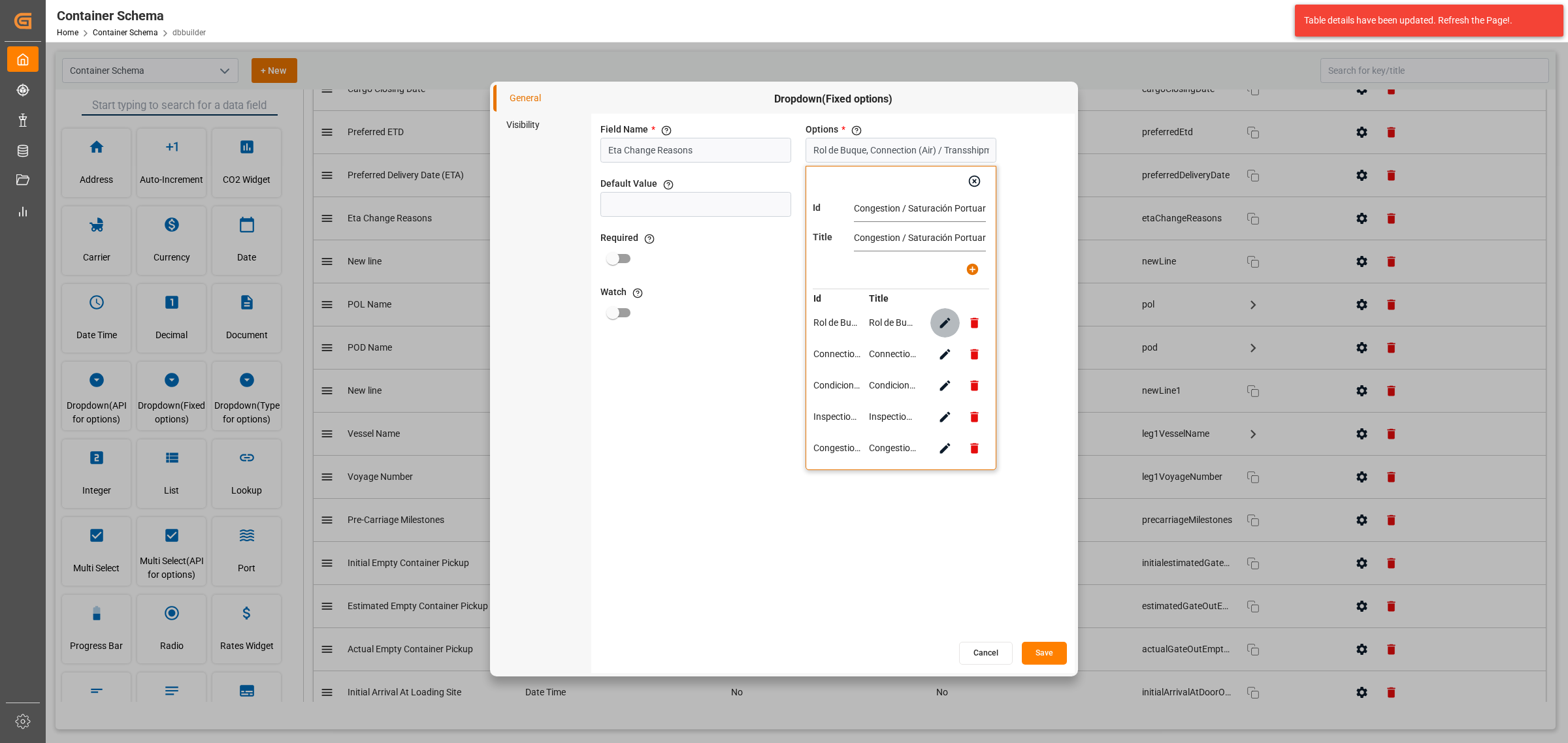
type input "Rol de Buque"
click at [947, 354] on icon "button" at bounding box center [946, 354] width 10 height 10
type input "Connection (Air) / Transshipment"
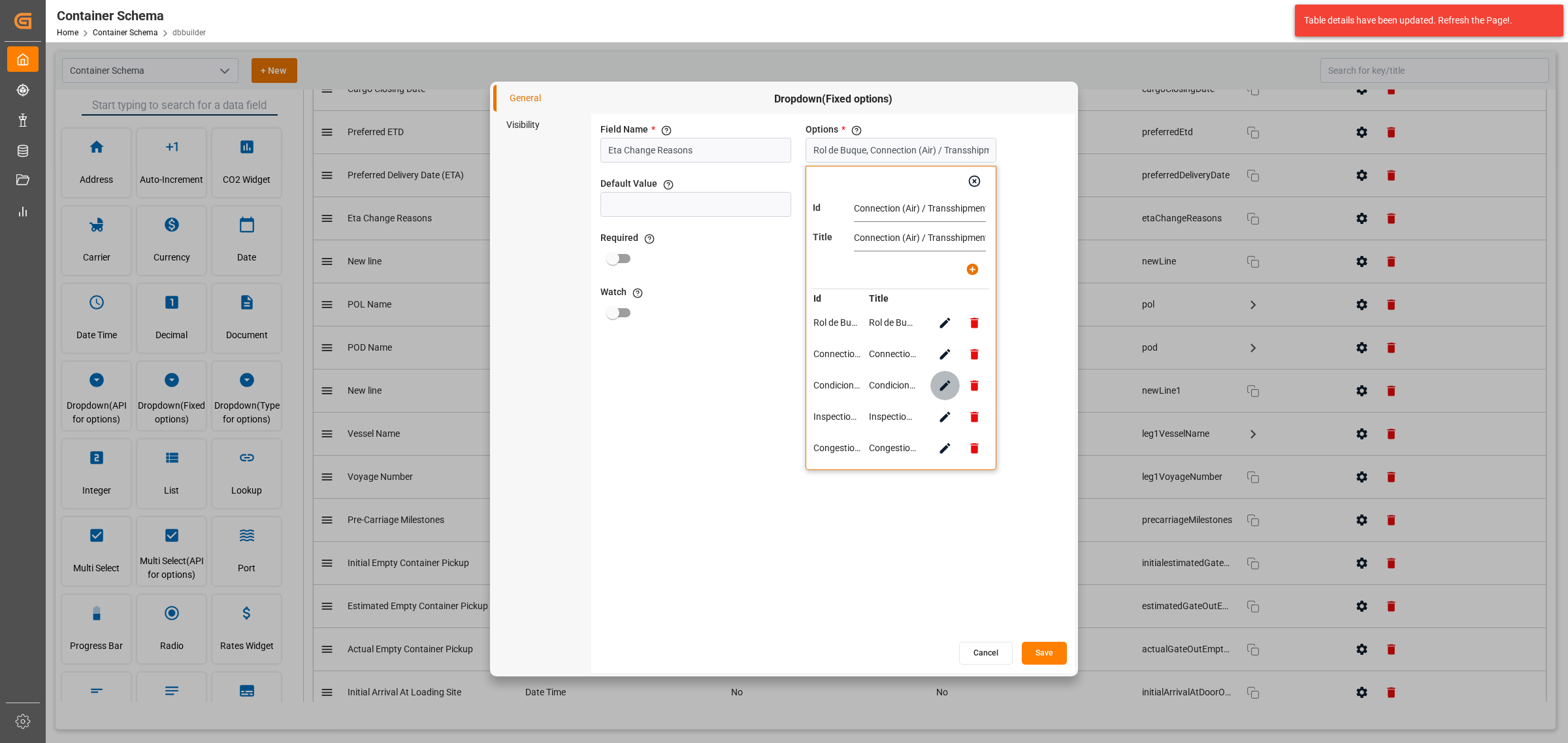
click at [946, 379] on icon "button" at bounding box center [945, 386] width 14 height 14
type input "Condiciones Meteorológicas"
click at [944, 428] on button "button" at bounding box center [945, 417] width 30 height 30
type input "Inspection (LCL) / Inspección ó Puntos Tácticos (Air)"
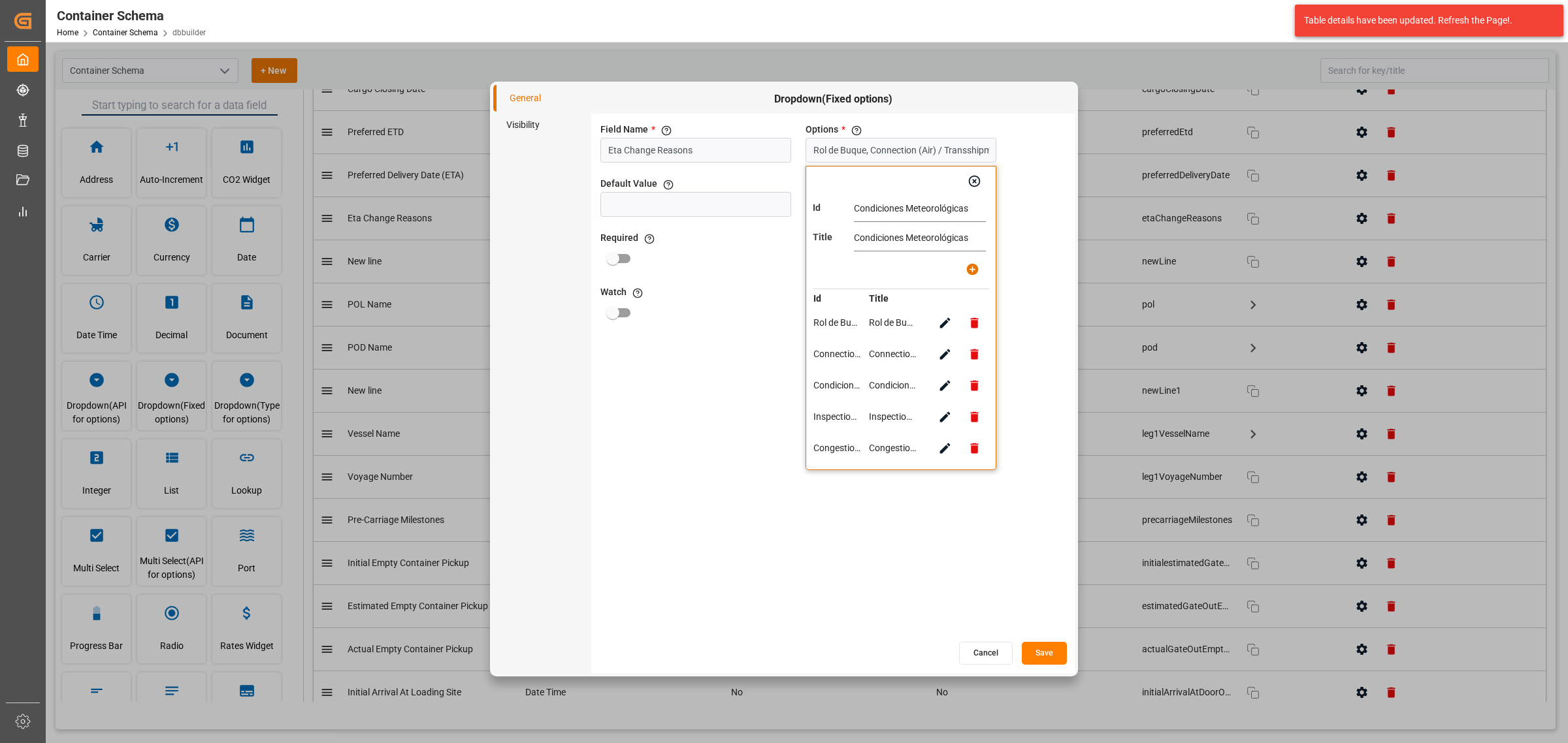
type input "Inspection (LCL) / Inspección ó Puntos Tácticos (Air)"
click at [944, 447] on icon "button" at bounding box center [945, 448] width 14 height 14
type input "Congestion / Saturación Portuaria"
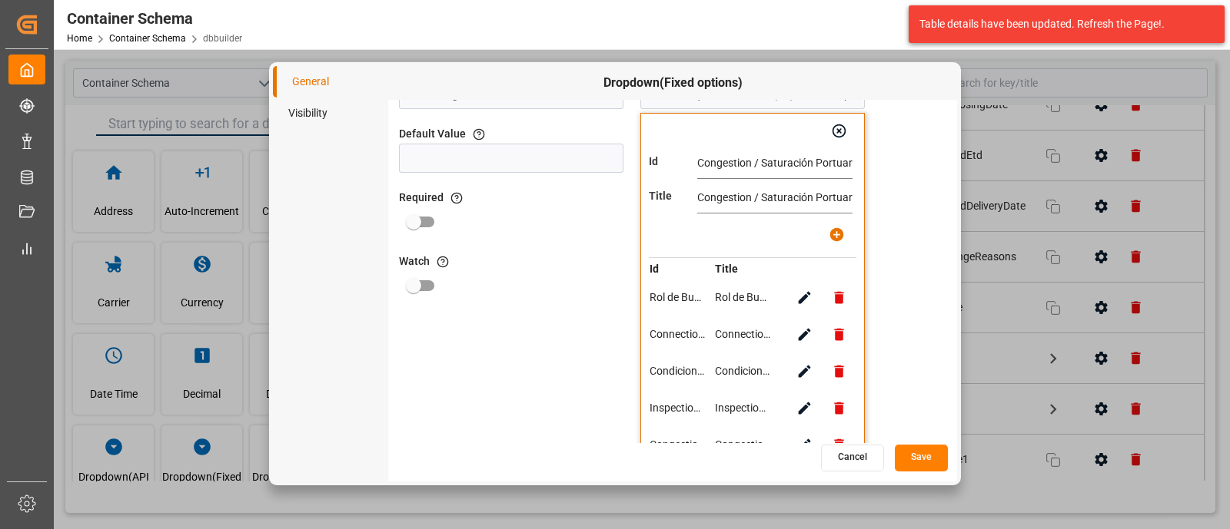
scroll to position [75, 0]
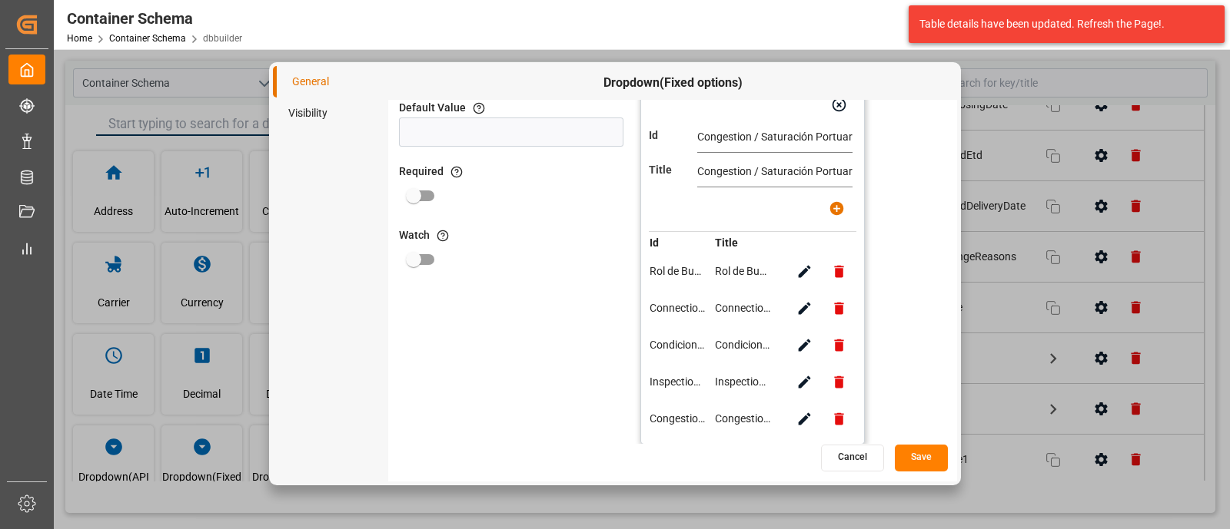
click at [912, 459] on button "Save" at bounding box center [920, 458] width 53 height 27
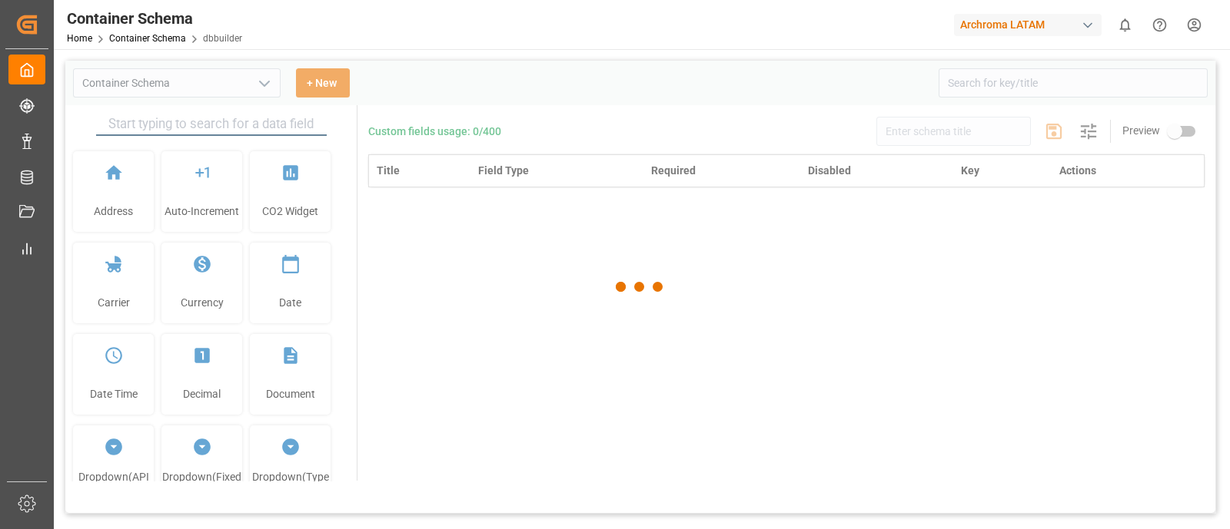
type input "Container Schema"
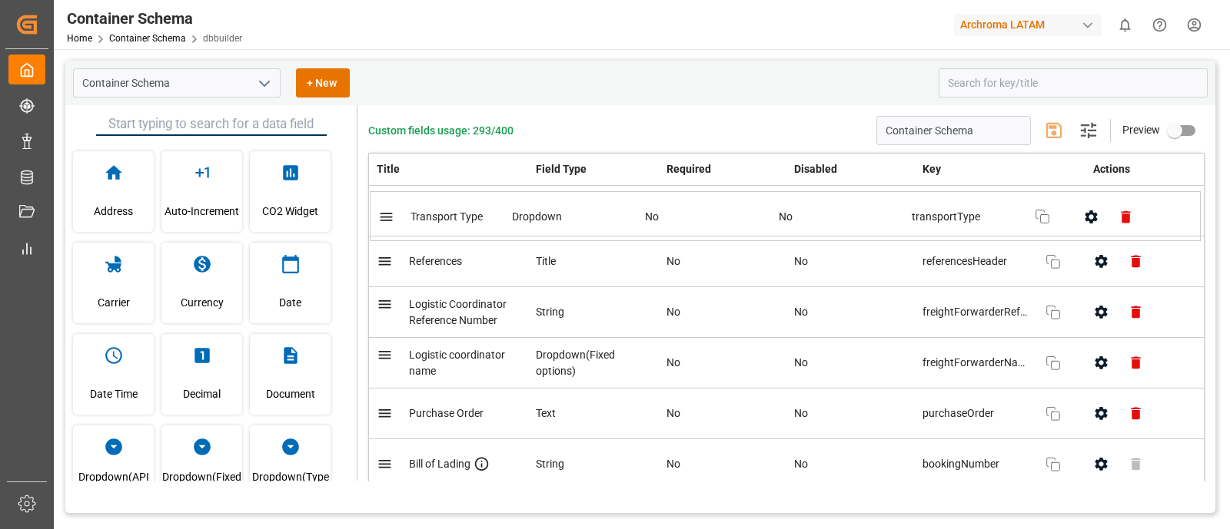
drag, startPoint x: 389, startPoint y: 409, endPoint x: 390, endPoint y: 223, distance: 186.0
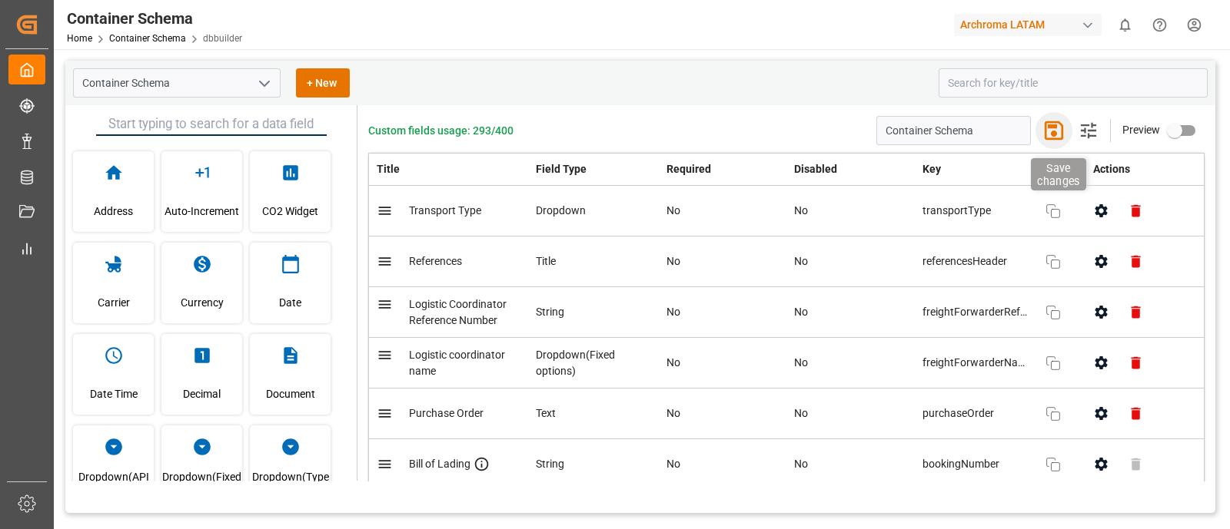
click at [1050, 131] on icon "button" at bounding box center [1053, 130] width 25 height 25
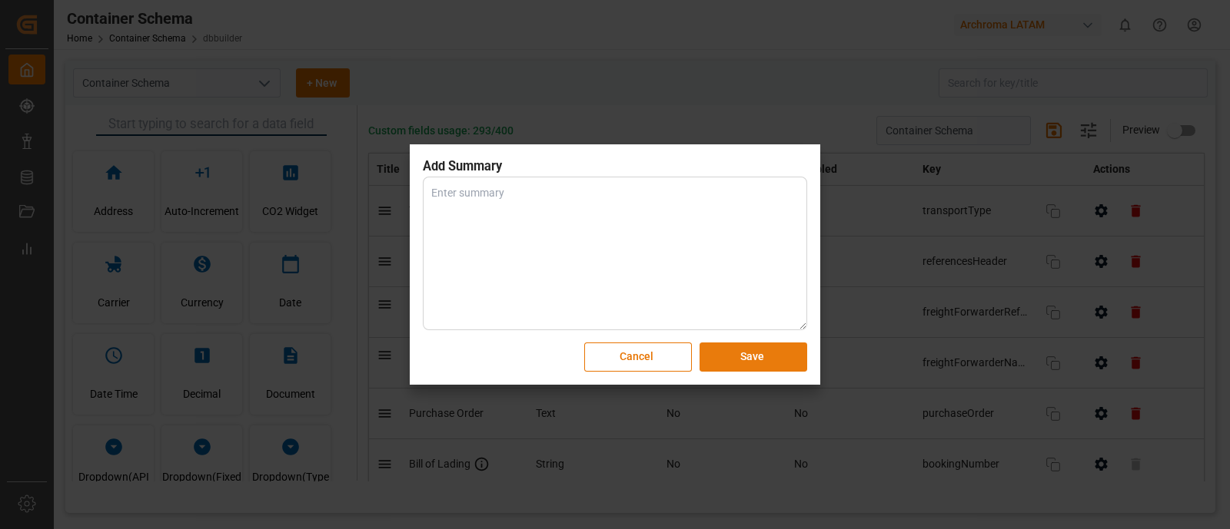
click at [786, 345] on button "Save" at bounding box center [753, 357] width 108 height 29
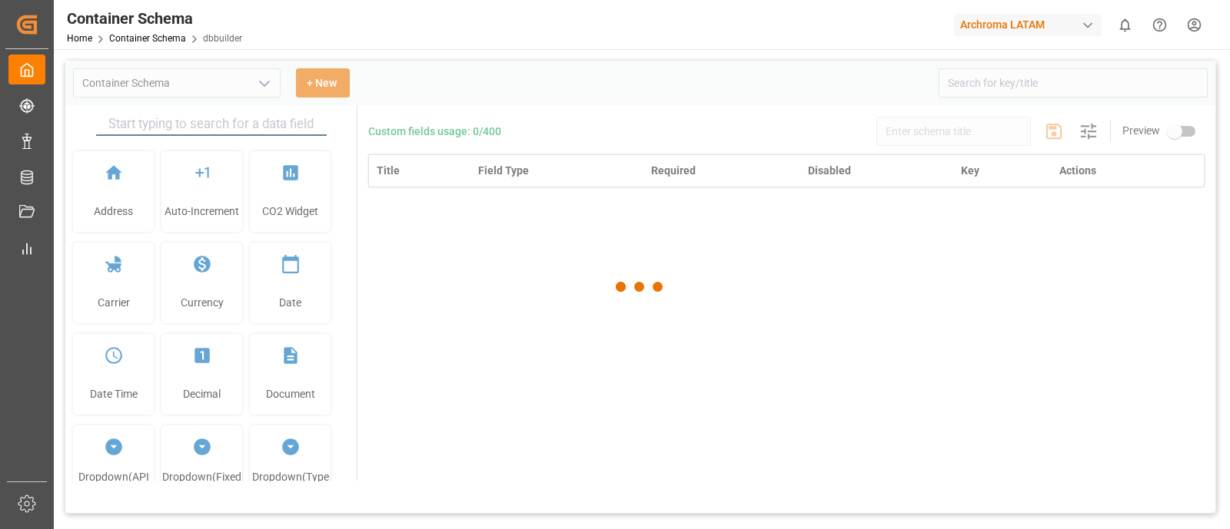
type input "Container Schema"
